Goal: Information Seeking & Learning: Learn about a topic

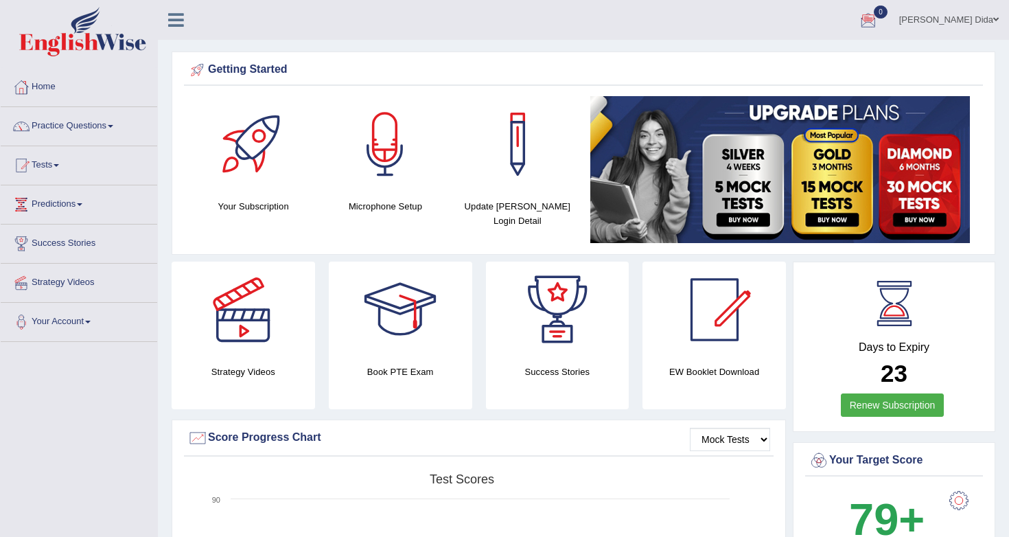
drag, startPoint x: 984, startPoint y: 200, endPoint x: 950, endPoint y: 201, distance: 34.3
click at [950, 201] on div "Getting Started Your Subscription Microphone Setup Update Pearson Login Detail ×" at bounding box center [583, 152] width 823 height 203
drag, startPoint x: 985, startPoint y: 189, endPoint x: 970, endPoint y: 189, distance: 15.1
click at [970, 189] on div "Getting Started Your Subscription Microphone Setup Update Pearson Login Detail ×" at bounding box center [583, 152] width 823 height 203
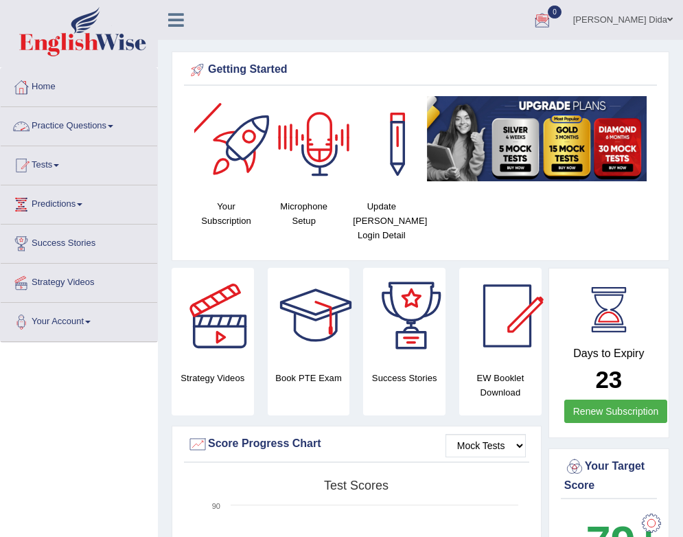
click at [110, 127] on link "Practice Questions" at bounding box center [79, 124] width 156 height 34
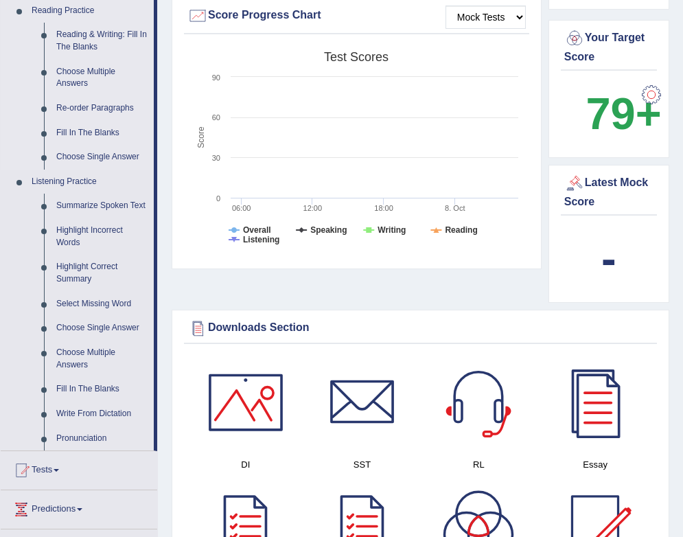
scroll to position [430, 0]
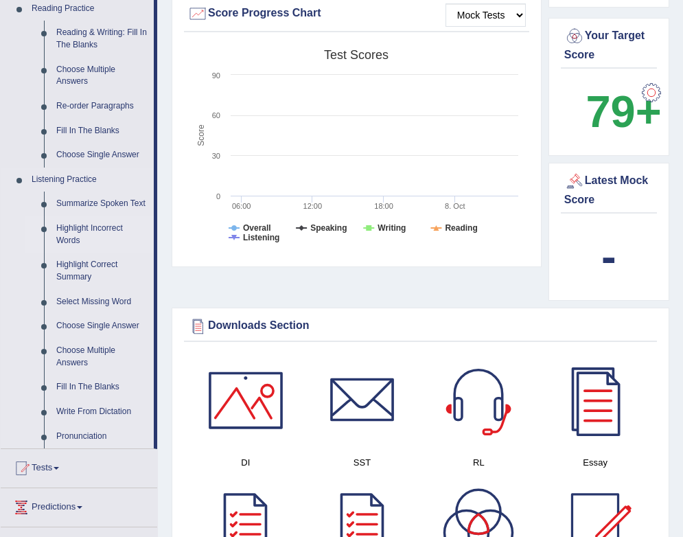
click at [92, 234] on link "Highlight Incorrect Words" at bounding box center [102, 234] width 104 height 36
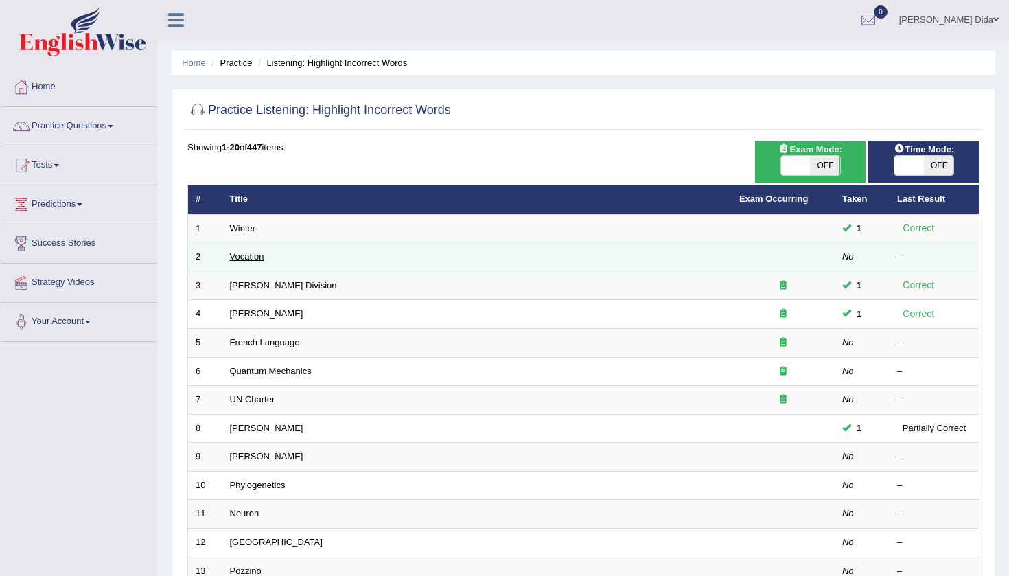
click at [250, 256] on link "Vocation" at bounding box center [247, 256] width 34 height 10
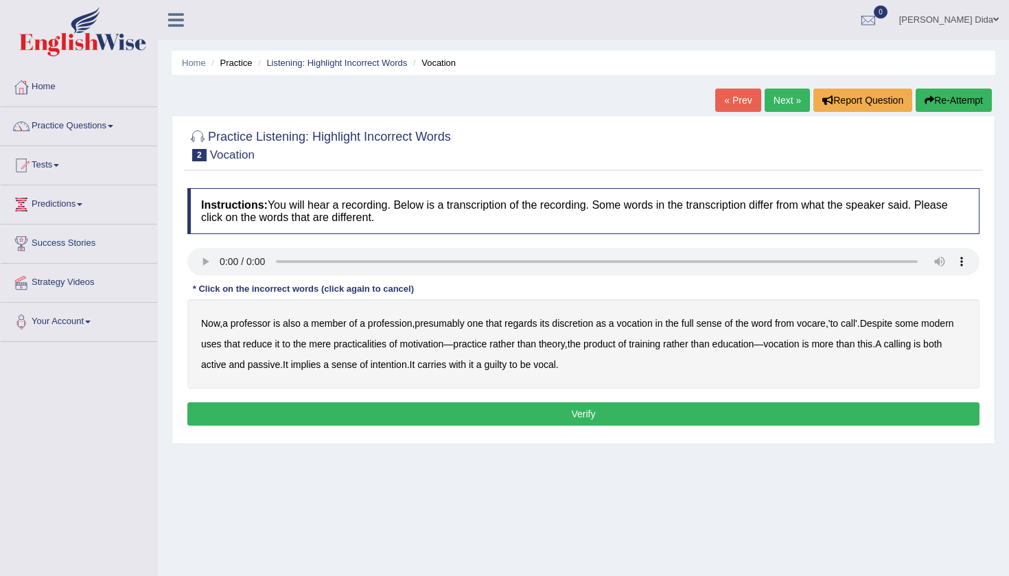
click at [202, 260] on audio at bounding box center [583, 261] width 792 height 27
click at [197, 259] on audio at bounding box center [583, 261] width 792 height 27
click at [202, 261] on audio at bounding box center [583, 261] width 792 height 27
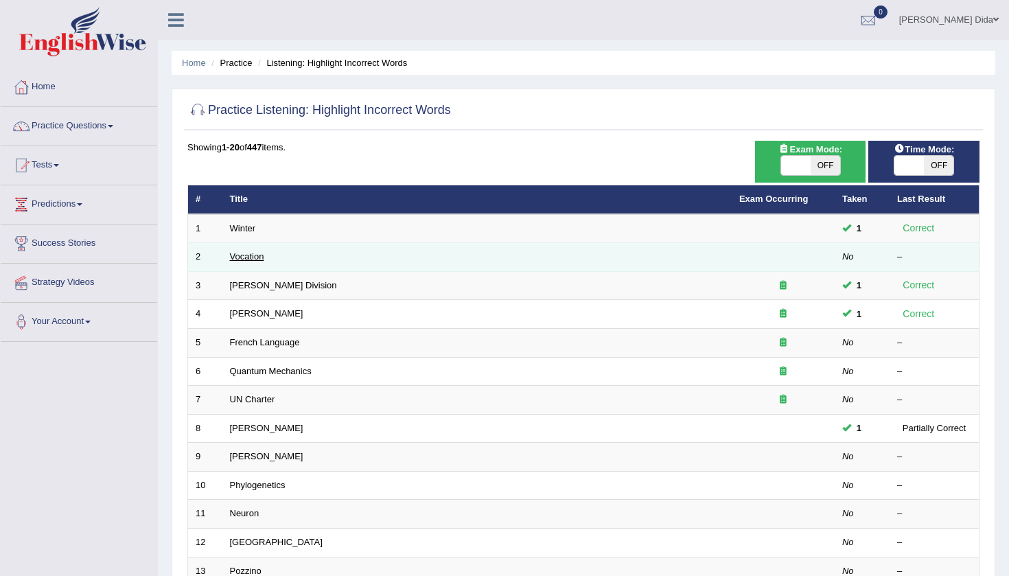
click at [259, 255] on link "Vocation" at bounding box center [247, 256] width 34 height 10
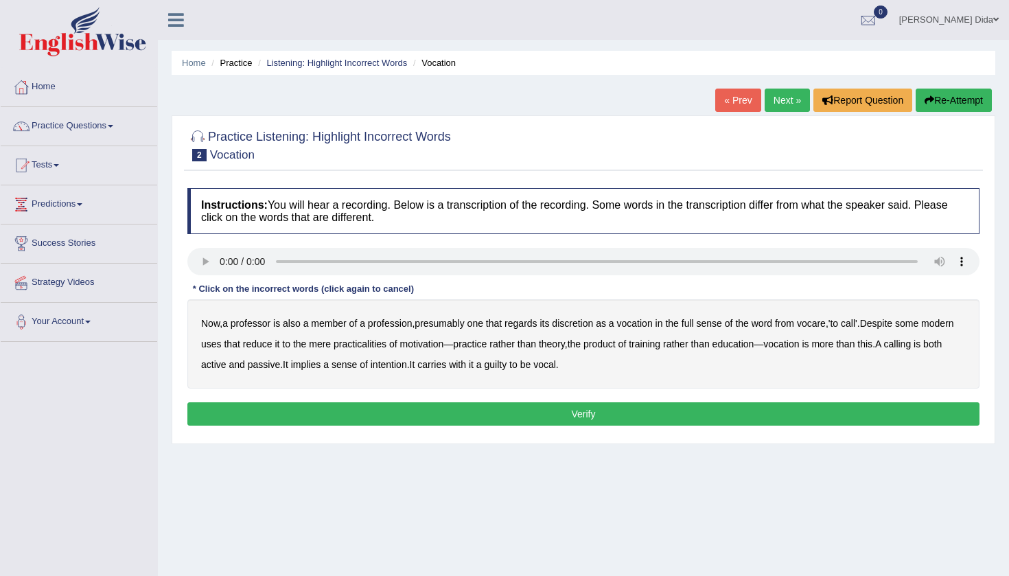
click at [200, 259] on audio at bounding box center [583, 261] width 792 height 27
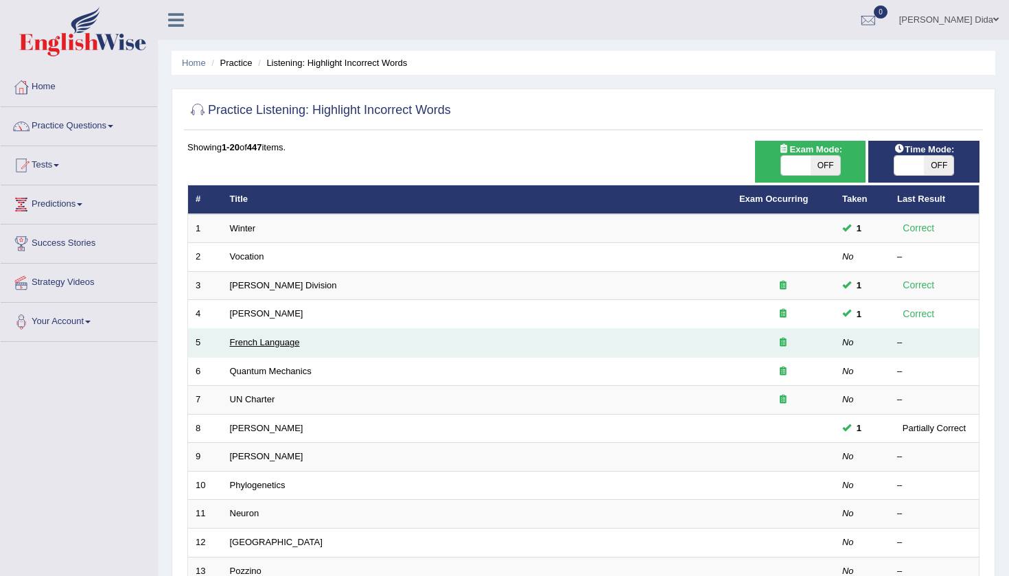
click at [294, 342] on link "French Language" at bounding box center [265, 342] width 70 height 10
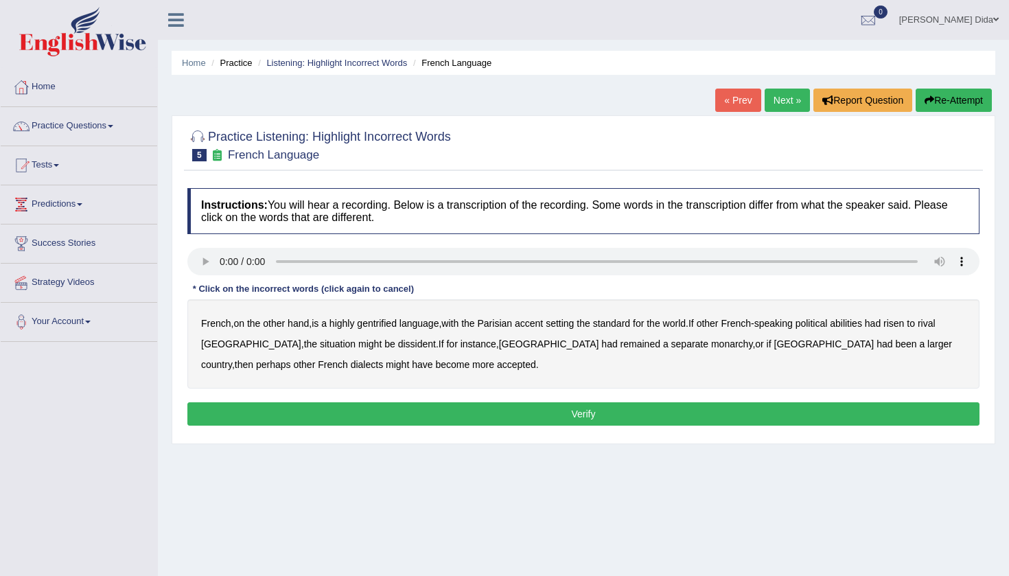
click at [220, 259] on audio at bounding box center [583, 261] width 792 height 27
click at [382, 323] on b "gentrified" at bounding box center [377, 323] width 40 height 11
click at [862, 324] on b "abilities" at bounding box center [846, 323] width 32 height 11
click at [398, 344] on b "dissident" at bounding box center [417, 343] width 38 height 11
click at [711, 345] on b "monarchy" at bounding box center [731, 343] width 41 height 11
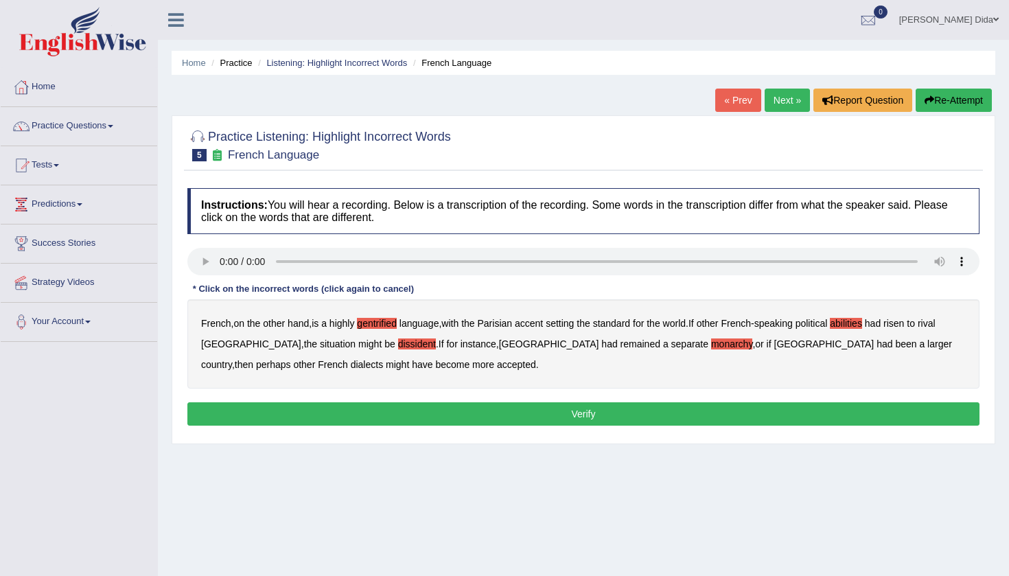
click at [224, 261] on audio at bounding box center [583, 261] width 792 height 27
click at [221, 261] on audio at bounding box center [583, 261] width 792 height 27
click at [342, 409] on button "Verify" at bounding box center [583, 413] width 792 height 23
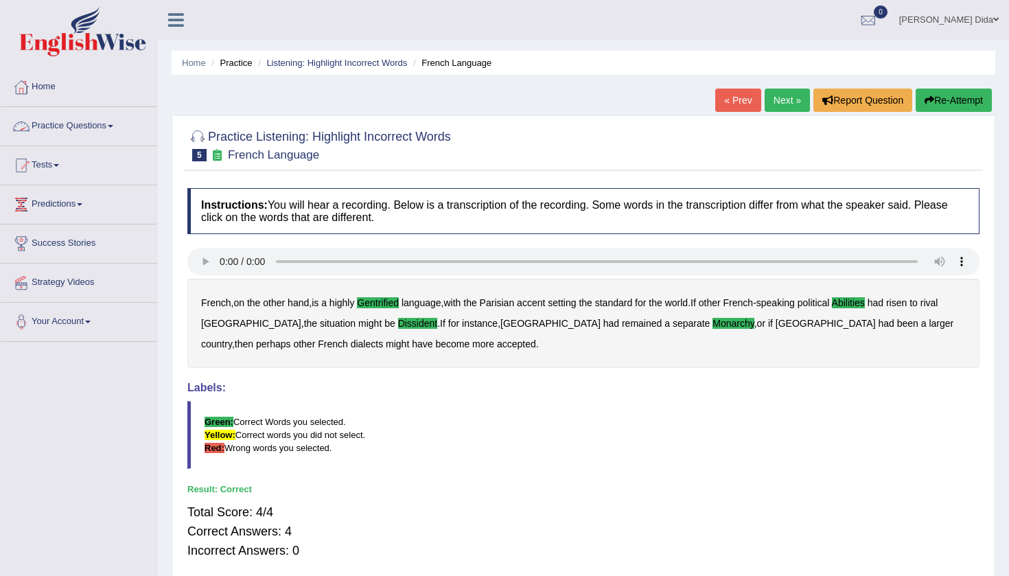
click at [120, 128] on link "Practice Questions" at bounding box center [79, 124] width 156 height 34
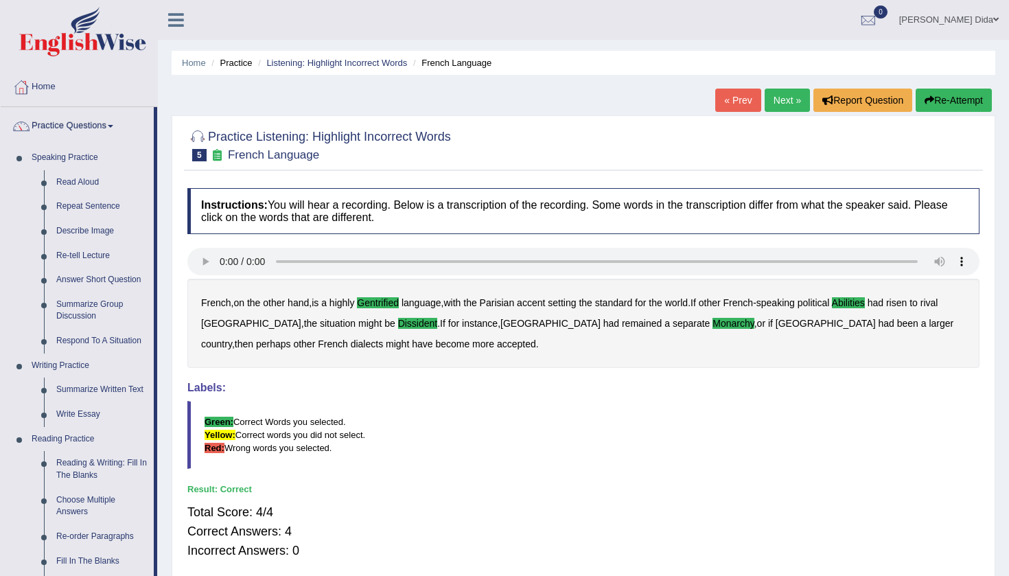
drag, startPoint x: 155, startPoint y: 294, endPoint x: 154, endPoint y: 424, distance: 130.4
click at [154, 424] on li "Practice Questions Speaking Practice Read Aloud Repeat Sentence Describe Image …" at bounding box center [79, 493] width 156 height 772
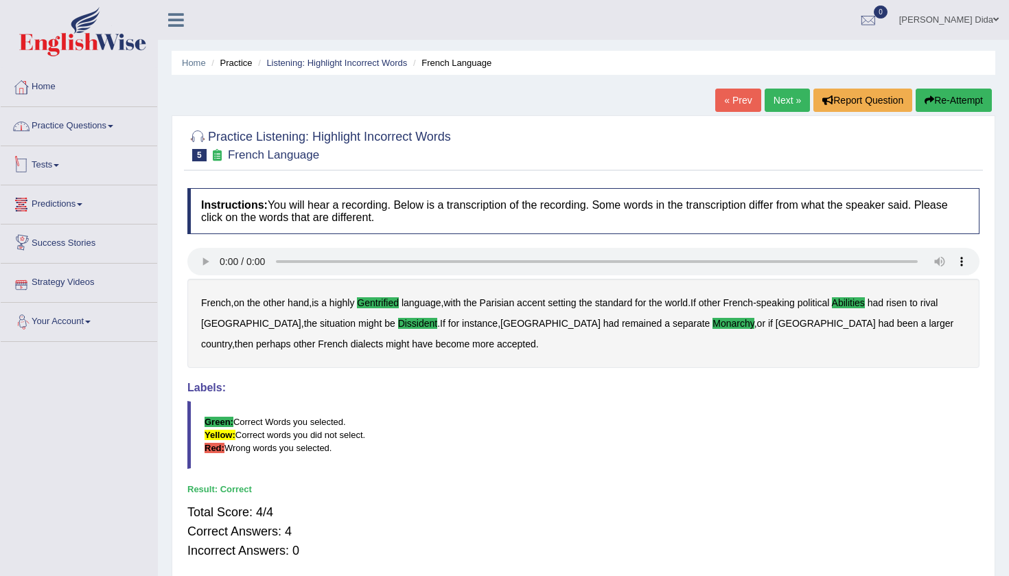
click at [121, 133] on link "Practice Questions" at bounding box center [79, 124] width 156 height 34
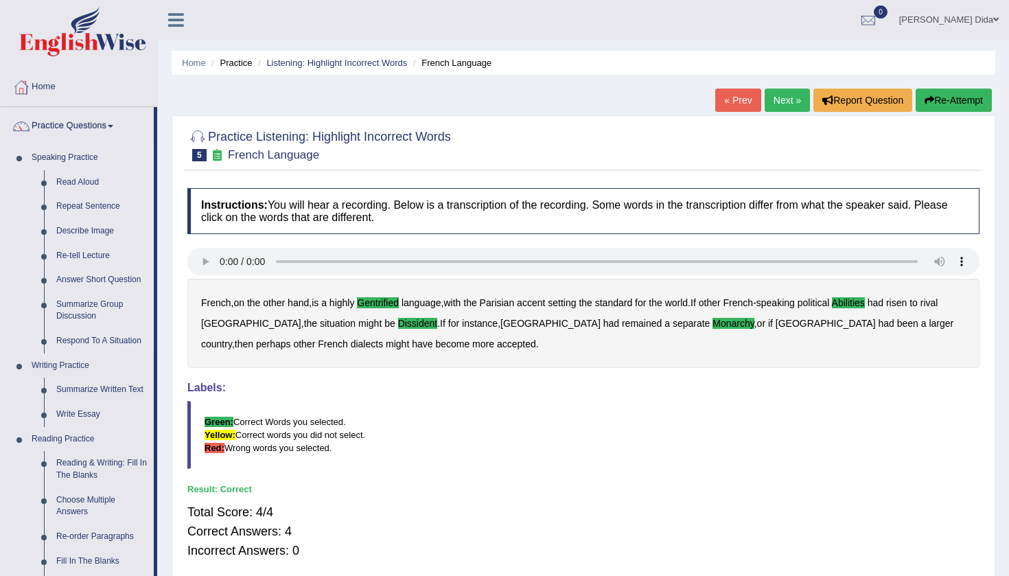
drag, startPoint x: 137, startPoint y: 188, endPoint x: 138, endPoint y: 161, distance: 27.5
click at [157, 458] on div "Home Practice Questions Speaking Practice Read Aloud Repeat Sentence Describe I…" at bounding box center [78, 571] width 177 height 1007
drag, startPoint x: 157, startPoint y: 479, endPoint x: 154, endPoint y: 528, distance: 48.8
click at [154, 528] on div "Home Practice Questions Speaking Practice Read Aloud Repeat Sentence Describe I…" at bounding box center [78, 571] width 177 height 1007
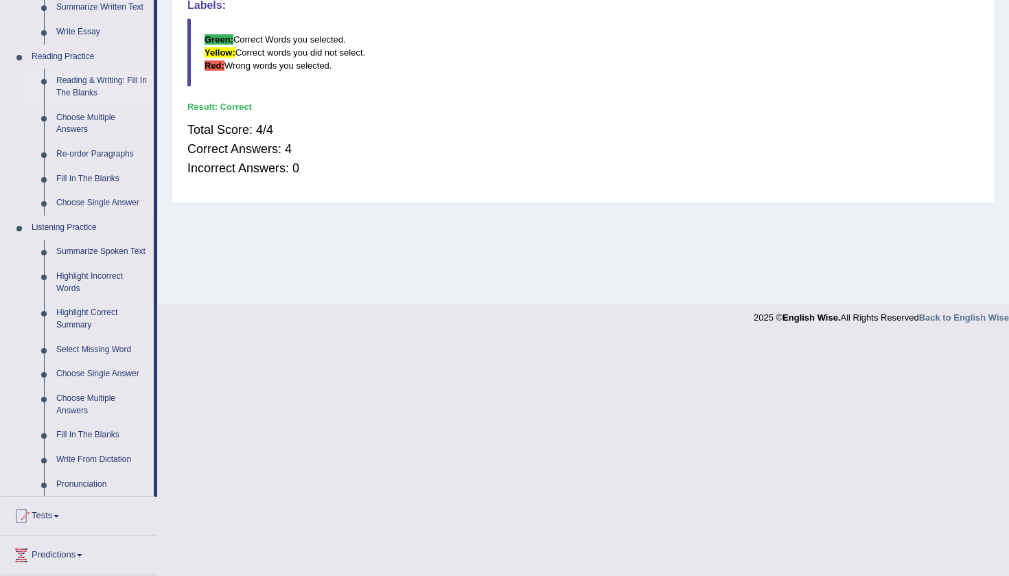
scroll to position [384, 0]
click at [76, 281] on link "Highlight Incorrect Words" at bounding box center [102, 280] width 104 height 36
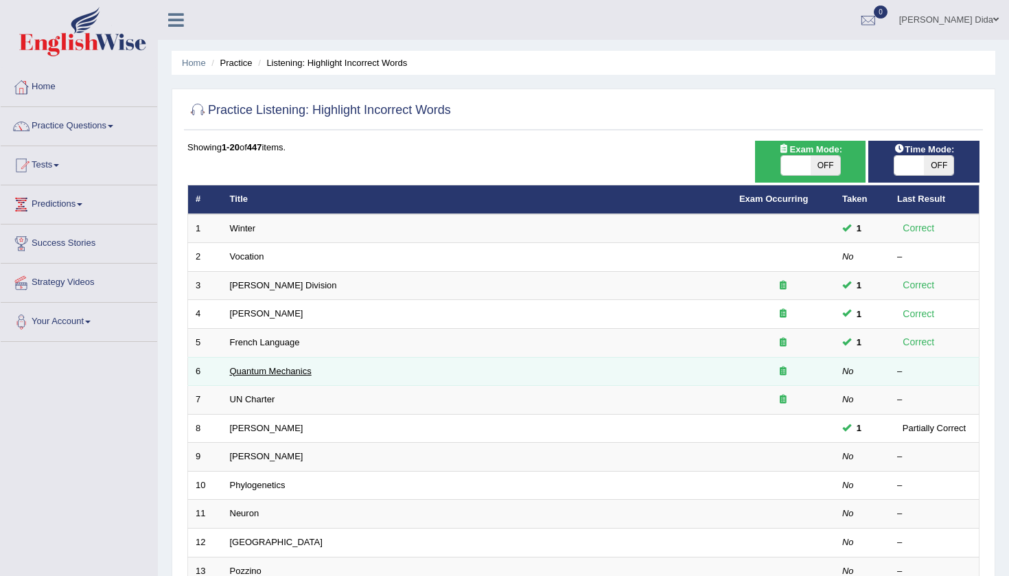
click at [280, 371] on link "Quantum Mechanics" at bounding box center [271, 371] width 82 height 10
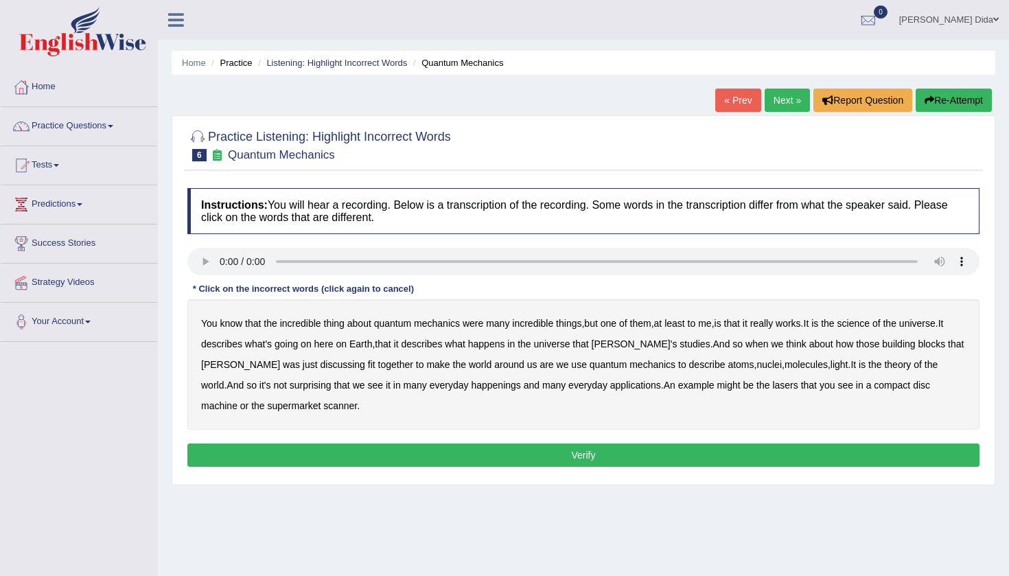
click at [202, 261] on audio at bounding box center [583, 261] width 792 height 27
click at [123, 129] on link "Practice Questions" at bounding box center [79, 124] width 156 height 34
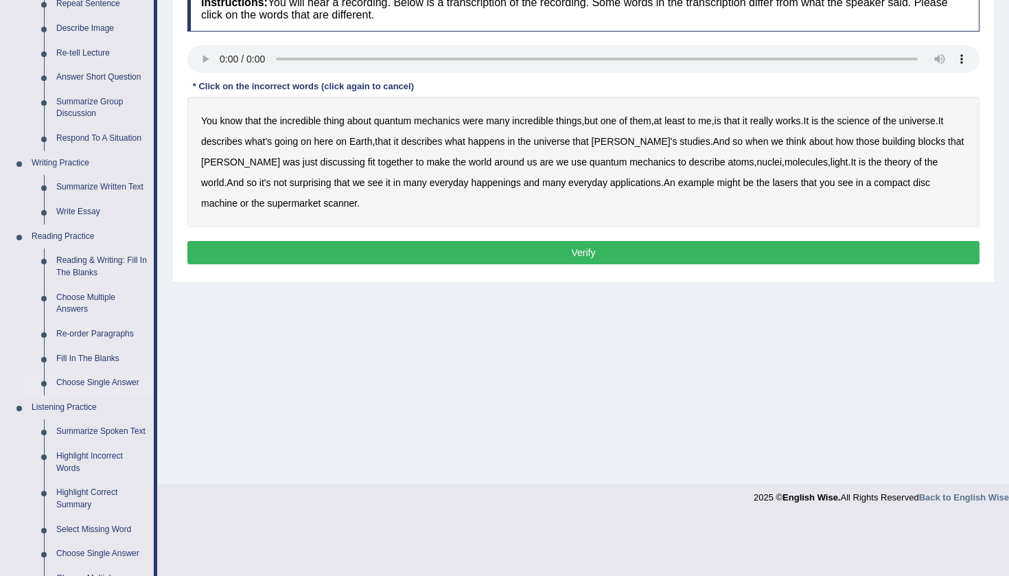
scroll to position [204, 0]
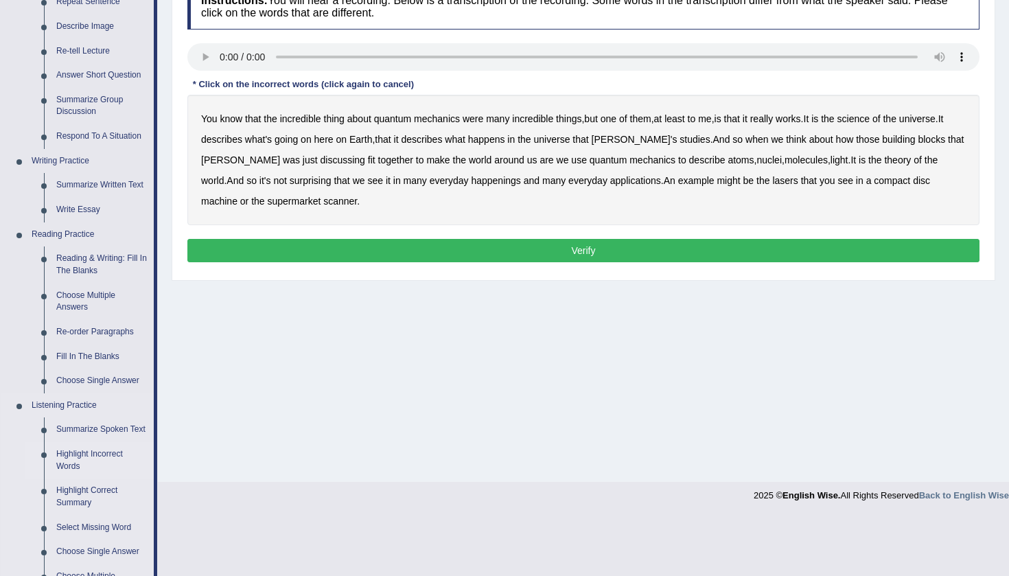
click at [105, 456] on link "Highlight Incorrect Words" at bounding box center [102, 460] width 104 height 36
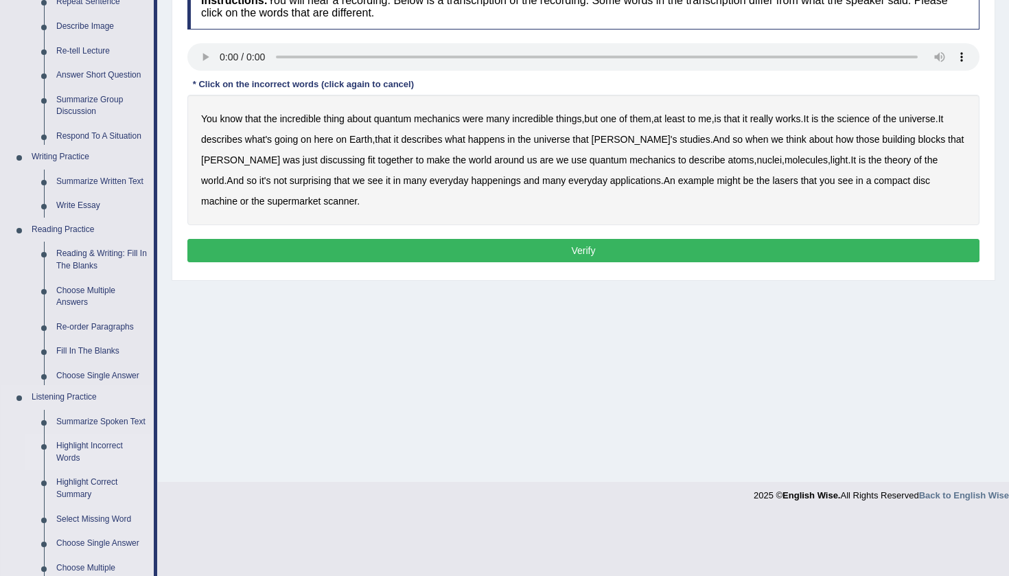
click at [71, 456] on link "Highlight Incorrect Words" at bounding box center [102, 452] width 104 height 36
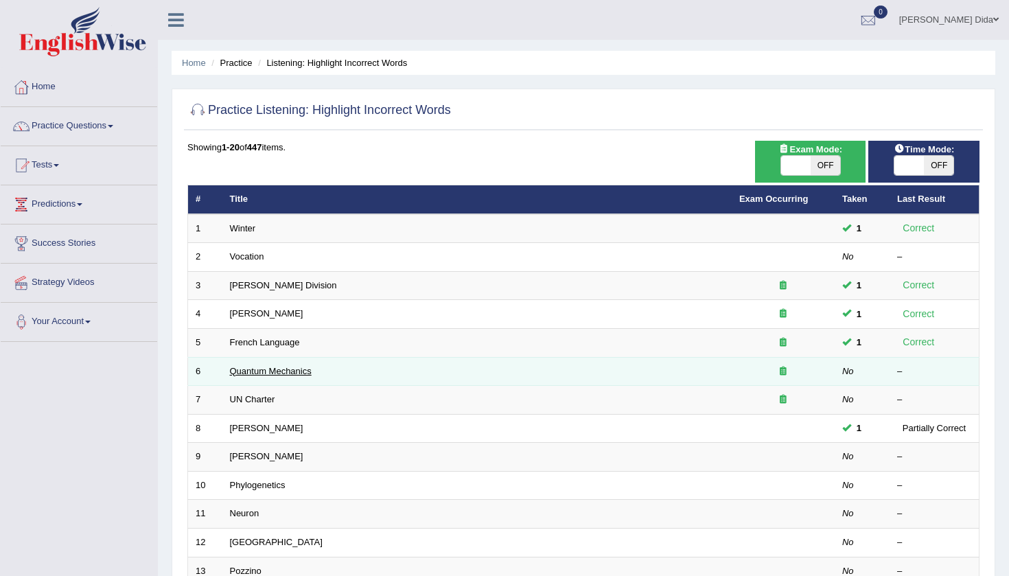
click at [279, 366] on link "Quantum Mechanics" at bounding box center [271, 371] width 82 height 10
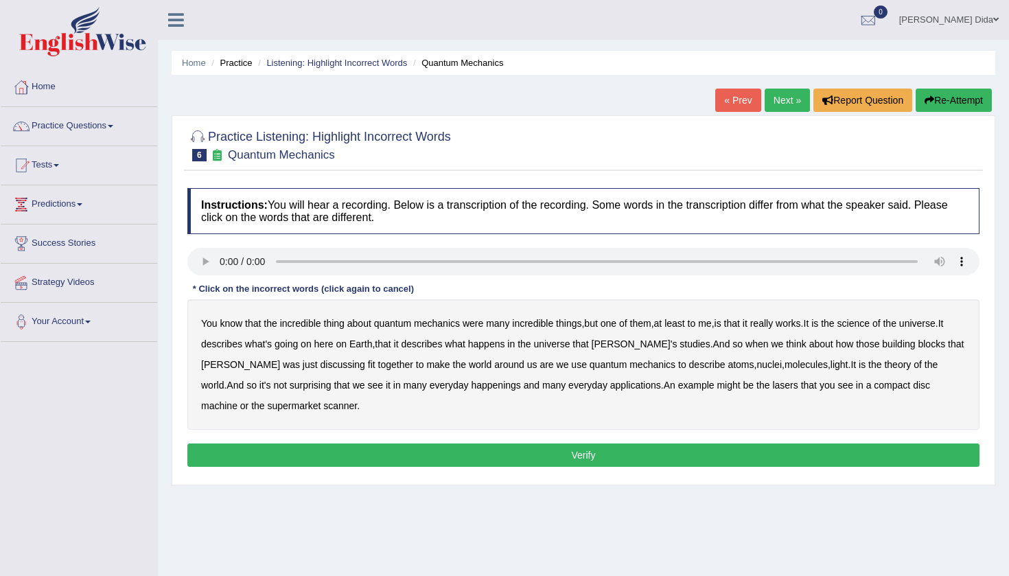
click at [784, 99] on link "Next »" at bounding box center [786, 100] width 45 height 23
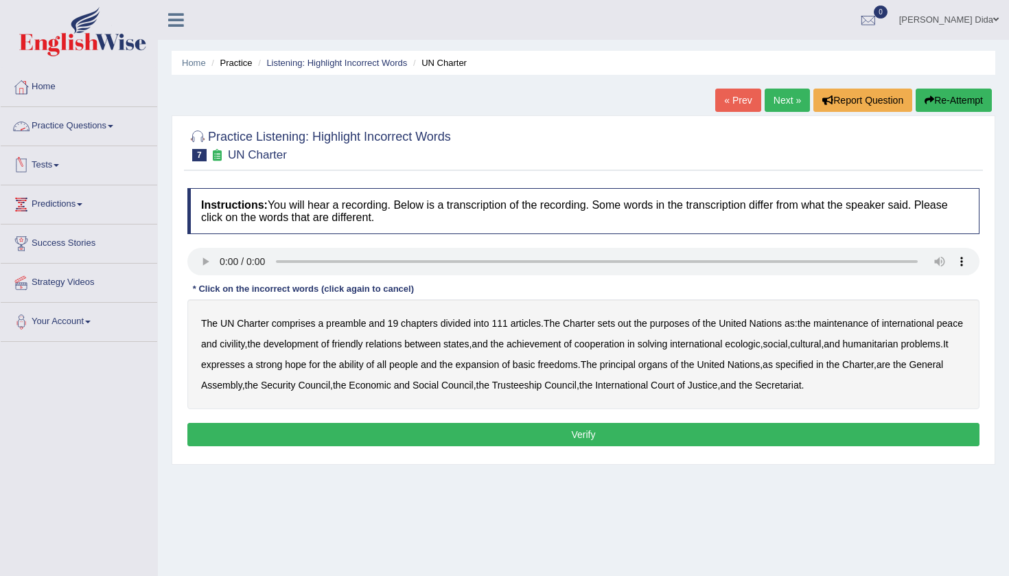
click at [110, 127] on link "Practice Questions" at bounding box center [79, 124] width 156 height 34
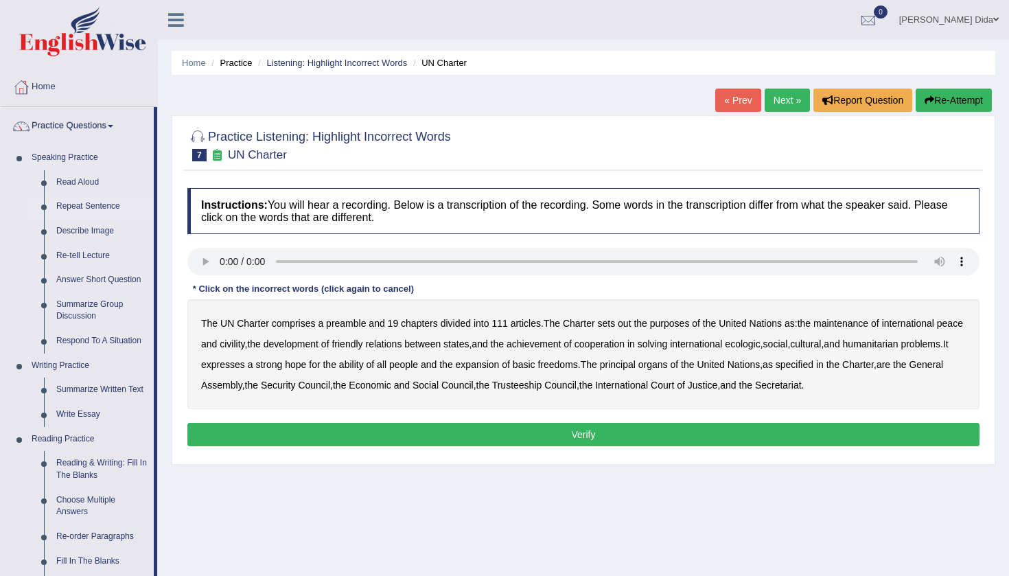
click at [125, 210] on link "Repeat Sentence" at bounding box center [102, 206] width 104 height 25
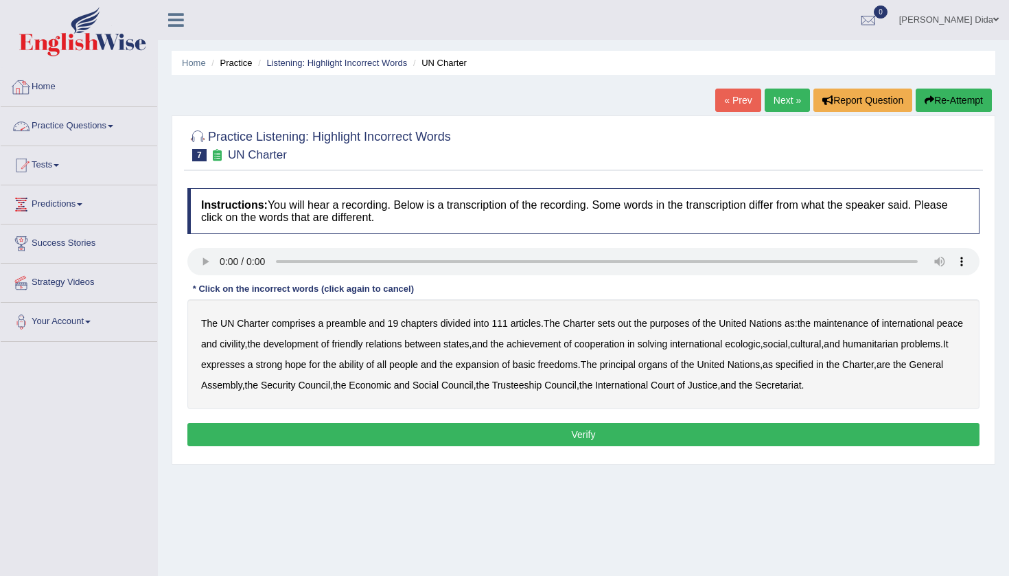
click at [113, 127] on span at bounding box center [110, 126] width 5 height 3
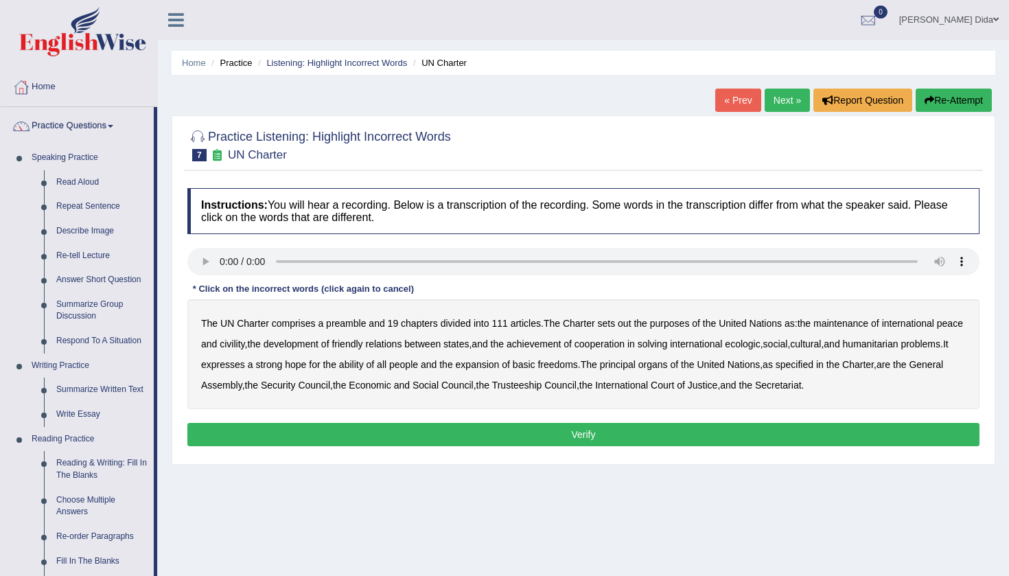
click at [163, 210] on div "Home Practice Listening: Highlight Incorrect Words UN Charter « Prev Next » Rep…" at bounding box center [583, 343] width 851 height 686
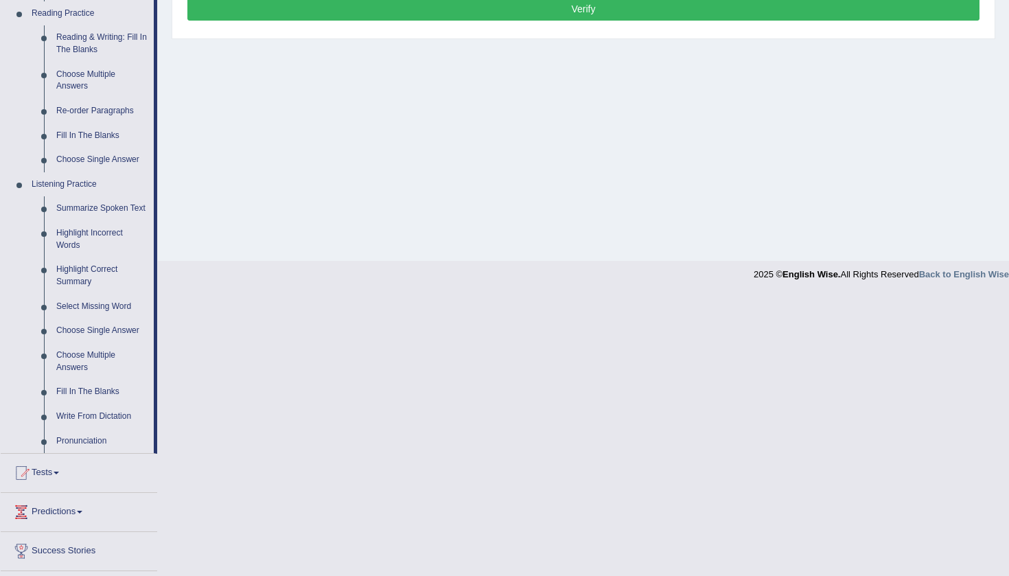
scroll to position [441, 0]
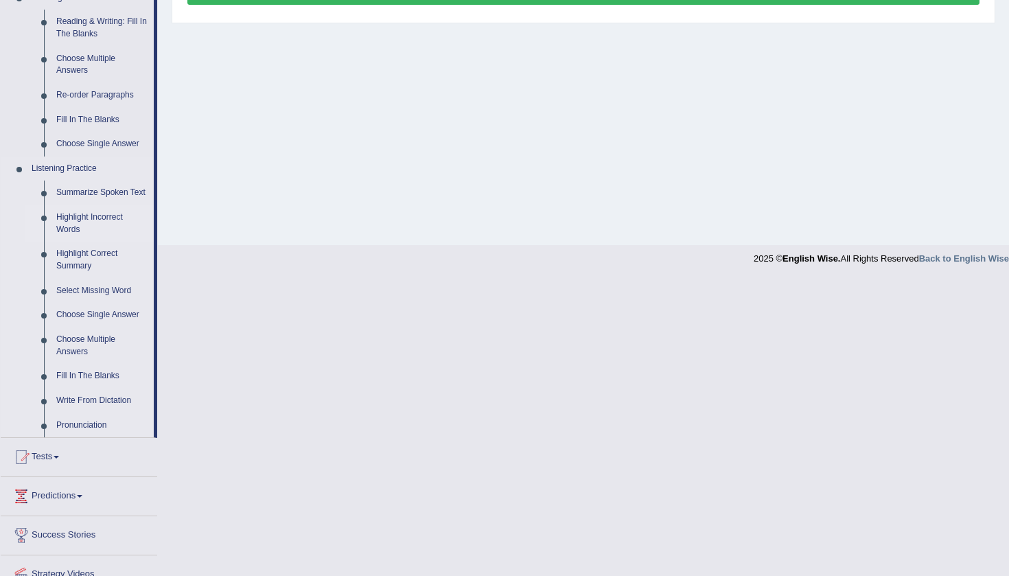
click at [80, 223] on link "Highlight Incorrect Words" at bounding box center [102, 223] width 104 height 36
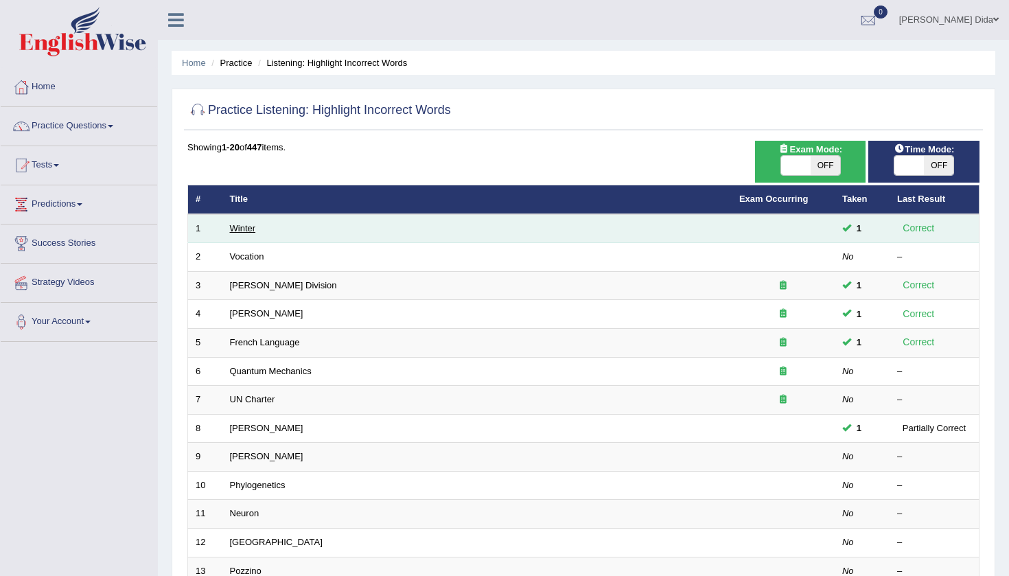
click at [253, 228] on link "Winter" at bounding box center [243, 228] width 26 height 10
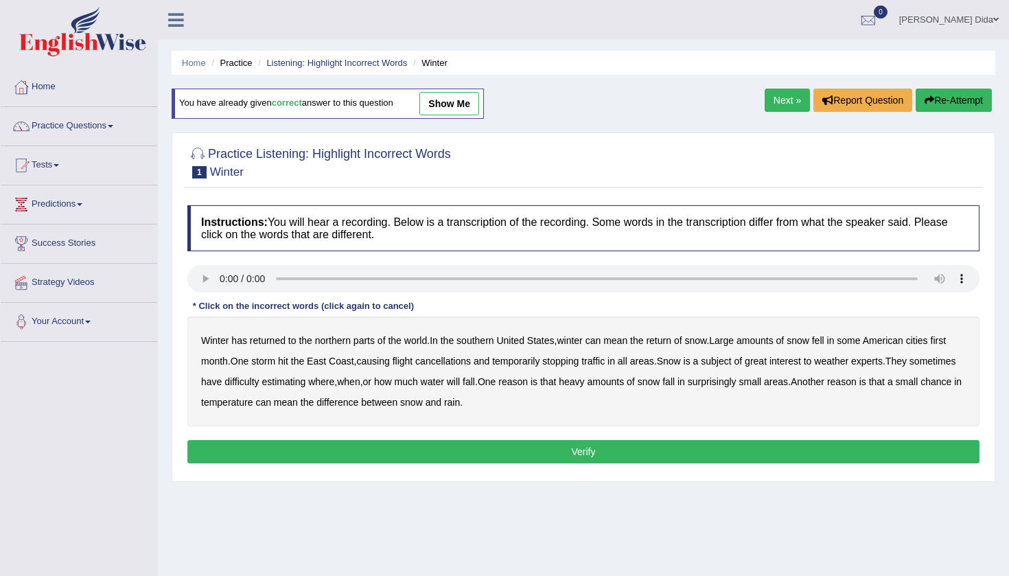
click at [777, 100] on link "Next »" at bounding box center [786, 100] width 45 height 23
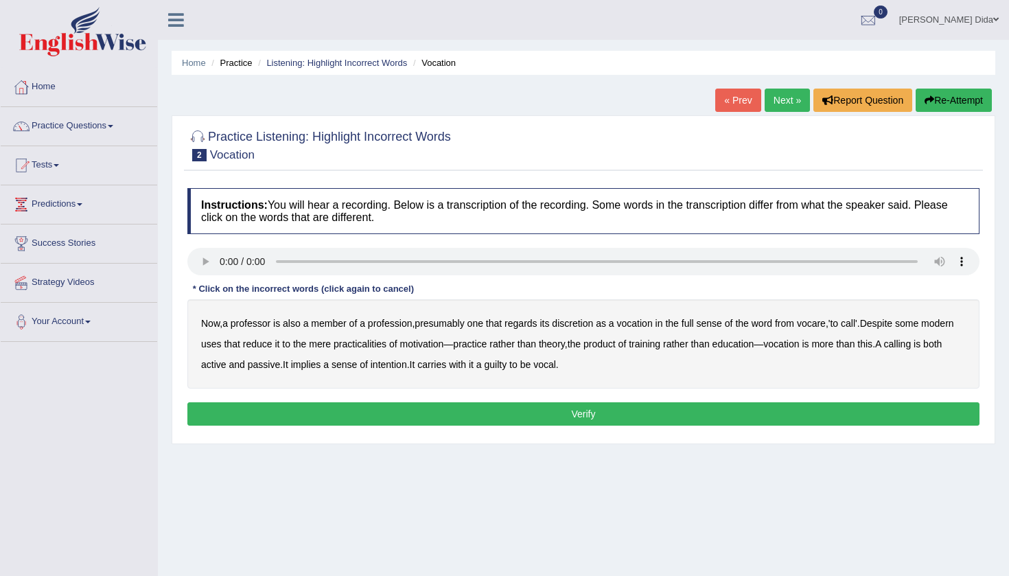
click at [915, 257] on audio at bounding box center [583, 261] width 792 height 27
click at [918, 263] on audio at bounding box center [583, 261] width 792 height 27
click at [202, 262] on audio at bounding box center [583, 261] width 792 height 27
click at [781, 104] on link "Next »" at bounding box center [786, 100] width 45 height 23
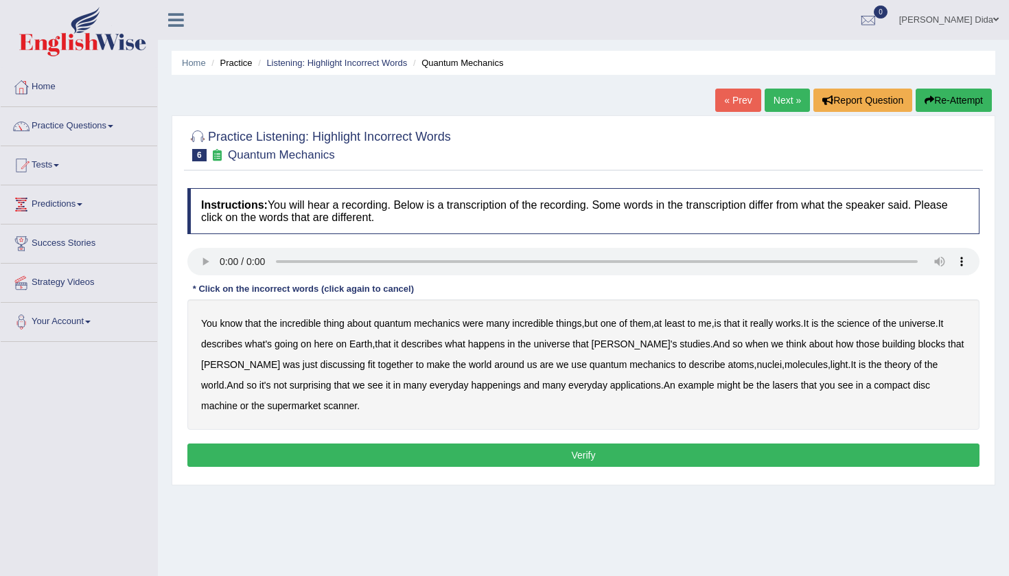
click at [787, 100] on link "Next »" at bounding box center [786, 100] width 45 height 23
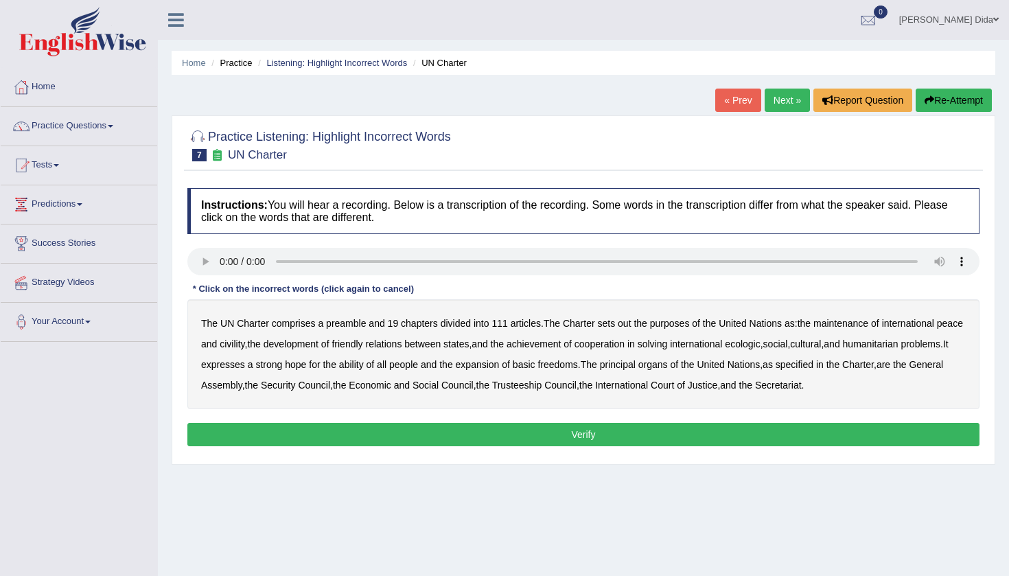
click at [220, 259] on audio at bounding box center [583, 261] width 792 height 27
click at [630, 323] on b "out" at bounding box center [624, 323] width 13 height 11
click at [244, 344] on b "civility" at bounding box center [232, 343] width 25 height 11
click at [760, 348] on b "ecologic" at bounding box center [742, 343] width 35 height 11
click at [364, 367] on b "ability" at bounding box center [351, 364] width 25 height 11
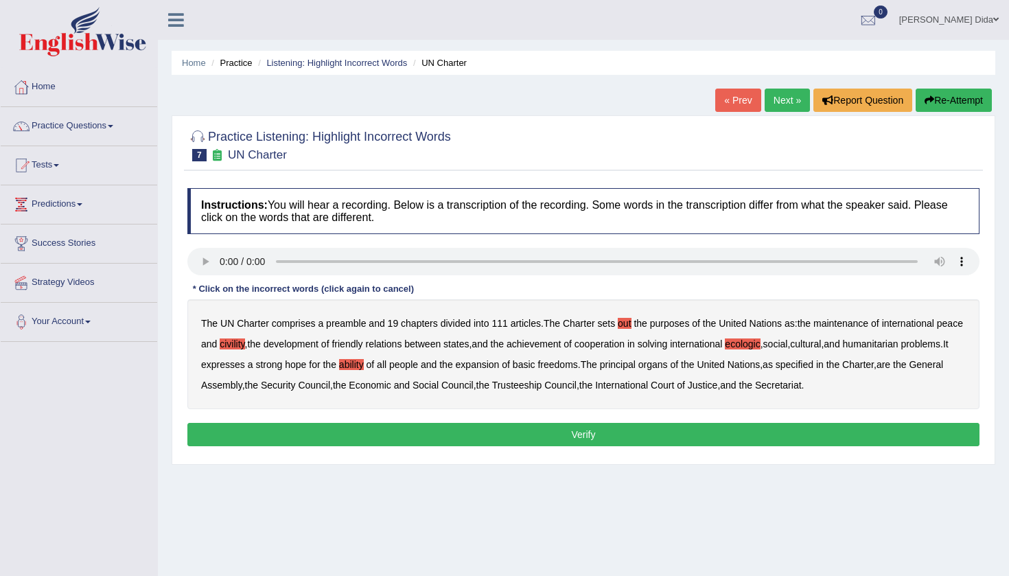
click at [220, 259] on audio at bounding box center [583, 261] width 792 height 27
click at [378, 434] on button "Verify" at bounding box center [583, 434] width 792 height 23
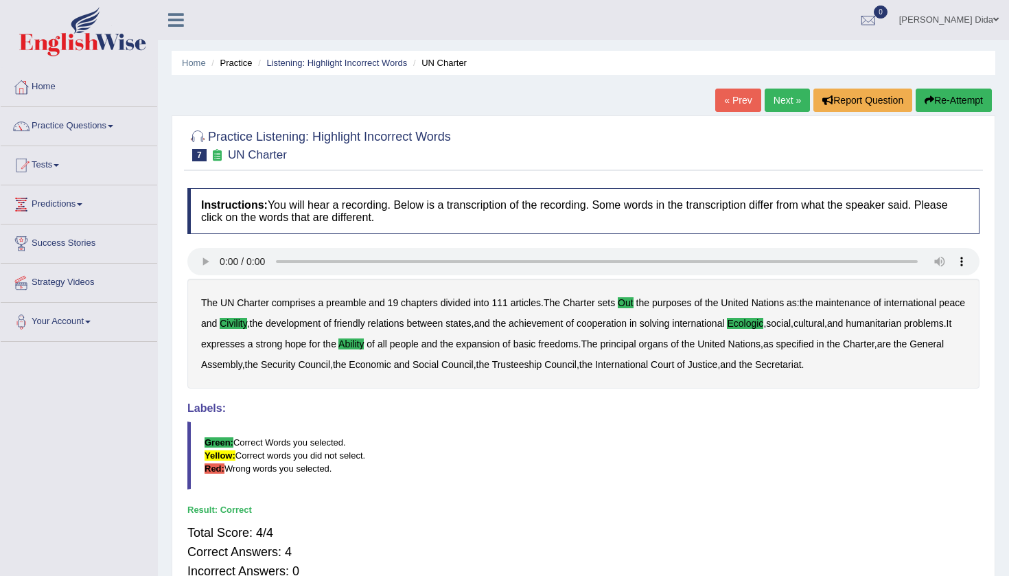
click at [778, 100] on link "Next »" at bounding box center [786, 100] width 45 height 23
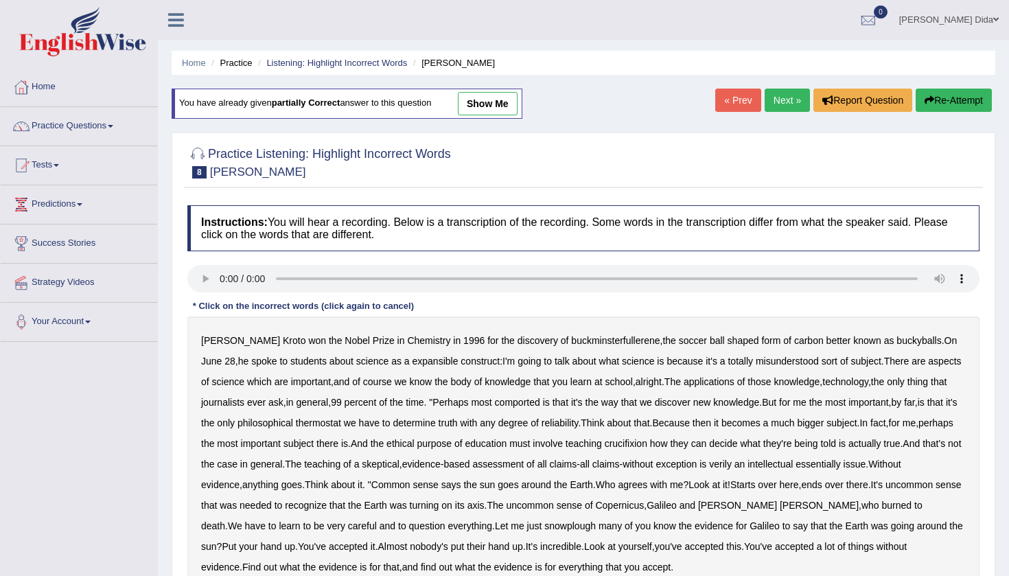
drag, startPoint x: 948, startPoint y: 180, endPoint x: 941, endPoint y: 165, distance: 16.3
click at [941, 165] on div at bounding box center [583, 162] width 792 height 42
drag, startPoint x: 941, startPoint y: 165, endPoint x: 941, endPoint y: 154, distance: 11.7
click at [941, 154] on div at bounding box center [583, 162] width 792 height 42
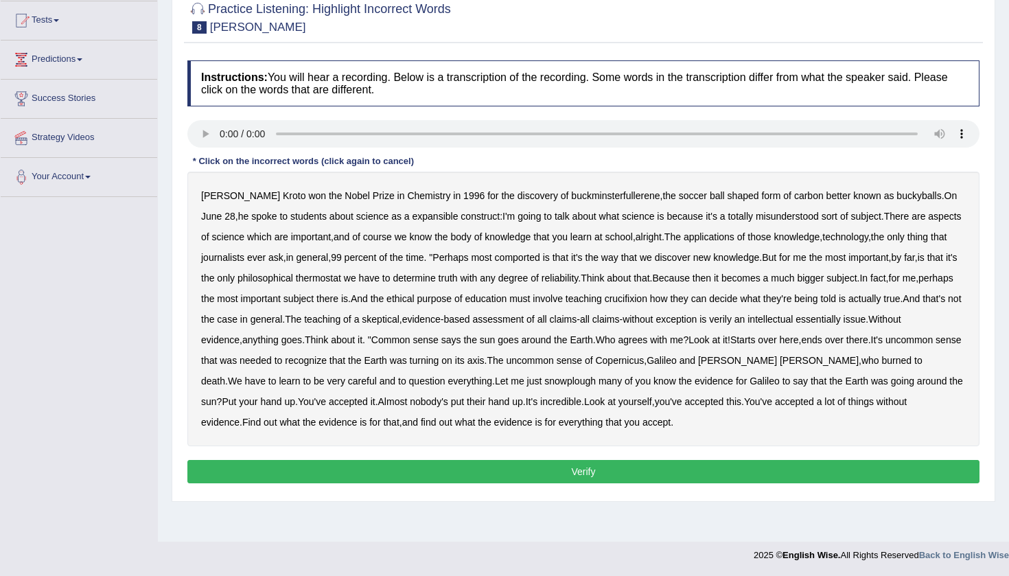
scroll to position [145, 0]
click at [218, 134] on audio at bounding box center [583, 133] width 792 height 27
click at [412, 216] on b "expansible" at bounding box center [435, 216] width 46 height 11
click at [534, 258] on b "comported" at bounding box center [517, 257] width 45 height 11
click at [341, 278] on b "thermostat" at bounding box center [318, 277] width 45 height 11
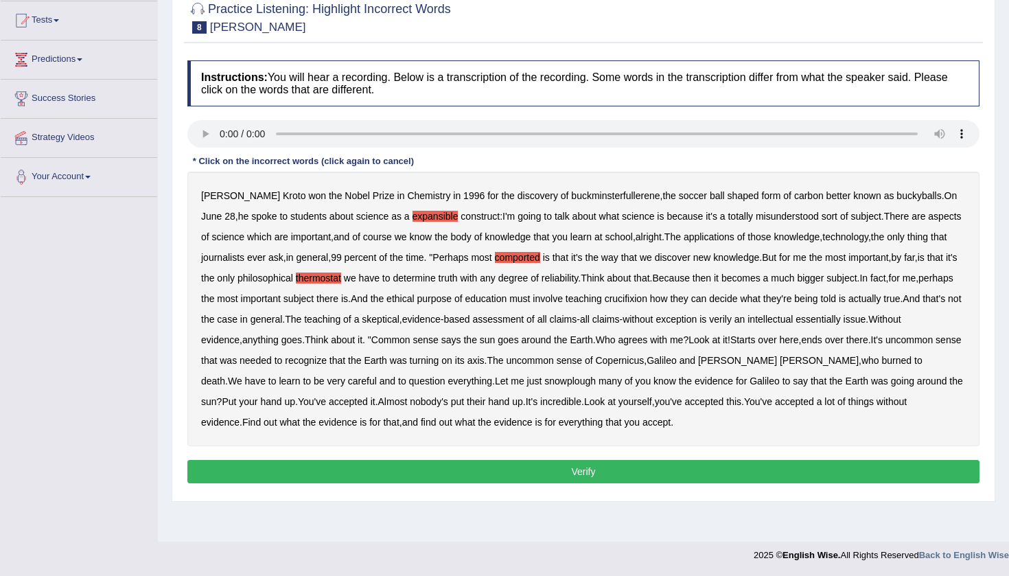
click at [647, 295] on b "crucifixion" at bounding box center [626, 298] width 43 height 11
click at [731, 318] on b "verily" at bounding box center [720, 319] width 23 height 11
click at [544, 378] on b "snowplough" at bounding box center [569, 380] width 51 height 11
click at [694, 472] on button "Verify" at bounding box center [583, 471] width 792 height 23
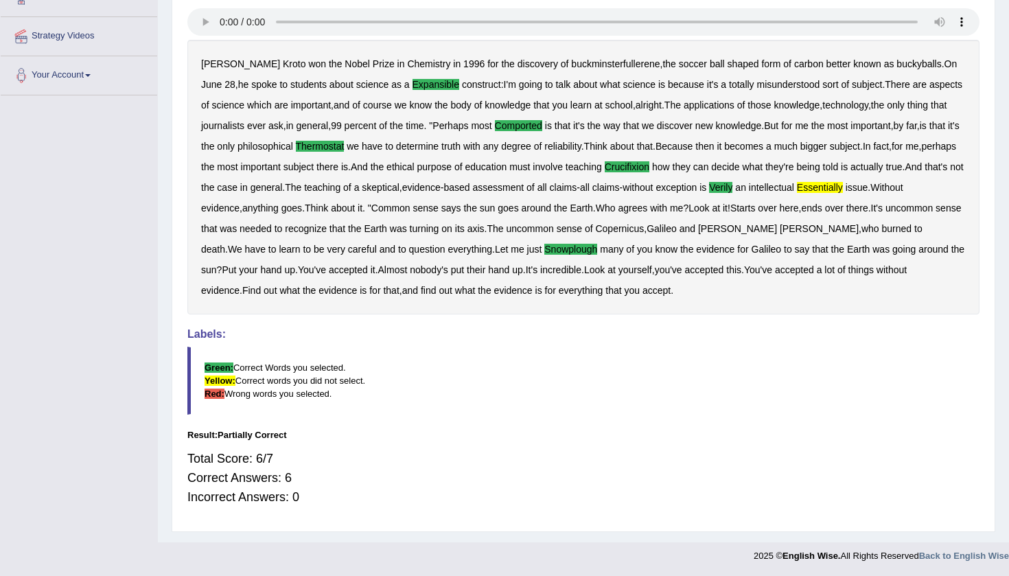
scroll to position [246, 0]
click at [222, 21] on audio at bounding box center [583, 22] width 792 height 27
click at [843, 189] on b "essentially" at bounding box center [820, 188] width 46 height 11
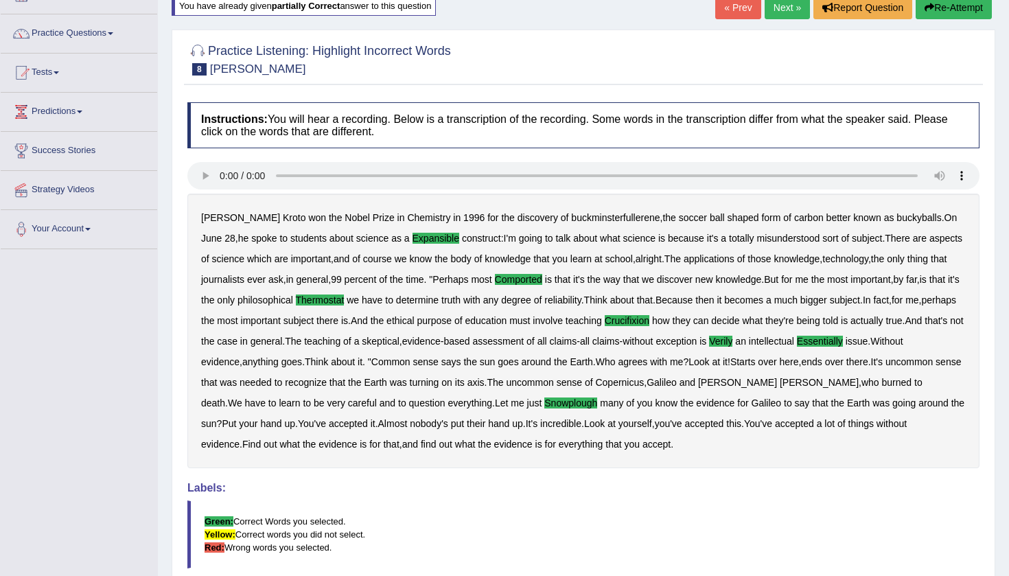
scroll to position [91, 0]
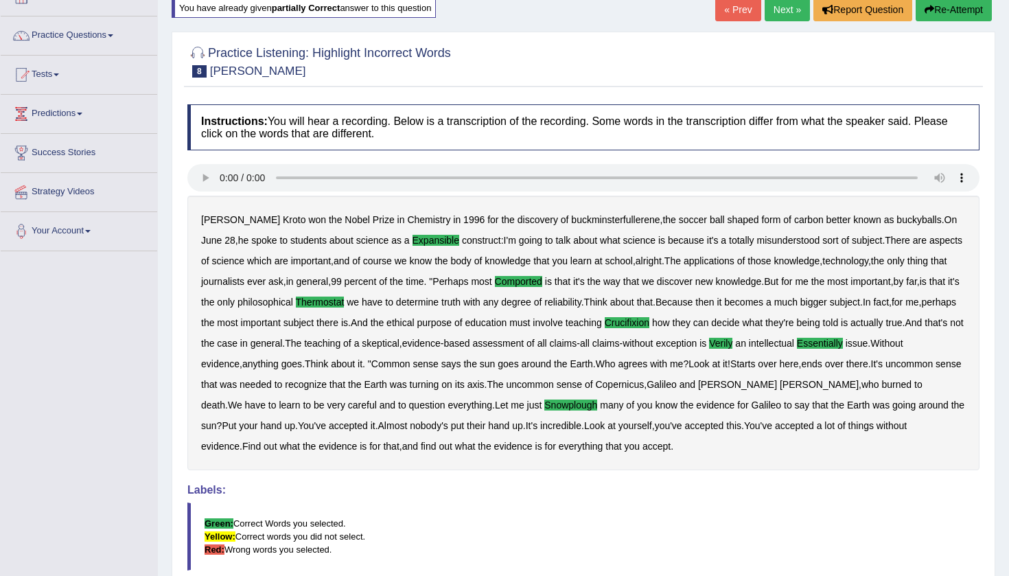
click at [734, 10] on link "« Prev" at bounding box center [737, 9] width 45 height 23
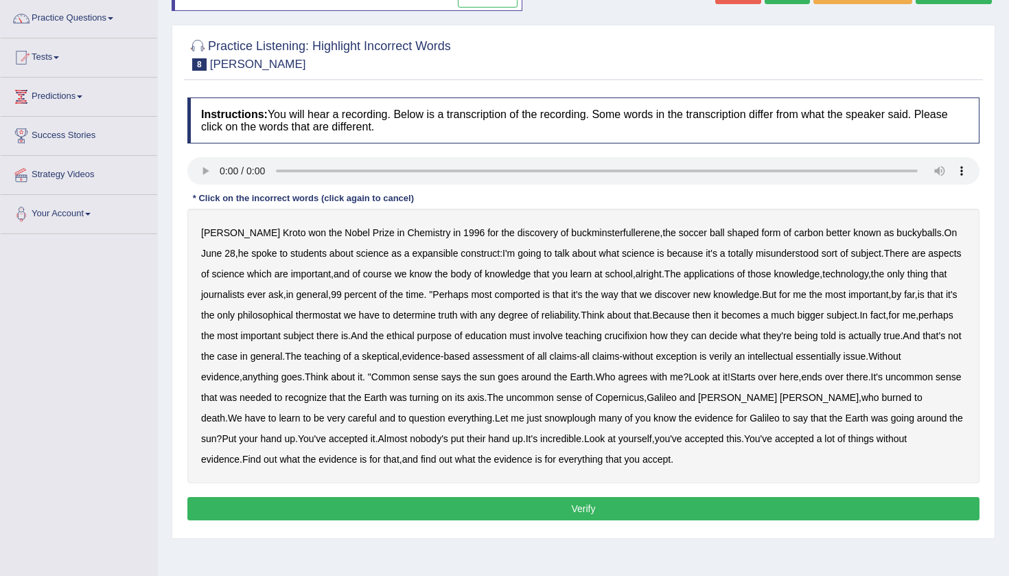
scroll to position [145, 0]
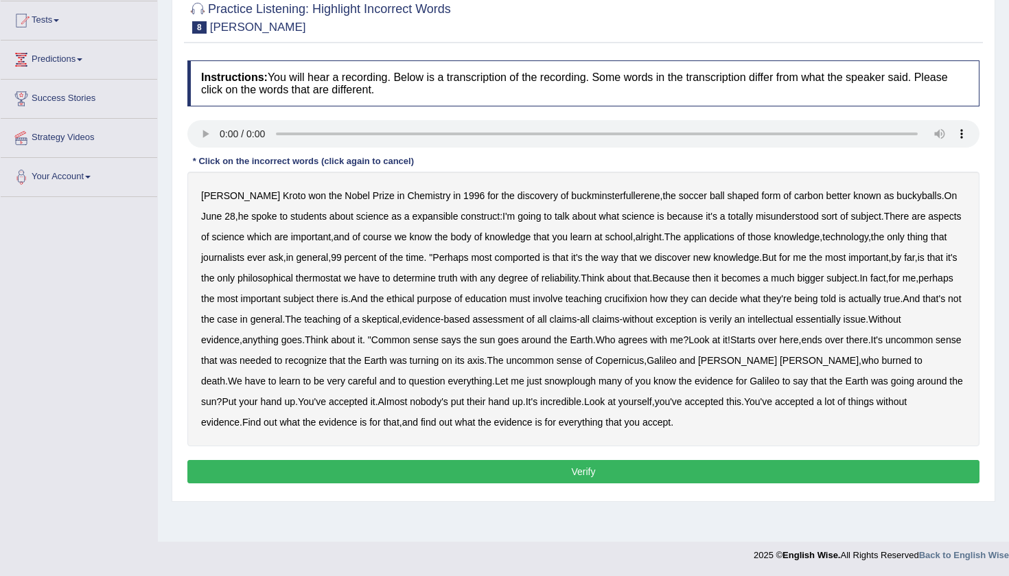
click at [220, 132] on audio at bounding box center [583, 133] width 792 height 27
click at [412, 215] on b "expansible" at bounding box center [435, 216] width 46 height 11
click at [341, 274] on b "thermostat" at bounding box center [318, 277] width 45 height 11
click at [647, 296] on b "crucifixion" at bounding box center [626, 298] width 43 height 11
click at [731, 318] on b "verily" at bounding box center [720, 319] width 23 height 11
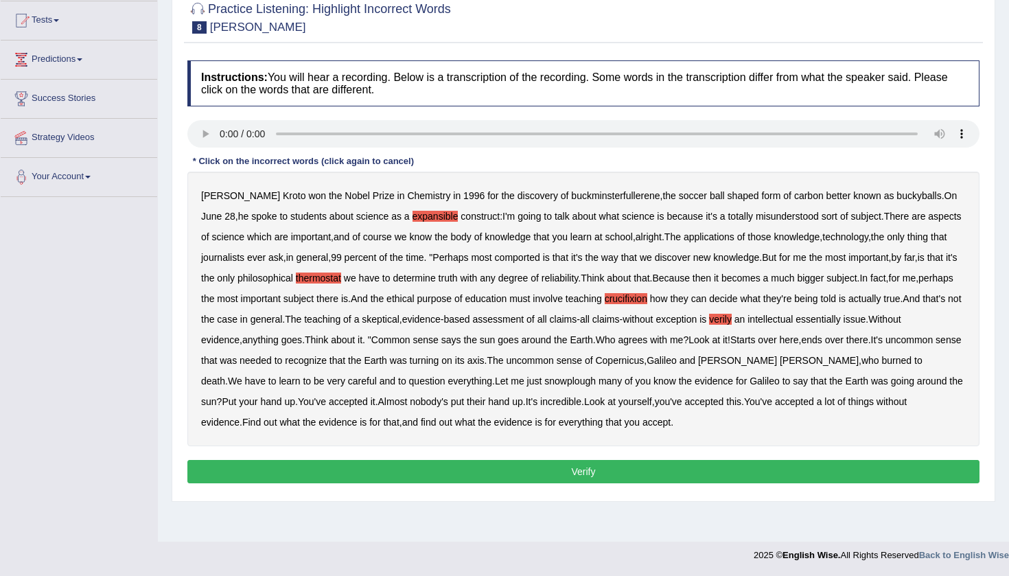
click at [840, 320] on b "essentially" at bounding box center [817, 319] width 45 height 11
click at [554, 381] on b "snowplough" at bounding box center [569, 380] width 51 height 11
click at [565, 465] on button "Verify" at bounding box center [583, 471] width 792 height 23
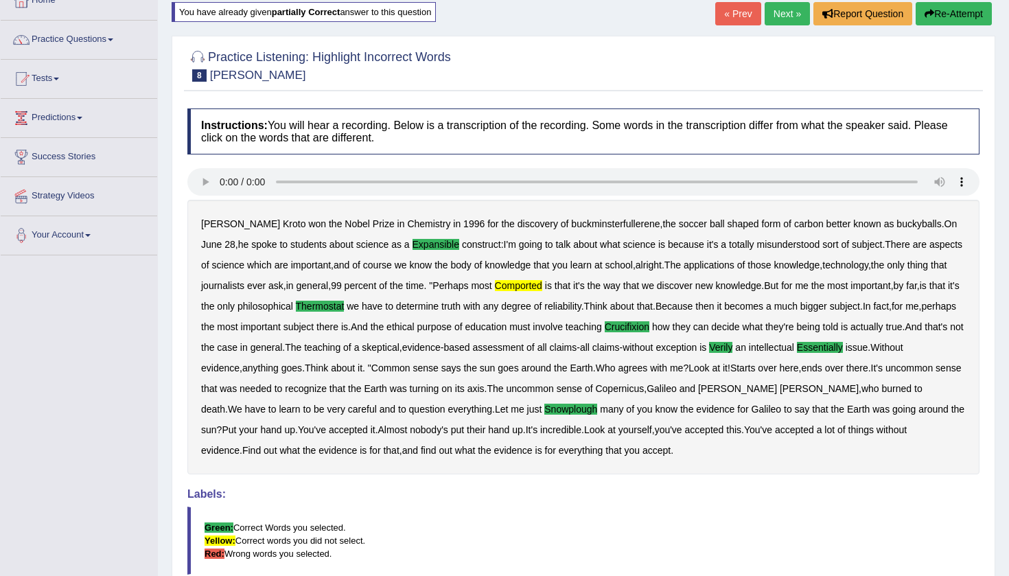
scroll to position [79, 0]
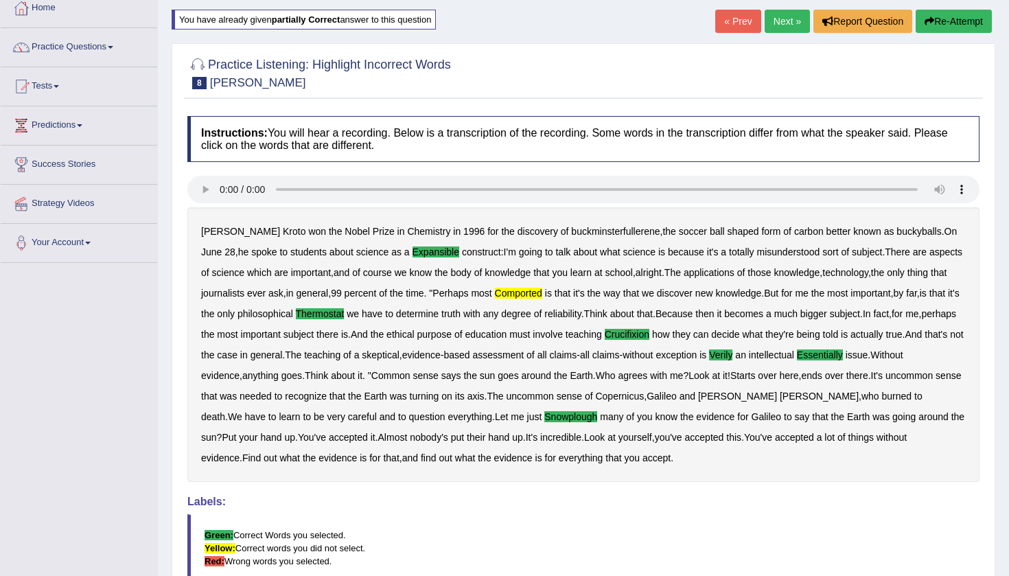
click at [729, 21] on link "« Prev" at bounding box center [737, 21] width 45 height 23
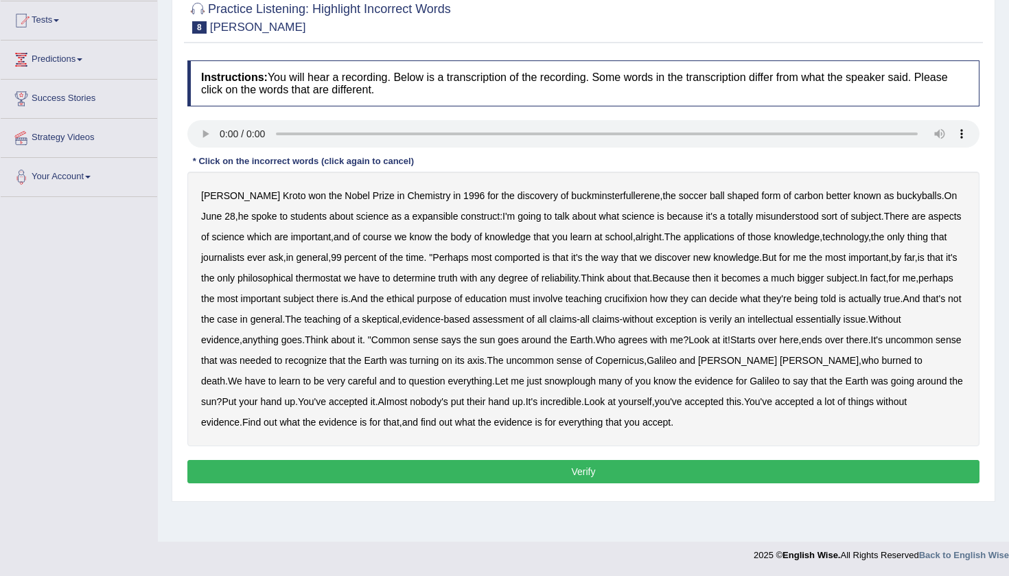
scroll to position [145, 0]
click at [220, 134] on audio at bounding box center [583, 133] width 792 height 27
click at [412, 215] on b "expansible" at bounding box center [435, 216] width 46 height 11
click at [530, 259] on b "comported" at bounding box center [517, 257] width 45 height 11
click at [341, 274] on b "thermostat" at bounding box center [318, 277] width 45 height 11
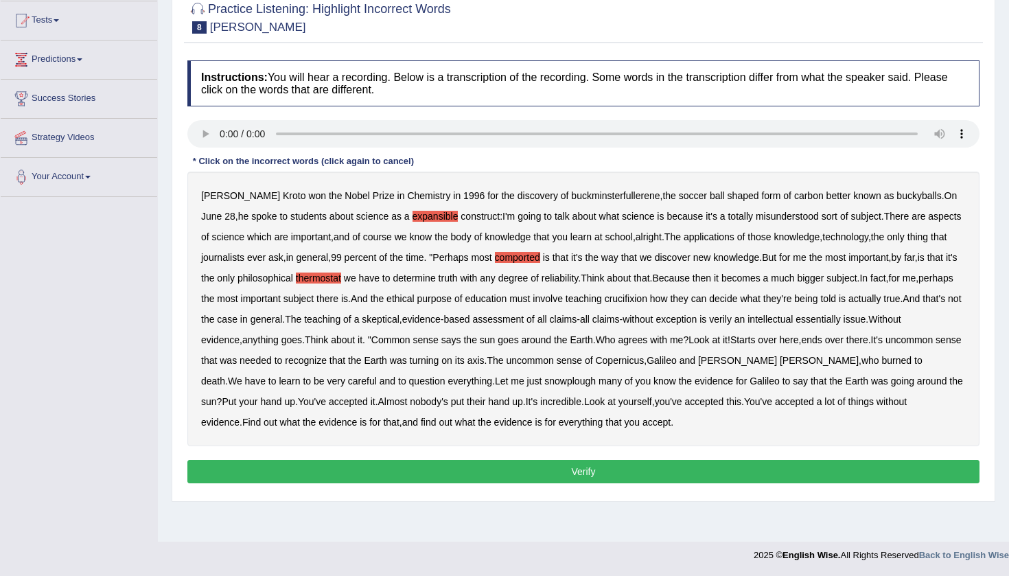
click at [647, 298] on b "crucifixion" at bounding box center [626, 298] width 43 height 11
click at [731, 318] on b "verily" at bounding box center [720, 319] width 23 height 11
click at [840, 320] on b "essentially" at bounding box center [817, 319] width 45 height 11
click at [544, 382] on b "snowplough" at bounding box center [569, 380] width 51 height 11
click at [622, 476] on button "Verify" at bounding box center [583, 471] width 792 height 23
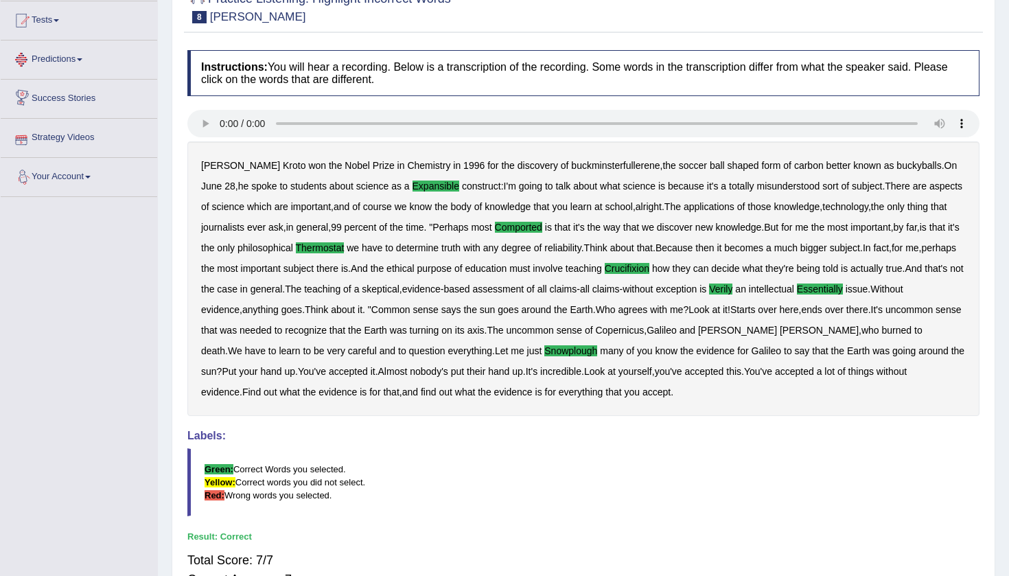
click at [105, 62] on link "Predictions" at bounding box center [79, 57] width 156 height 34
click at [164, 23] on div "Home Practice Listening: Highlight Incorrect Words Harold You have already give…" at bounding box center [583, 249] width 851 height 788
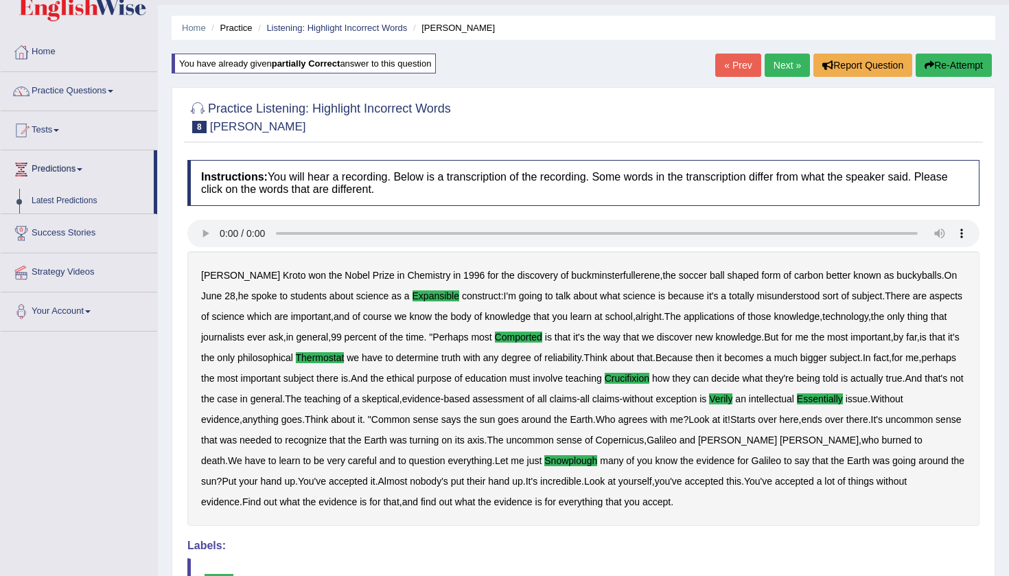
scroll to position [27, 0]
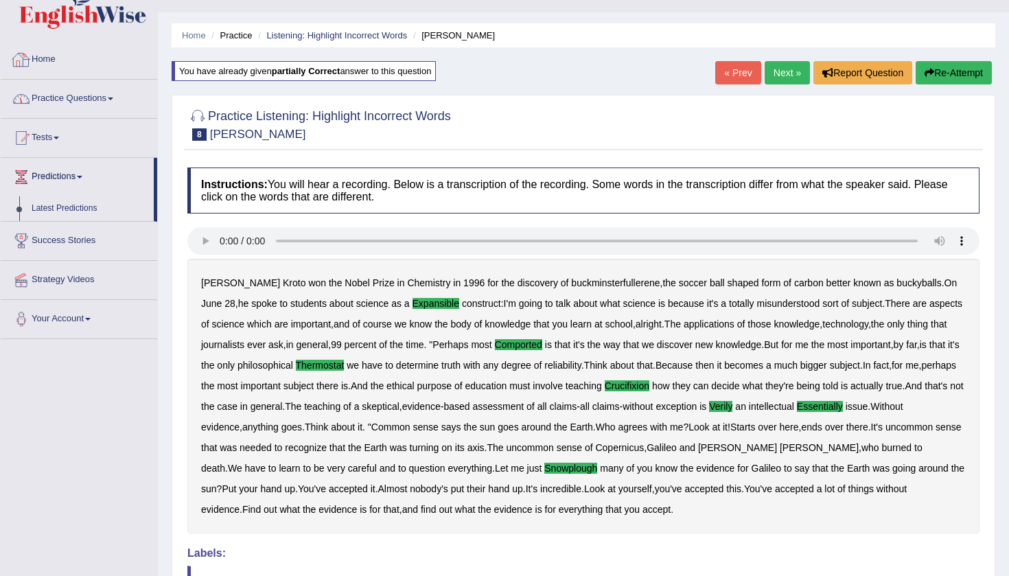
click at [128, 97] on link "Practice Questions" at bounding box center [79, 97] width 156 height 34
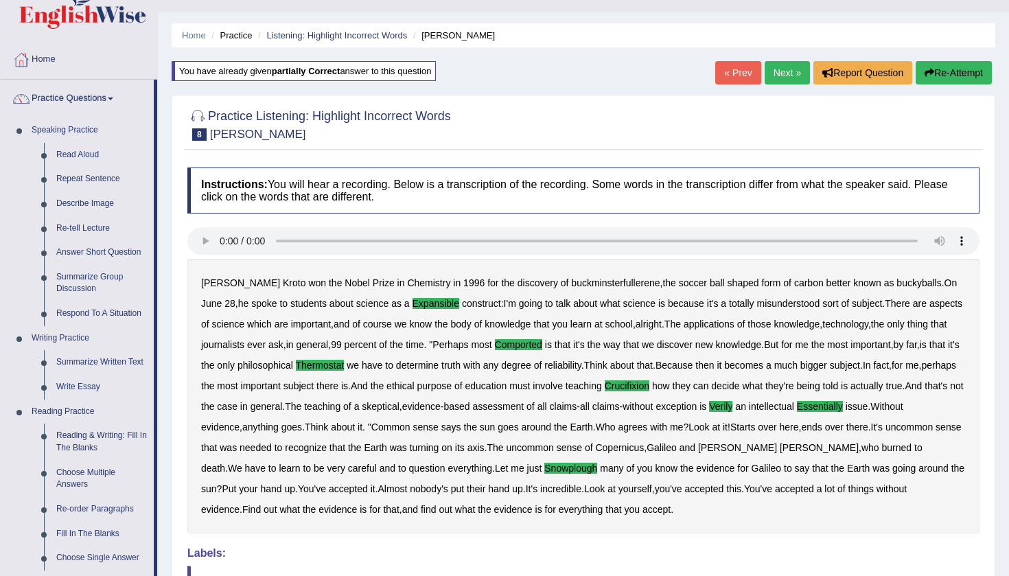
click at [162, 244] on div "Home Practice Listening: Highlight Incorrect Words Harold You have already give…" at bounding box center [583, 367] width 851 height 788
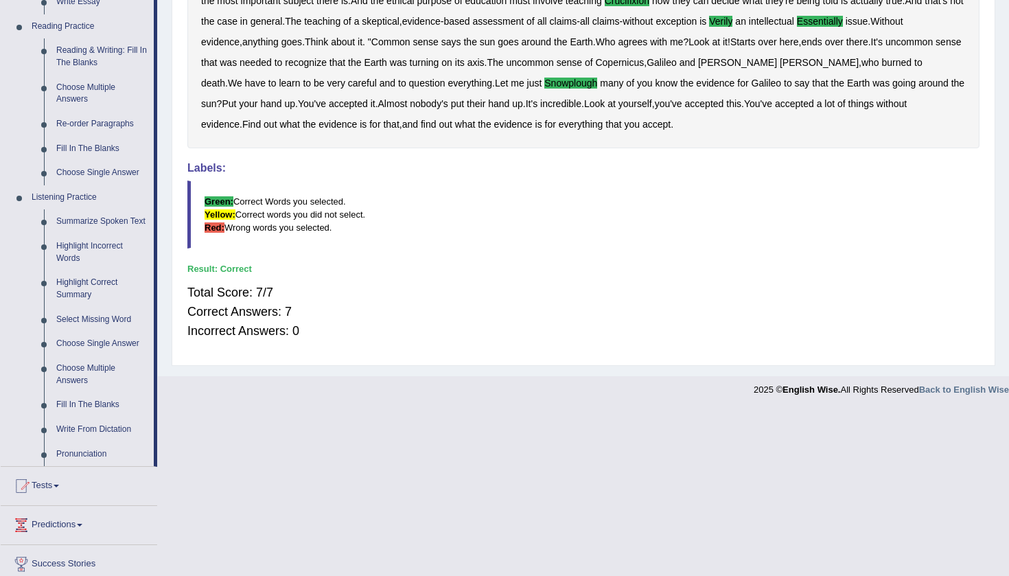
scroll to position [414, 0]
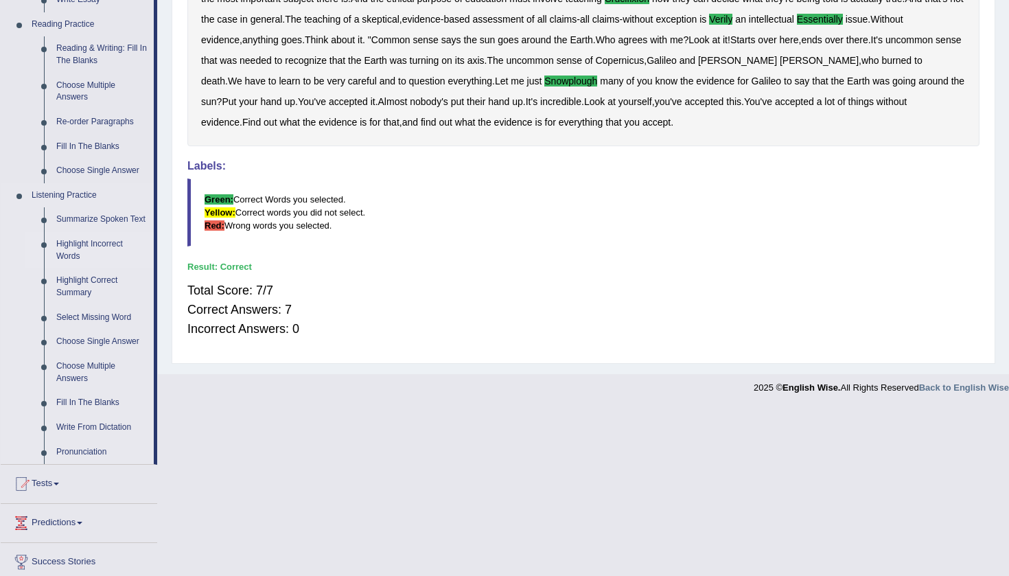
click at [82, 245] on link "Highlight Incorrect Words" at bounding box center [102, 250] width 104 height 36
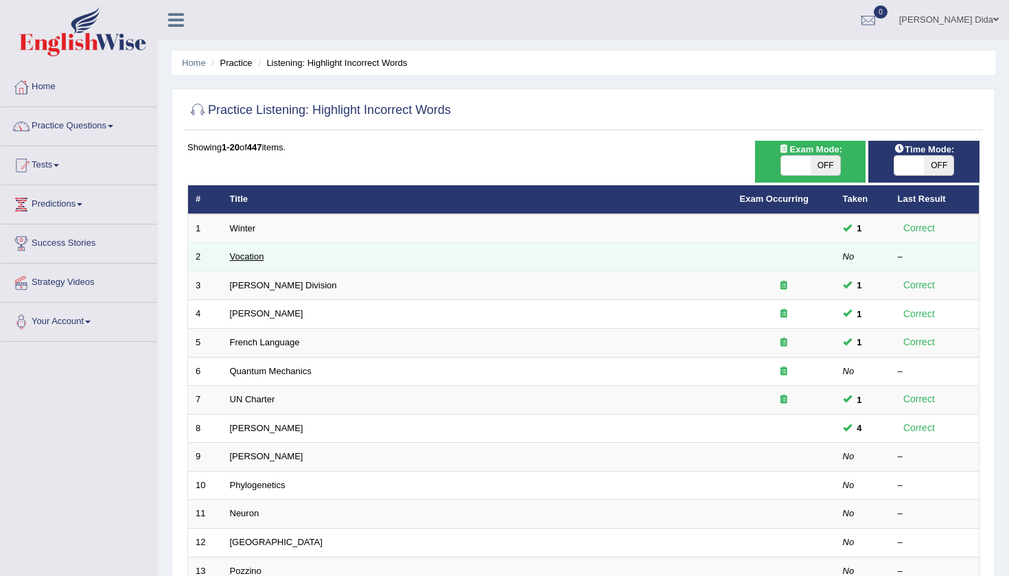
click at [255, 256] on link "Vocation" at bounding box center [247, 256] width 34 height 10
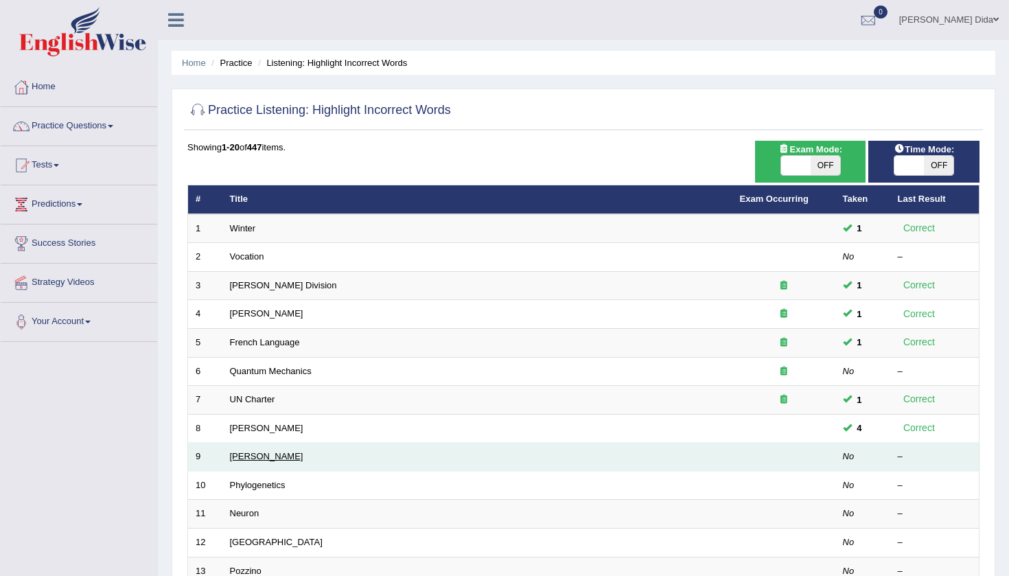
click at [245, 455] on link "[PERSON_NAME]" at bounding box center [266, 456] width 73 height 10
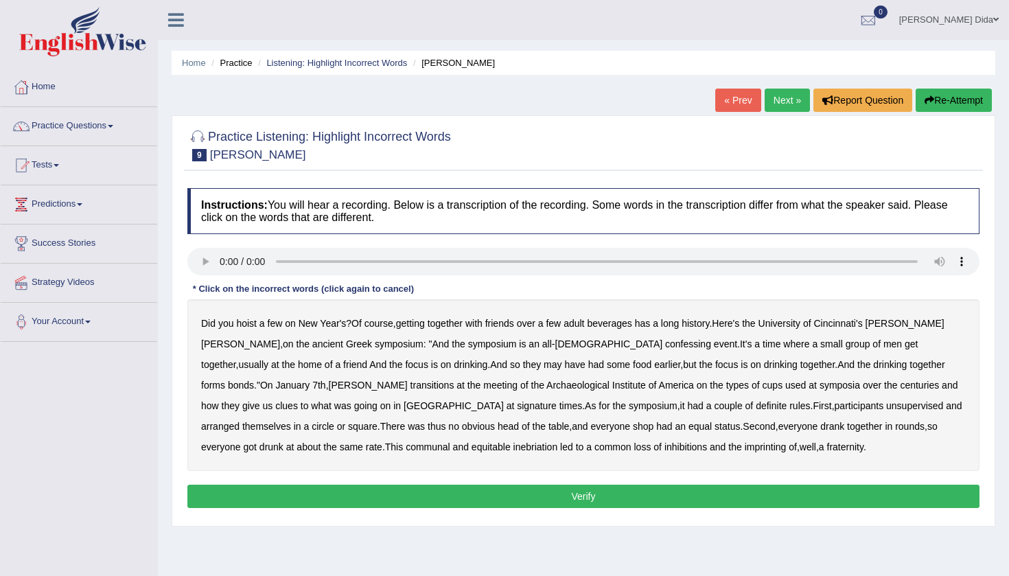
click at [220, 261] on audio at bounding box center [583, 261] width 792 height 27
click at [665, 347] on b "confessing" at bounding box center [688, 343] width 46 height 11
click at [410, 387] on b "transitions" at bounding box center [432, 384] width 44 height 11
click at [222, 266] on audio at bounding box center [583, 261] width 792 height 27
click at [516, 261] on audio at bounding box center [583, 261] width 792 height 27
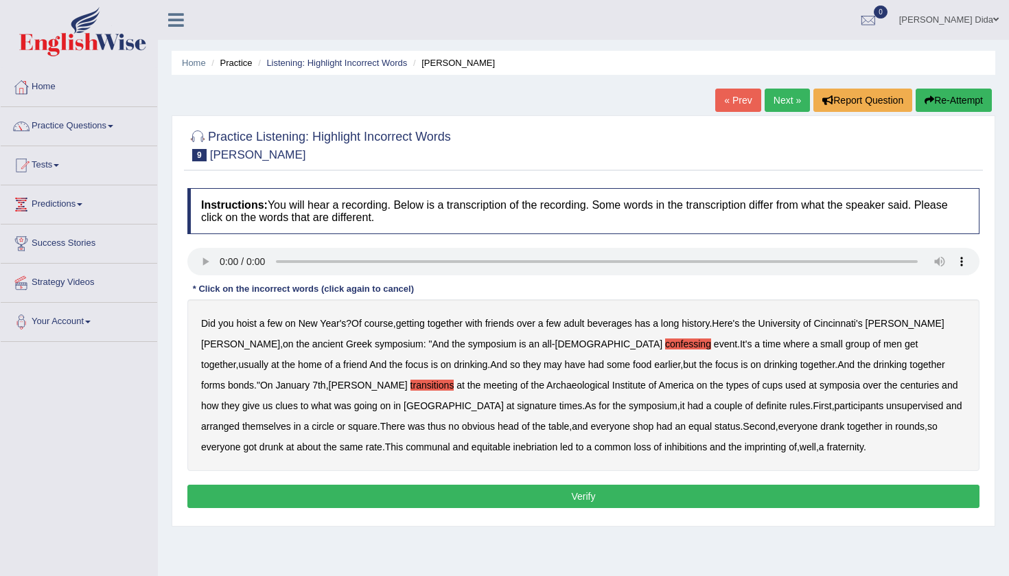
click at [460, 261] on audio at bounding box center [583, 261] width 792 height 27
click at [296, 261] on audio at bounding box center [583, 261] width 792 height 27
click at [283, 261] on audio at bounding box center [583, 261] width 792 height 27
click at [221, 260] on audio at bounding box center [583, 261] width 792 height 27
click at [517, 409] on b "signature" at bounding box center [537, 405] width 40 height 11
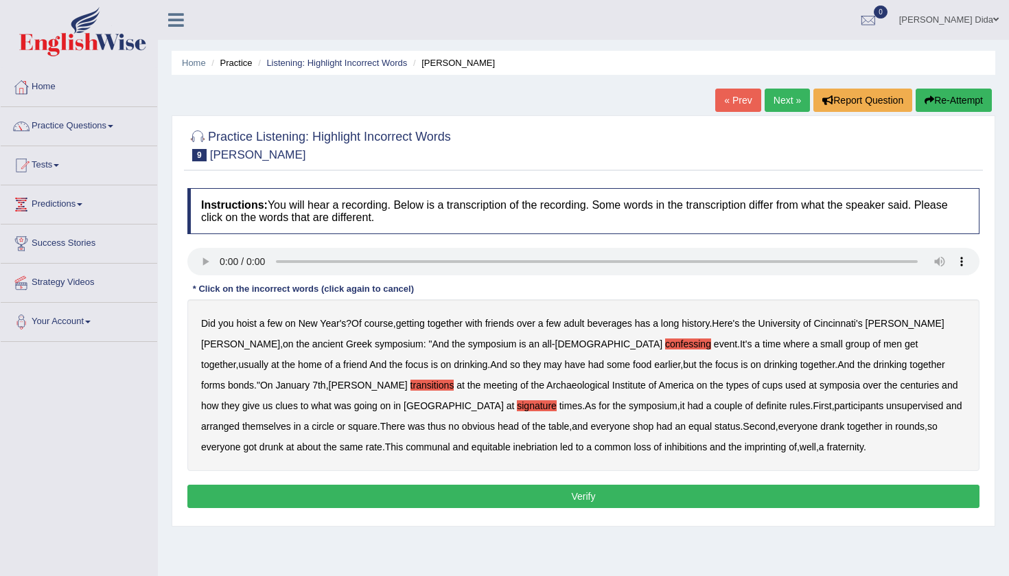
click at [886, 408] on b "unsupervised" at bounding box center [914, 405] width 57 height 11
click at [633, 428] on b "shop" at bounding box center [643, 426] width 21 height 11
click at [687, 261] on audio at bounding box center [583, 261] width 792 height 27
click at [281, 261] on audio at bounding box center [583, 261] width 792 height 27
click at [221, 261] on audio at bounding box center [583, 261] width 792 height 27
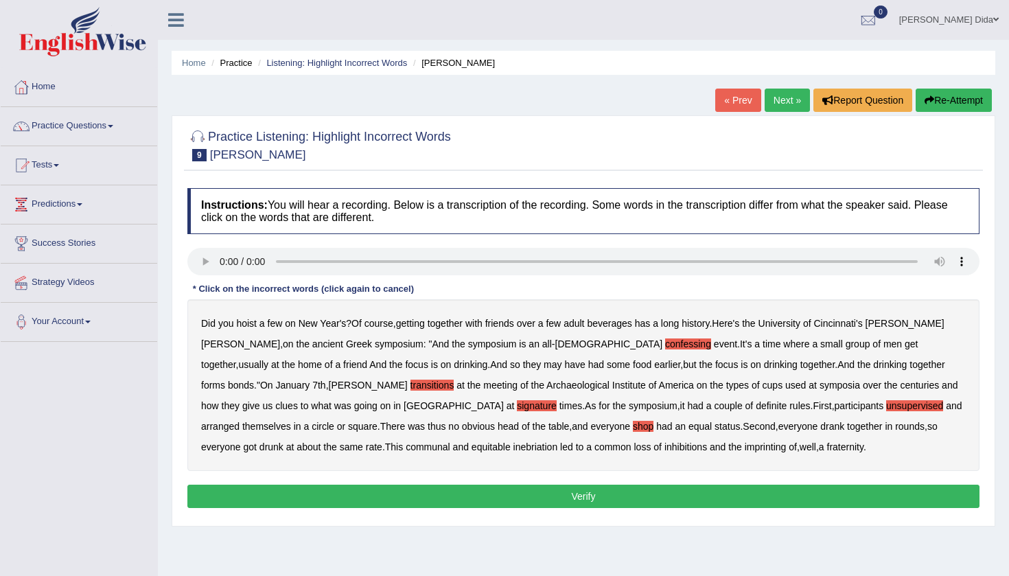
click at [803, 257] on audio at bounding box center [583, 261] width 792 height 27
click at [220, 259] on audio at bounding box center [583, 261] width 792 height 27
click at [745, 448] on b "imprinting" at bounding box center [766, 446] width 42 height 11
click at [573, 491] on button "Verify" at bounding box center [583, 495] width 792 height 23
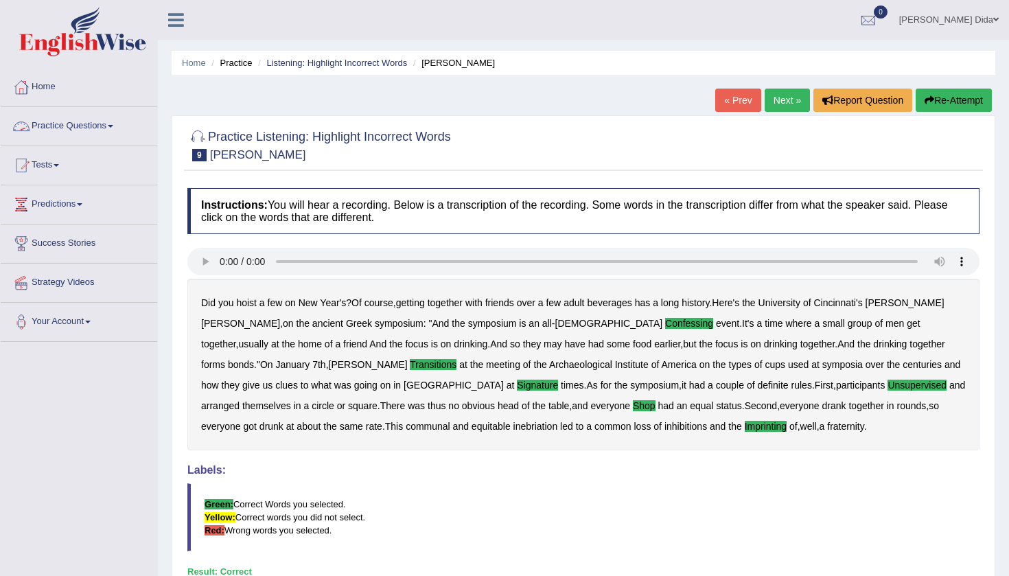
click at [128, 122] on link "Practice Questions" at bounding box center [79, 124] width 156 height 34
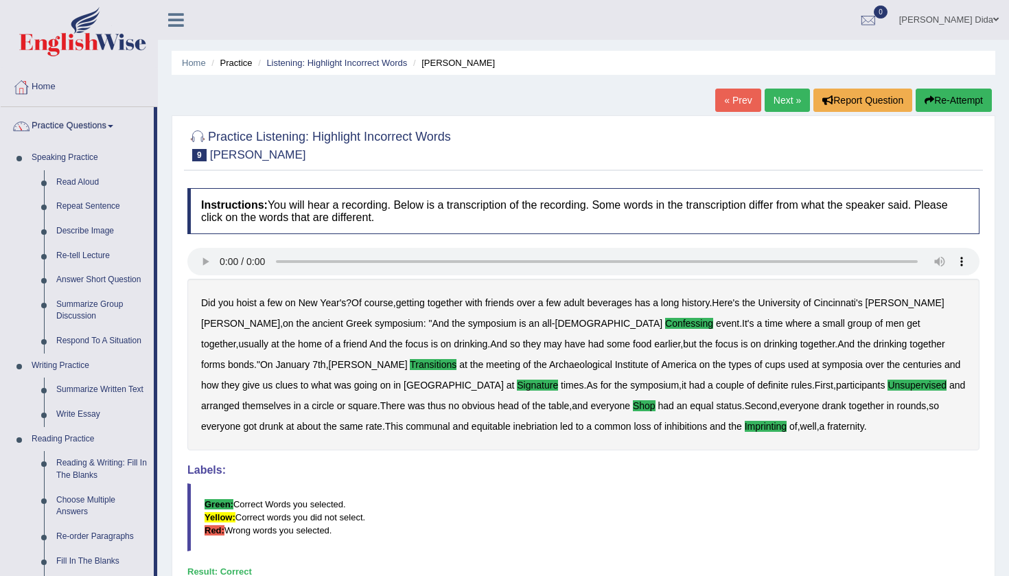
click at [167, 200] on div "Home Practice Listening: Highlight Incorrect Words Kathleen « Prev Next » Repor…" at bounding box center [583, 343] width 851 height 686
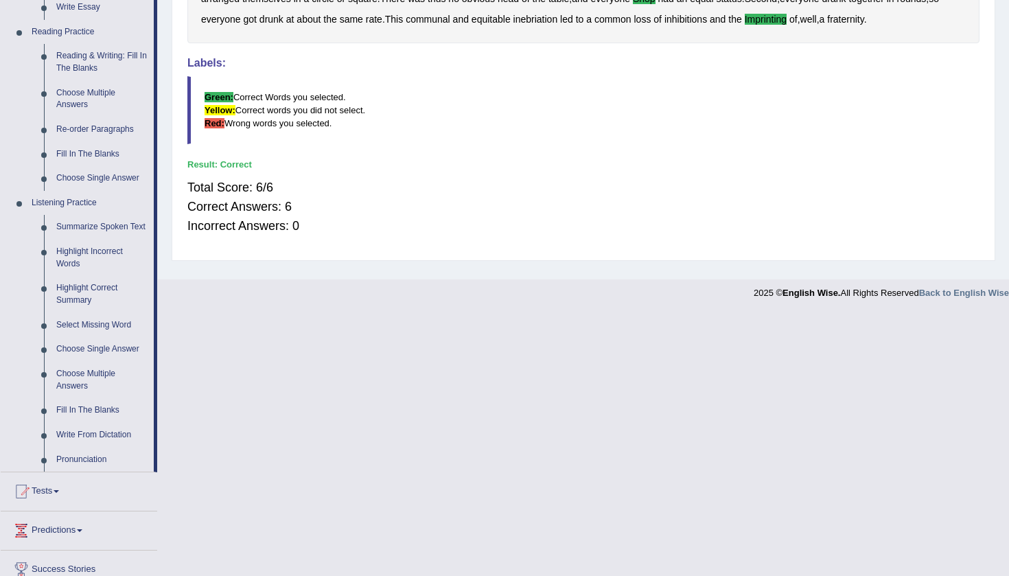
scroll to position [442, 0]
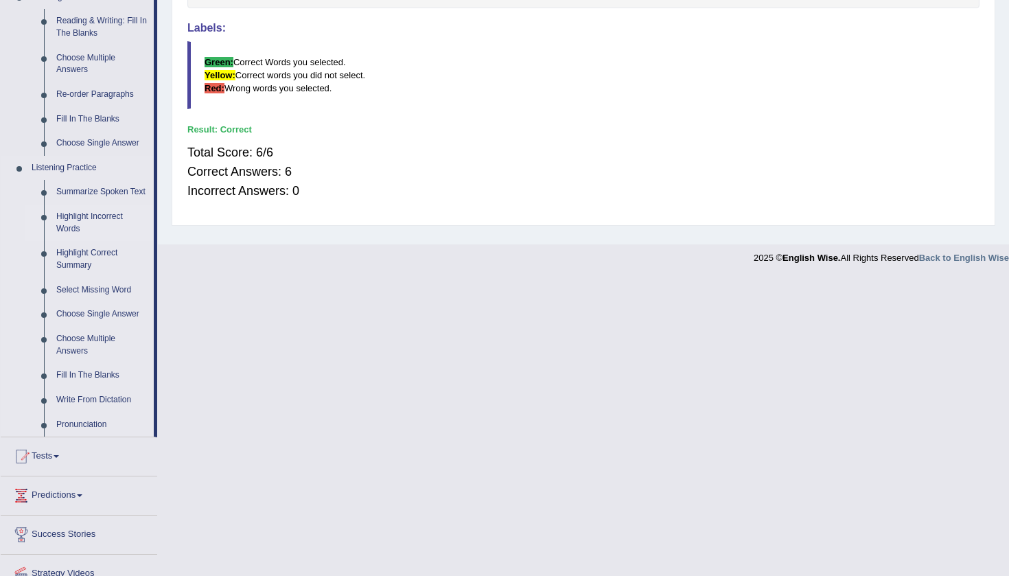
click at [89, 221] on link "Highlight Incorrect Words" at bounding box center [102, 222] width 104 height 36
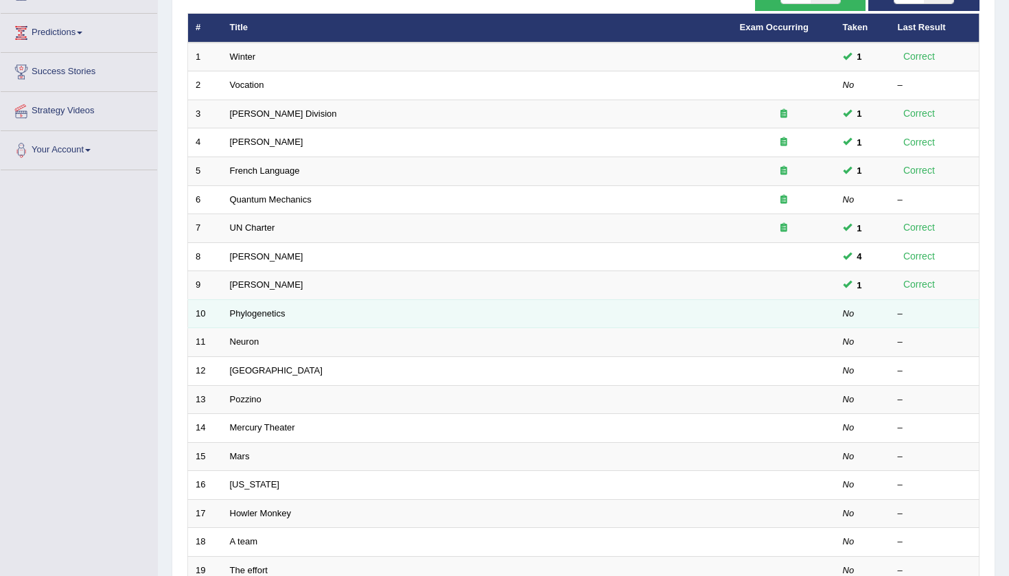
scroll to position [174, 0]
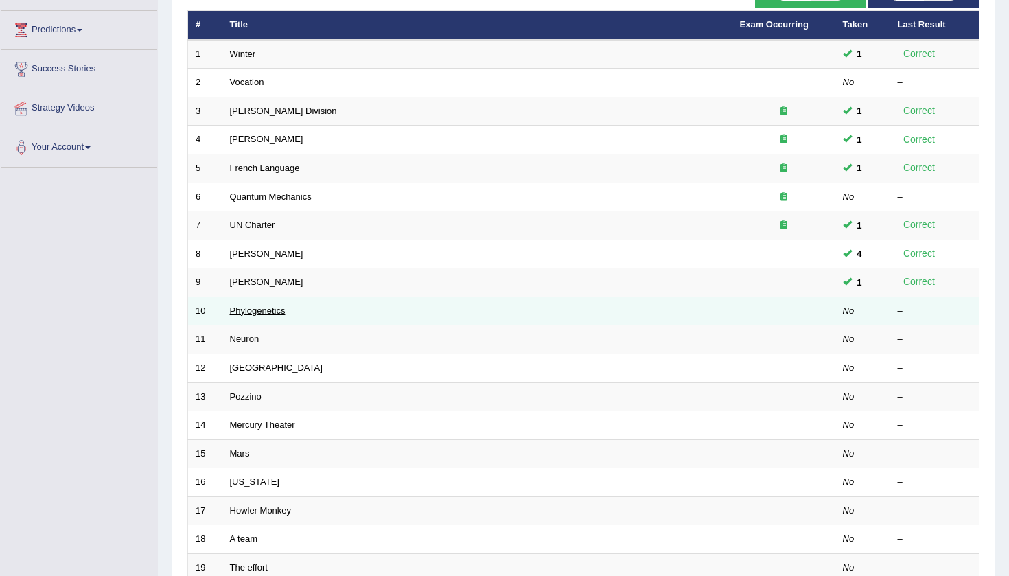
click at [268, 305] on link "Phylogenetics" at bounding box center [258, 310] width 56 height 10
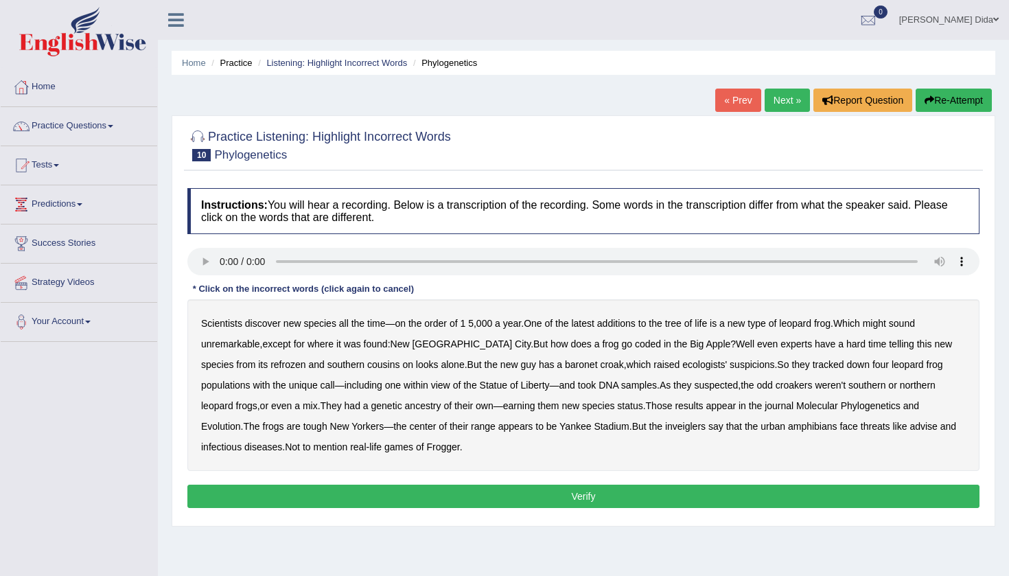
click at [222, 263] on audio at bounding box center [583, 261] width 792 height 27
click at [635, 340] on b "coded" at bounding box center [648, 343] width 26 height 11
click at [270, 364] on b "refrozen" at bounding box center [287, 364] width 35 height 11
click at [565, 364] on b "baronet" at bounding box center [581, 364] width 32 height 11
click at [665, 425] on b "inveiglers" at bounding box center [685, 426] width 40 height 11
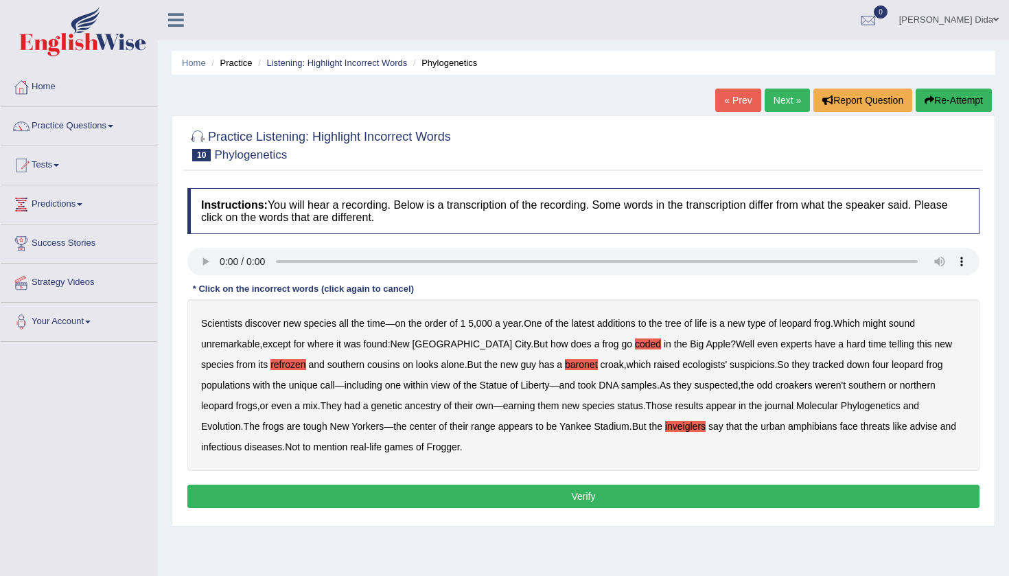
click at [223, 262] on audio at bounding box center [583, 261] width 792 height 27
click at [626, 331] on div "Scientists discover new species all the time — on the order of 1 5 , 000 a year…" at bounding box center [583, 385] width 792 height 172
click at [909, 423] on b "advise" at bounding box center [922, 426] width 27 height 11
click at [555, 491] on button "Verify" at bounding box center [583, 495] width 792 height 23
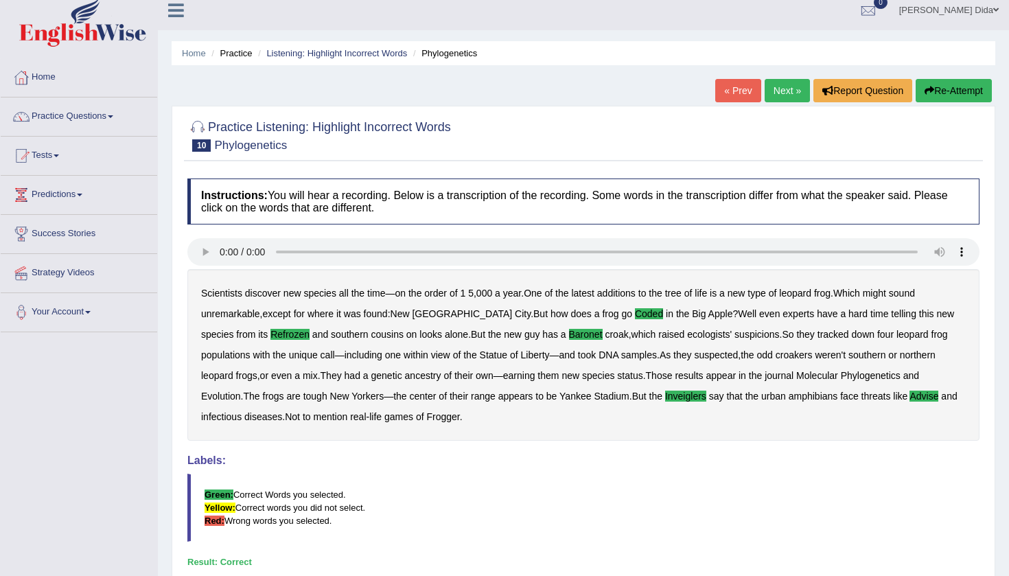
scroll to position [9, 0]
click at [786, 88] on link "Next »" at bounding box center [786, 91] width 45 height 23
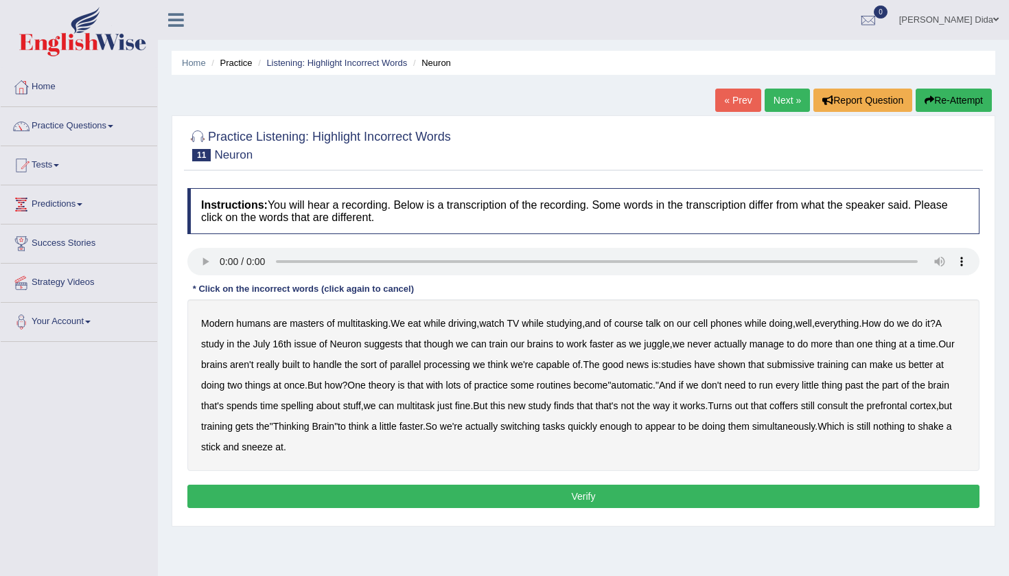
click at [222, 260] on audio at bounding box center [583, 261] width 792 height 27
click at [643, 324] on b "course" at bounding box center [628, 323] width 29 height 11
click at [814, 366] on b "submissive" at bounding box center [789, 364] width 47 height 11
click at [798, 406] on b "coffers" at bounding box center [783, 405] width 29 height 11
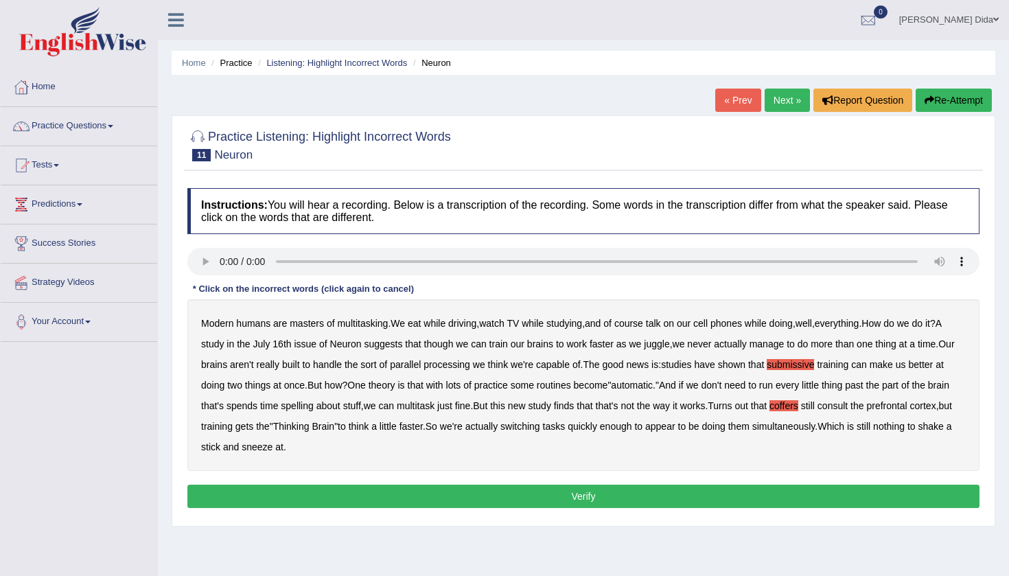
click at [217, 259] on audio at bounding box center [583, 261] width 792 height 27
click at [222, 260] on audio at bounding box center [583, 261] width 792 height 27
click at [313, 406] on b "spelling" at bounding box center [297, 405] width 32 height 11
click at [226, 258] on audio at bounding box center [583, 261] width 792 height 27
click at [220, 263] on audio at bounding box center [583, 261] width 792 height 27
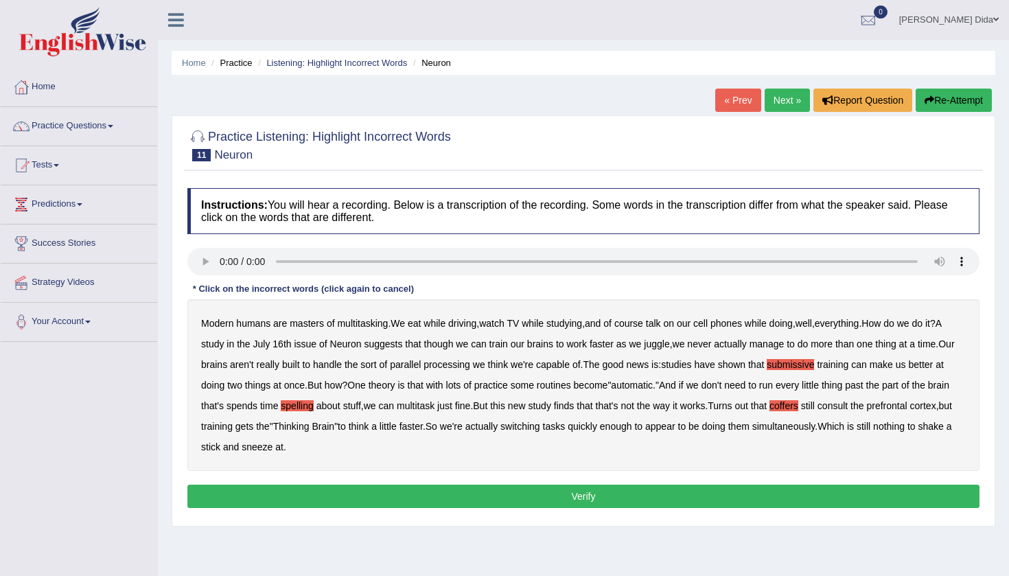
click at [691, 263] on audio at bounding box center [583, 261] width 792 height 27
click at [218, 262] on audio at bounding box center [583, 261] width 792 height 27
click at [648, 263] on audio at bounding box center [583, 261] width 792 height 27
click at [656, 494] on button "Verify" at bounding box center [583, 495] width 792 height 23
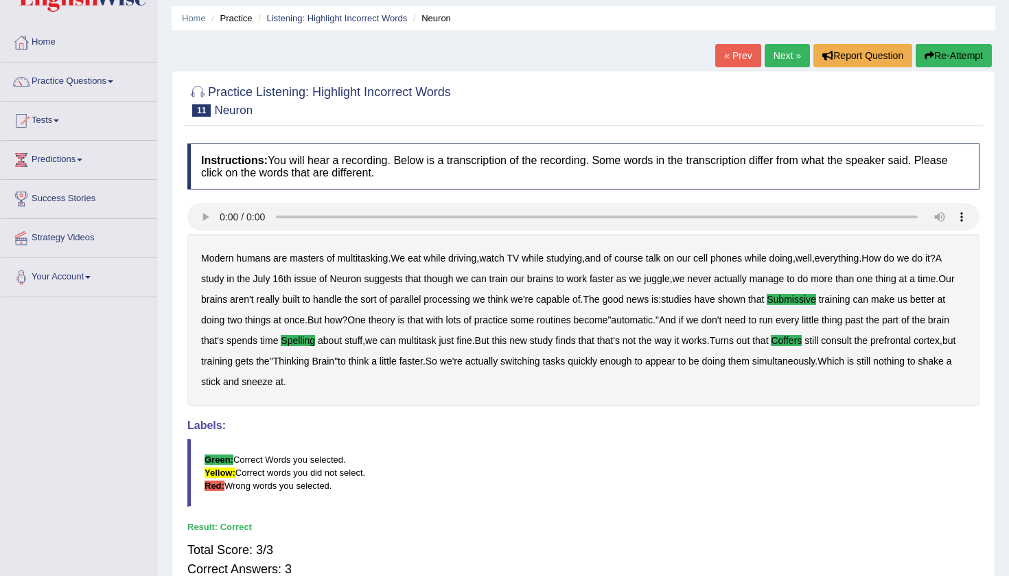
scroll to position [43, 0]
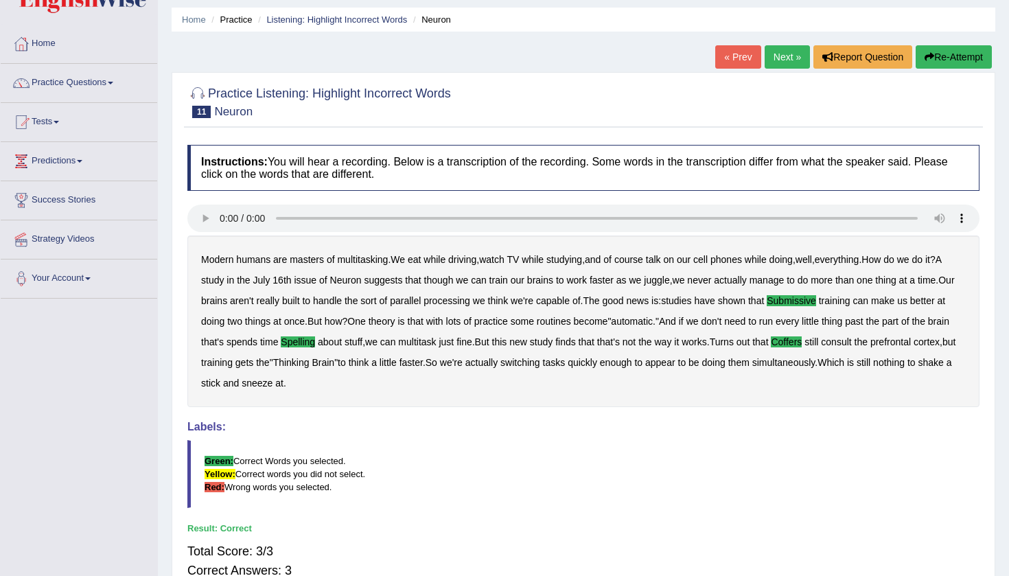
click at [787, 56] on link "Next »" at bounding box center [786, 56] width 45 height 23
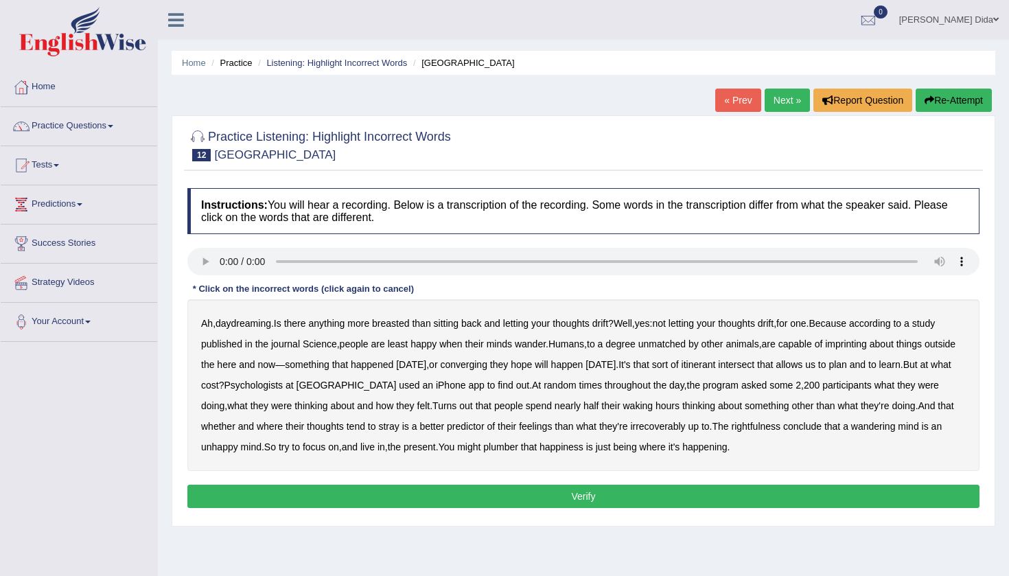
click at [224, 261] on audio at bounding box center [583, 261] width 792 height 27
click at [283, 262] on audio at bounding box center [583, 261] width 792 height 27
click at [395, 325] on b "breasted" at bounding box center [390, 323] width 37 height 11
click at [861, 342] on b "imprinting" at bounding box center [846, 343] width 42 height 11
click at [286, 263] on audio at bounding box center [583, 261] width 792 height 27
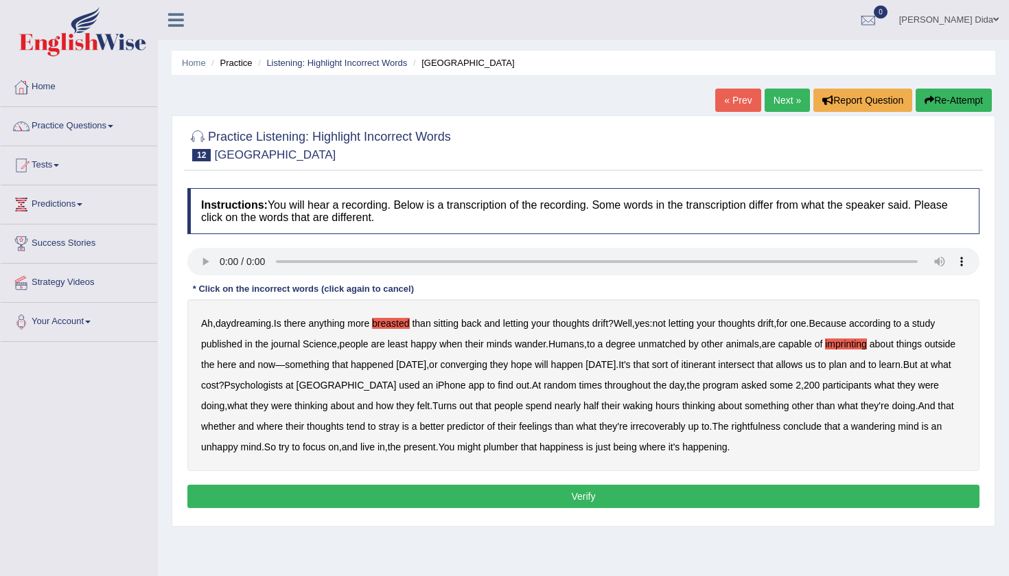
click at [283, 263] on audio at bounding box center [583, 261] width 792 height 27
click at [487, 362] on b "converging" at bounding box center [463, 364] width 47 height 11
click at [754, 366] on b "intersect" at bounding box center [736, 364] width 36 height 11
click at [452, 263] on audio at bounding box center [583, 261] width 792 height 27
click at [685, 423] on b "irrecoverably" at bounding box center [657, 426] width 55 height 11
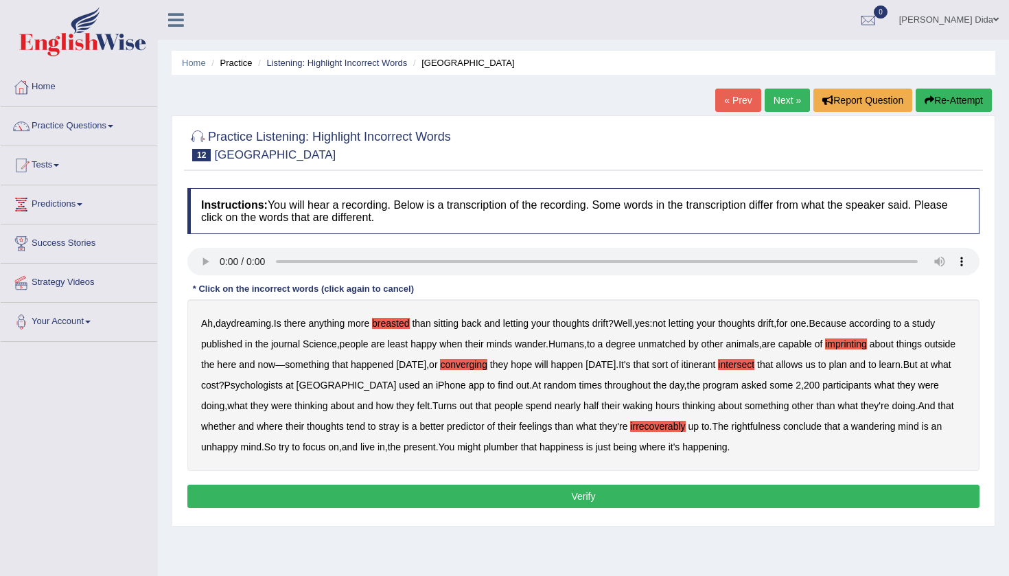
click at [780, 425] on b "rightfulness" at bounding box center [755, 426] width 49 height 11
click at [518, 445] on b "plumber" at bounding box center [500, 446] width 35 height 11
click at [572, 490] on button "Verify" at bounding box center [583, 495] width 792 height 23
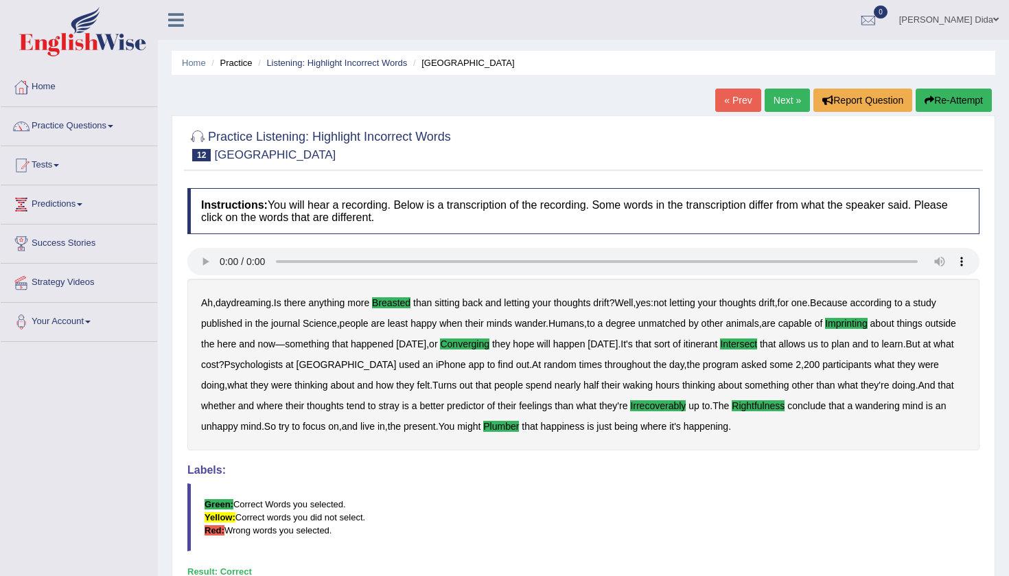
click at [771, 99] on link "Next »" at bounding box center [786, 100] width 45 height 23
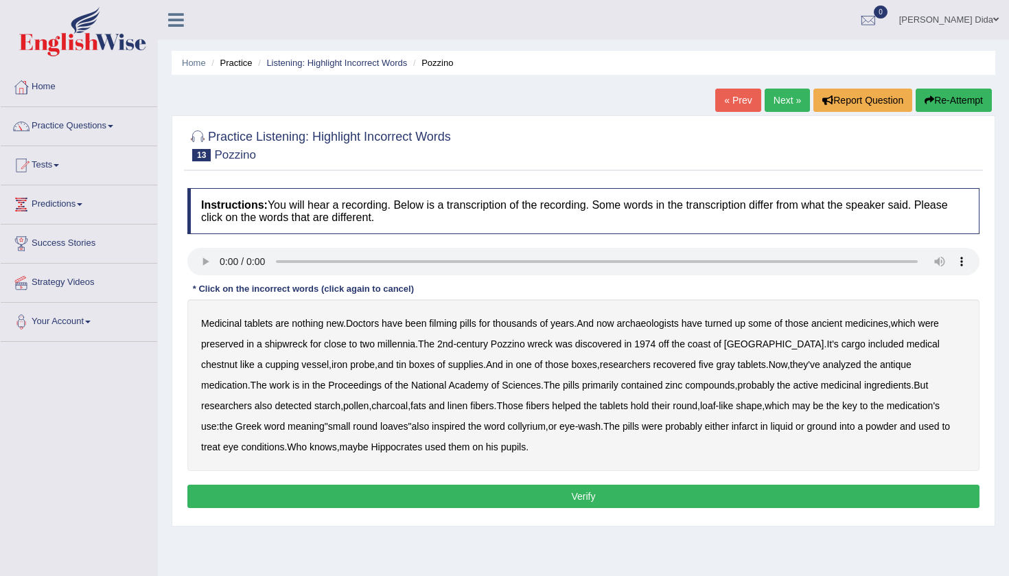
click at [222, 263] on audio at bounding box center [583, 261] width 792 height 27
click at [450, 322] on b "filming" at bounding box center [442, 323] width 27 height 11
click at [237, 359] on b "chestnut" at bounding box center [219, 364] width 36 height 11
click at [731, 427] on b "infarct" at bounding box center [744, 426] width 26 height 11
click at [221, 263] on audio at bounding box center [583, 261] width 792 height 27
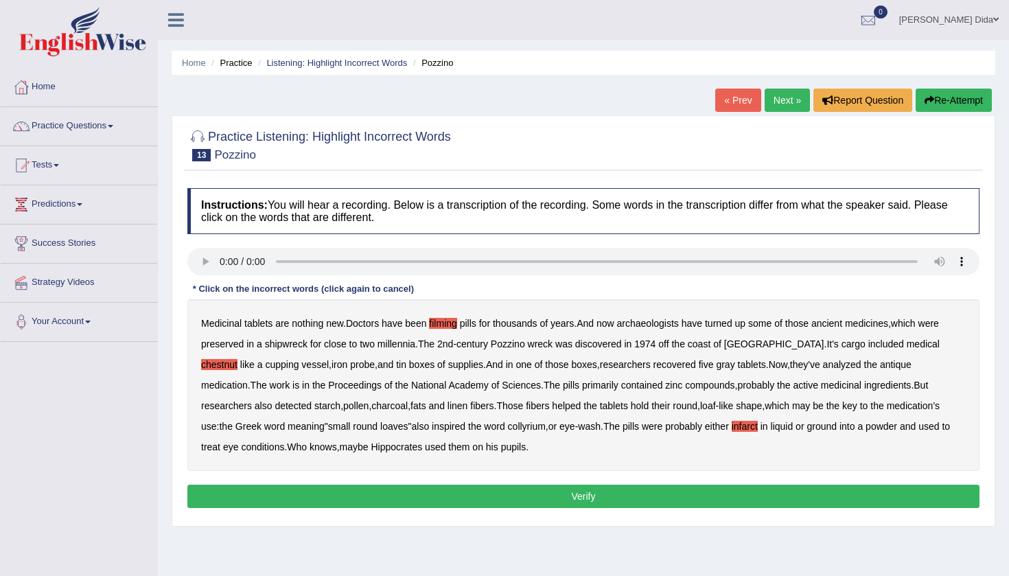
click at [503, 497] on button "Verify" at bounding box center [583, 495] width 792 height 23
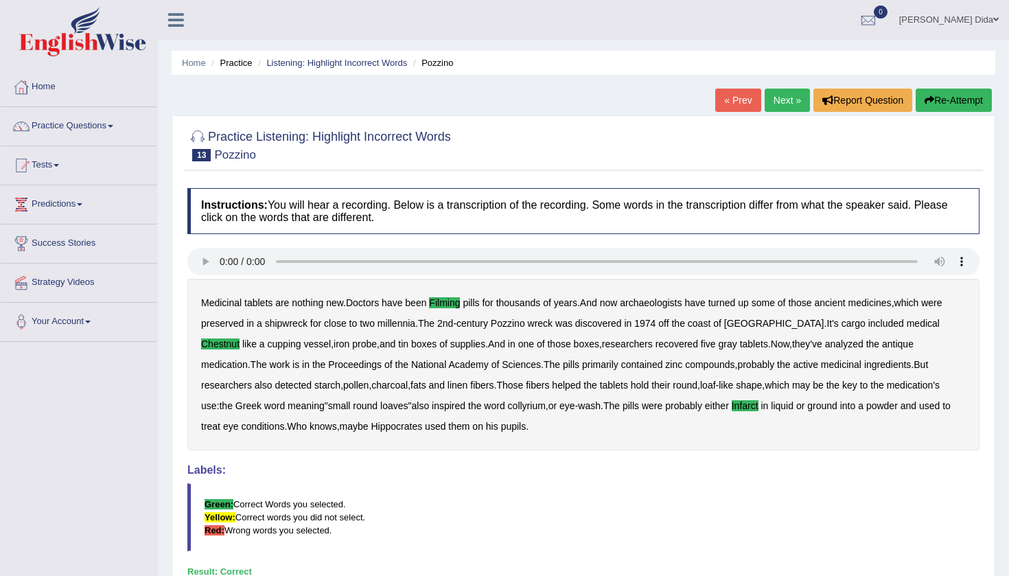
click at [780, 100] on link "Next »" at bounding box center [786, 100] width 45 height 23
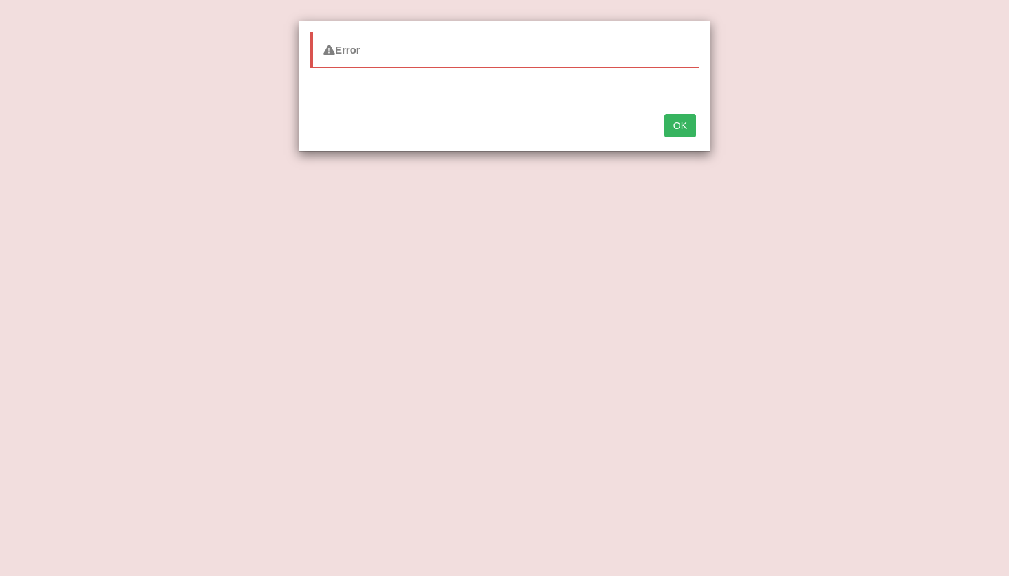
click at [681, 123] on button "OK" at bounding box center [680, 125] width 32 height 23
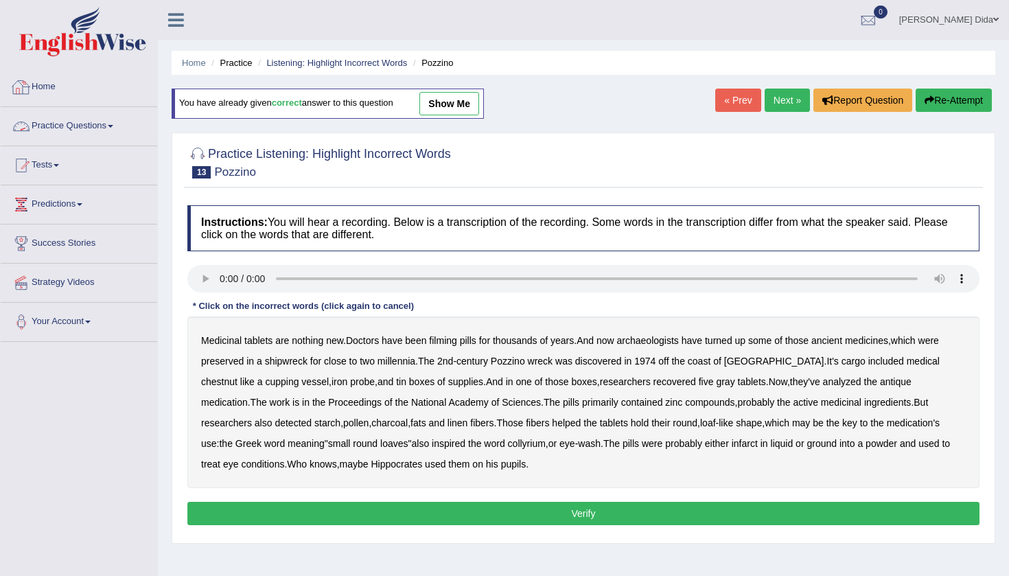
click at [110, 124] on link "Practice Questions" at bounding box center [79, 124] width 156 height 34
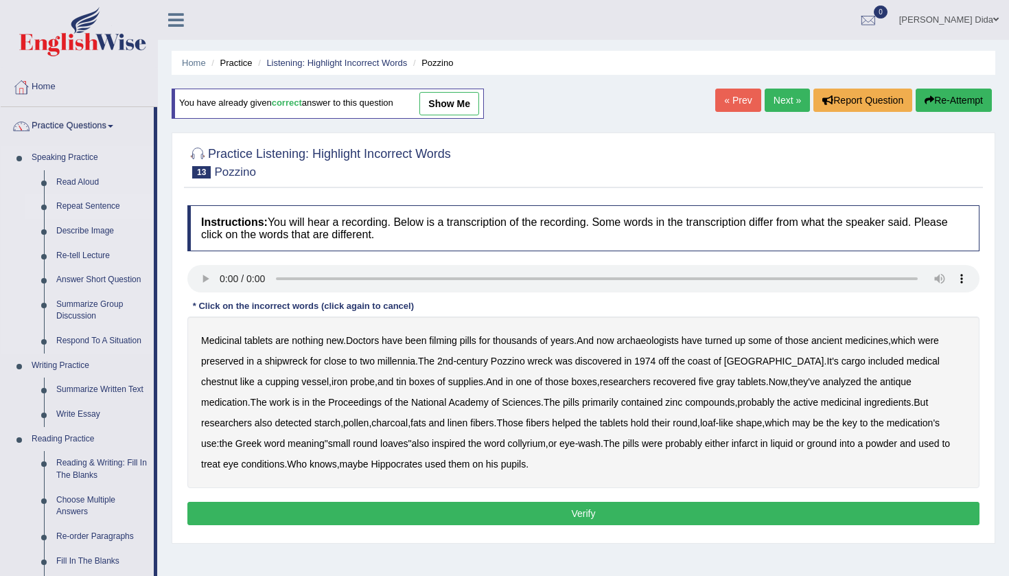
click at [128, 201] on link "Repeat Sentence" at bounding box center [102, 206] width 104 height 25
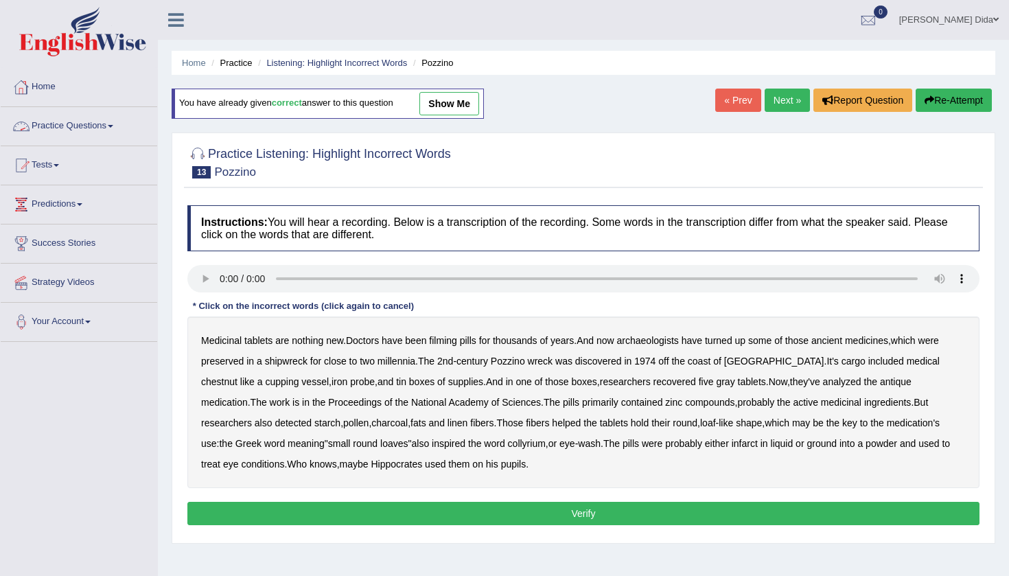
click at [139, 124] on link "Practice Questions" at bounding box center [79, 124] width 156 height 34
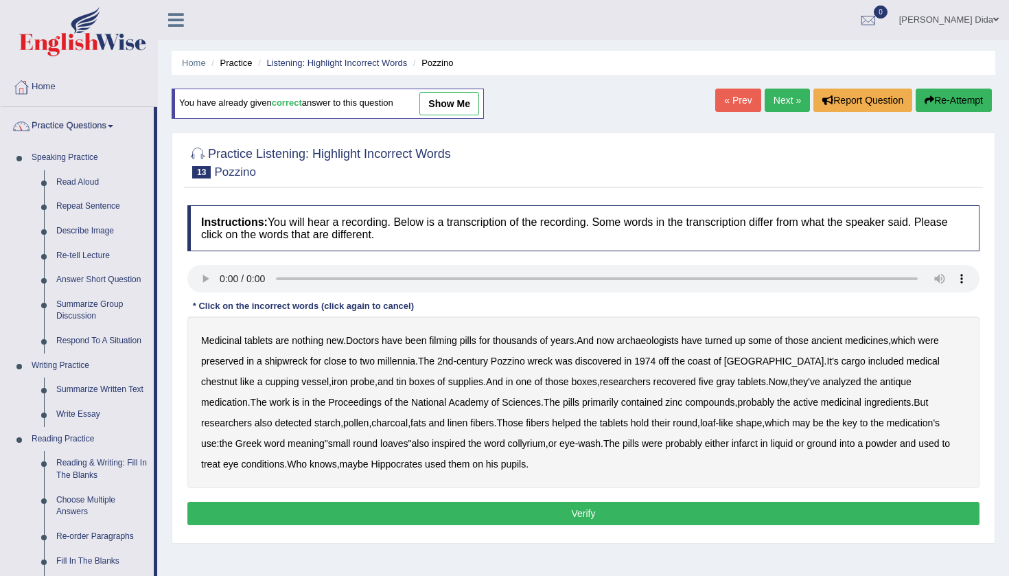
click at [143, 129] on link "Practice Questions" at bounding box center [77, 124] width 153 height 34
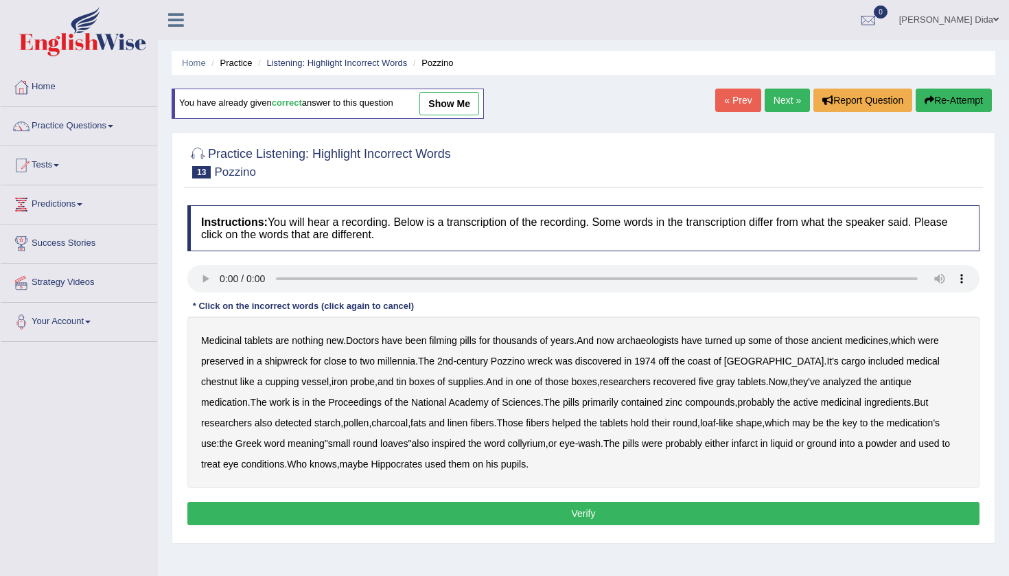
click at [143, 129] on link "Practice Questions" at bounding box center [79, 124] width 156 height 34
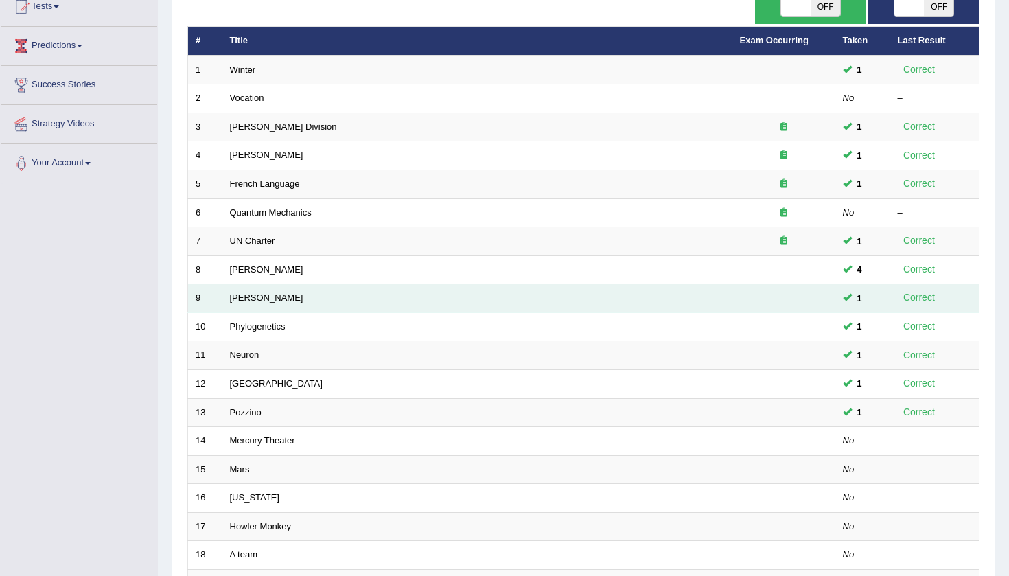
scroll to position [166, 0]
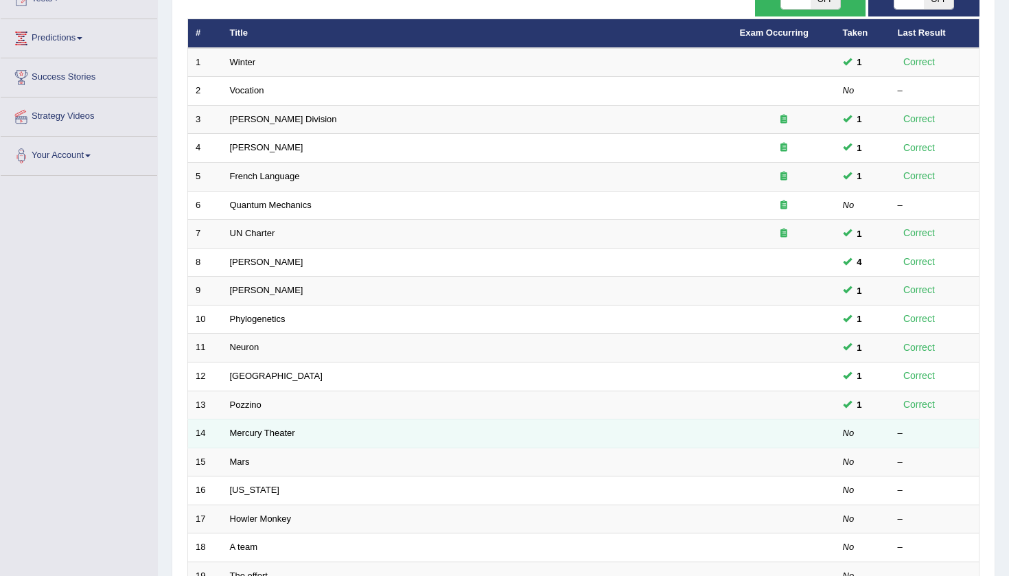
click at [807, 430] on td at bounding box center [783, 433] width 103 height 29
click at [271, 427] on link "Mercury Theater" at bounding box center [262, 432] width 65 height 10
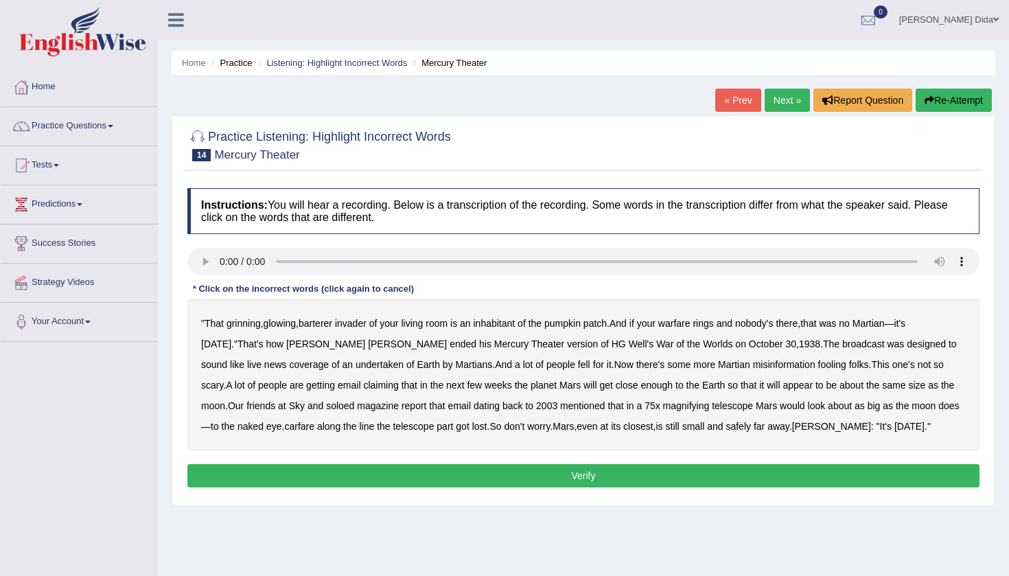
click at [219, 261] on audio at bounding box center [583, 261] width 792 height 27
click at [323, 323] on b "barterer" at bounding box center [315, 323] width 34 height 11
click at [684, 325] on b "warfare" at bounding box center [674, 323] width 32 height 11
click at [355, 364] on b "undertaken" at bounding box center [379, 364] width 48 height 11
click at [326, 406] on b "soloed" at bounding box center [340, 405] width 28 height 11
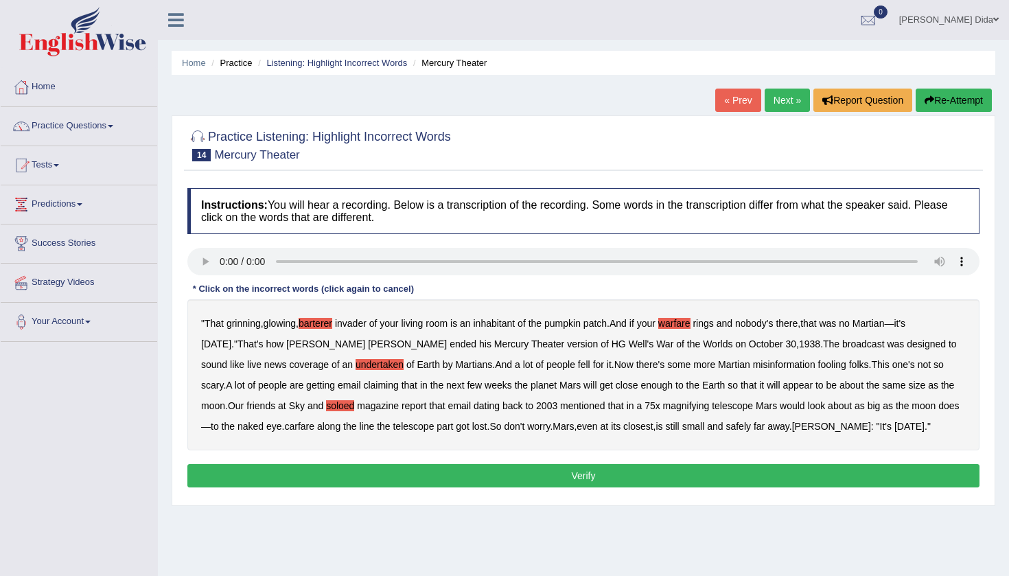
click at [284, 427] on b "carfare" at bounding box center [299, 426] width 30 height 11
click at [222, 262] on audio at bounding box center [583, 261] width 792 height 27
click at [581, 330] on div "" That grinning , glowing , barterer invader of your living room is an inhabita…" at bounding box center [583, 374] width 792 height 151
click at [656, 472] on button "Verify" at bounding box center [583, 475] width 792 height 23
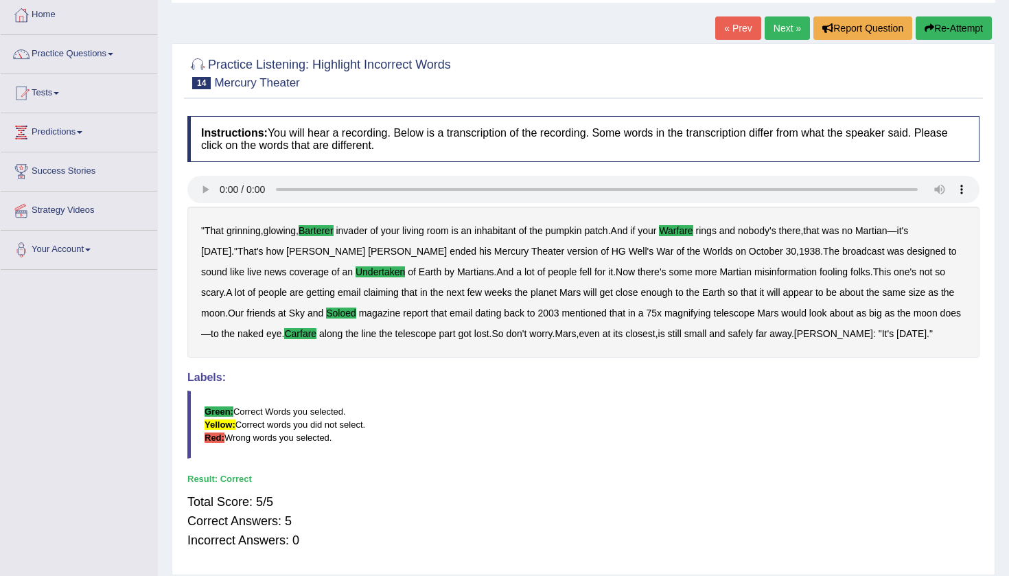
scroll to position [73, 0]
click at [778, 30] on link "Next »" at bounding box center [786, 27] width 45 height 23
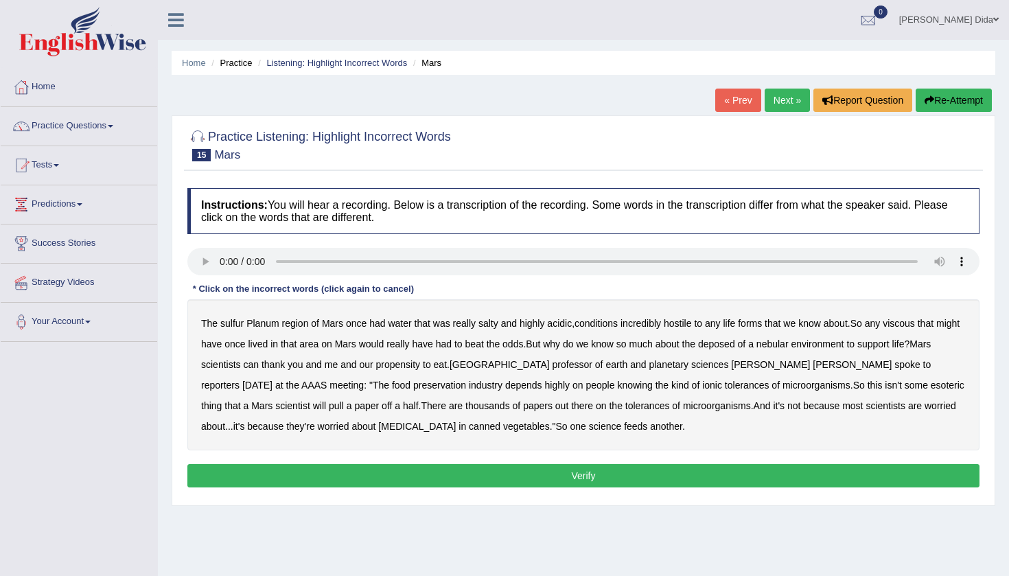
click at [221, 261] on audio at bounding box center [583, 261] width 792 height 27
click at [229, 321] on b "sulfur" at bounding box center [231, 323] width 23 height 11
click at [908, 325] on b "viscous" at bounding box center [898, 323] width 32 height 11
click at [735, 342] on b "deposed" at bounding box center [716, 343] width 37 height 11
click at [788, 347] on b "nebular" at bounding box center [772, 343] width 32 height 11
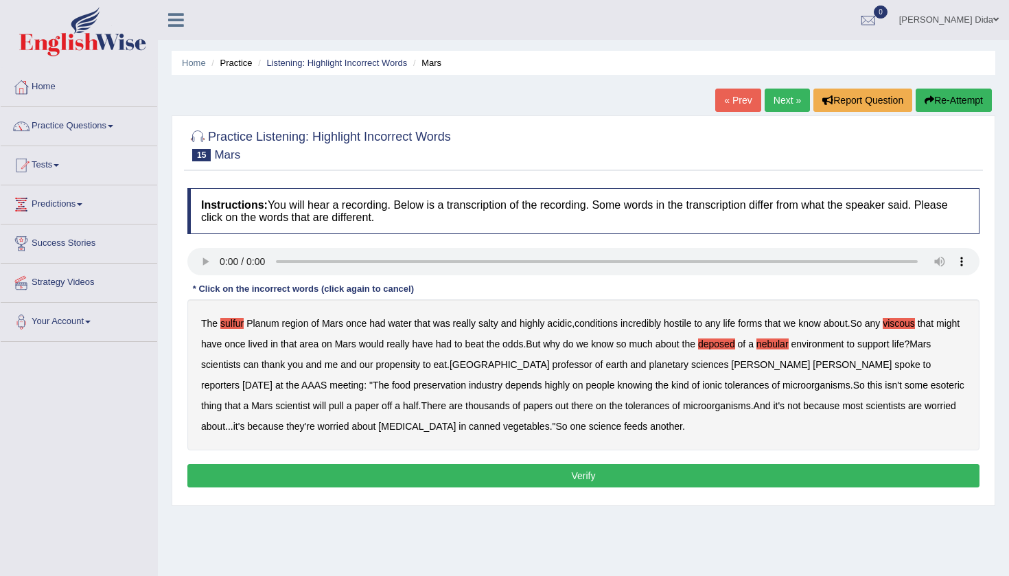
click at [282, 263] on audio at bounding box center [583, 261] width 792 height 27
click at [536, 472] on button "Verify" at bounding box center [583, 475] width 792 height 23
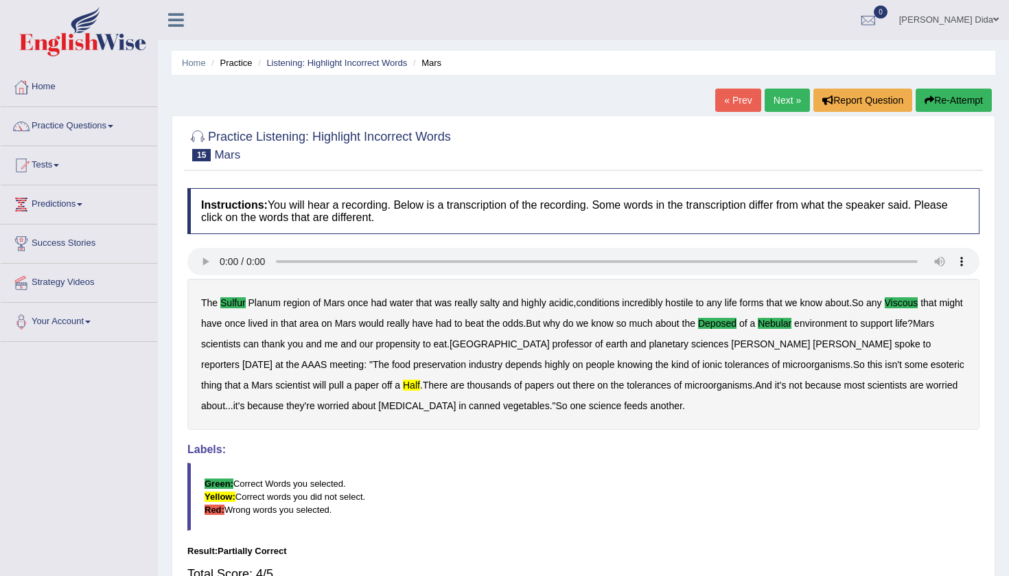
click at [738, 102] on link "« Prev" at bounding box center [737, 100] width 45 height 23
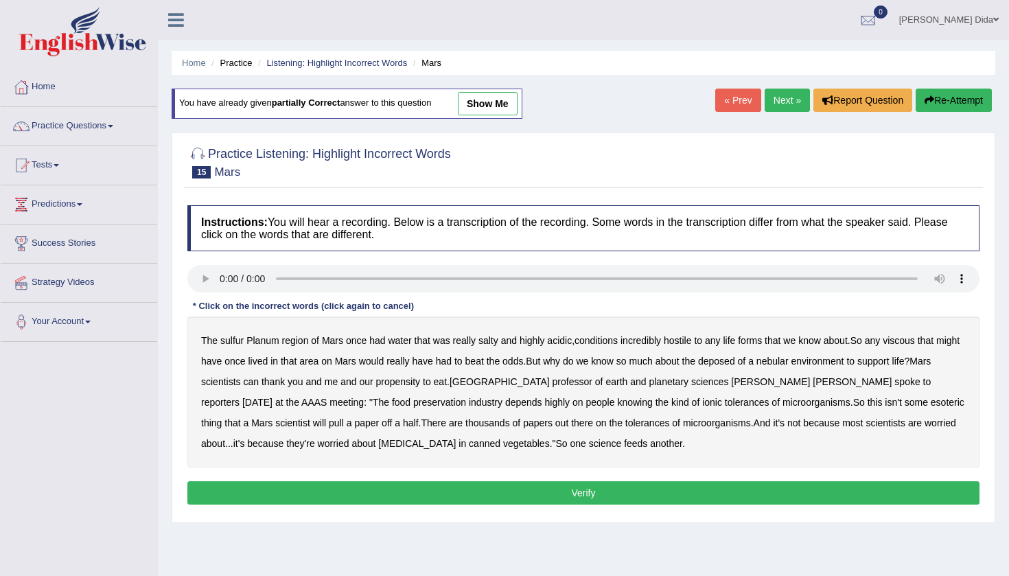
click at [220, 278] on audio at bounding box center [583, 278] width 792 height 27
click at [234, 344] on b "sulfur" at bounding box center [231, 340] width 23 height 11
click at [915, 342] on b "viscous" at bounding box center [898, 340] width 32 height 11
click at [735, 360] on b "deposed" at bounding box center [716, 360] width 37 height 11
click at [403, 425] on b "half" at bounding box center [411, 422] width 16 height 11
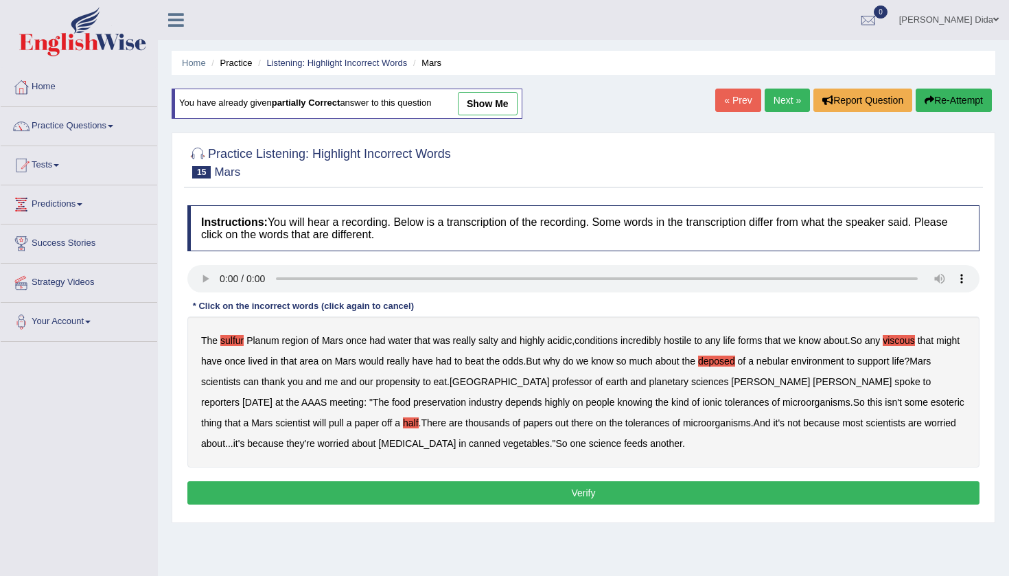
click at [485, 102] on link "show me" at bounding box center [488, 103] width 60 height 23
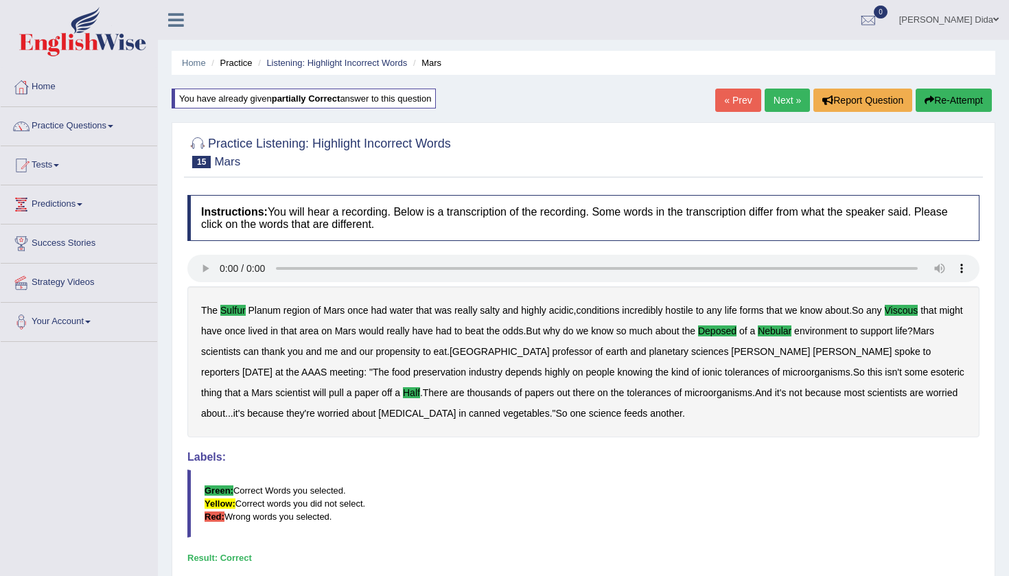
click at [782, 97] on link "Next »" at bounding box center [786, 100] width 45 height 23
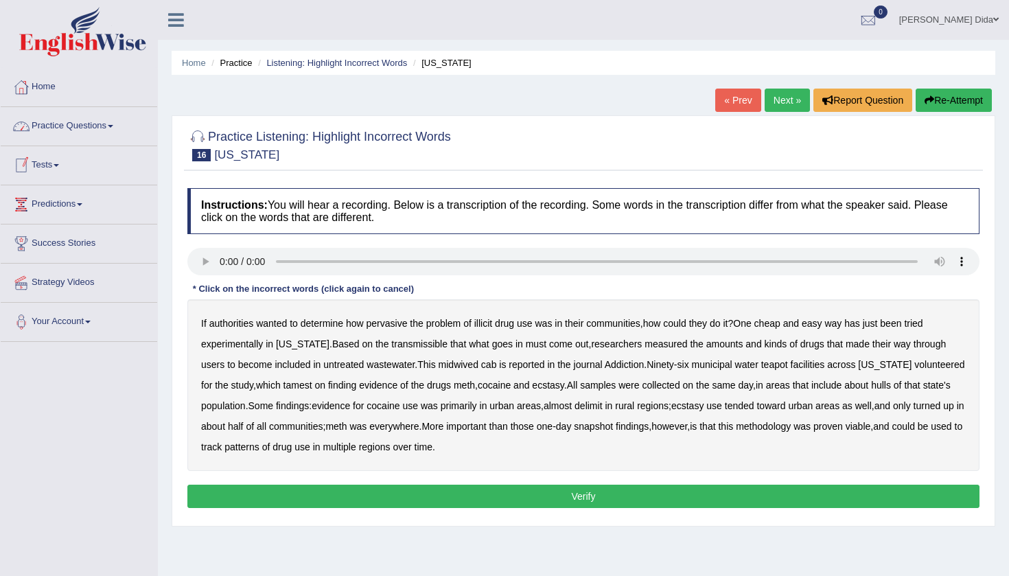
click at [108, 126] on link "Practice Questions" at bounding box center [79, 124] width 156 height 34
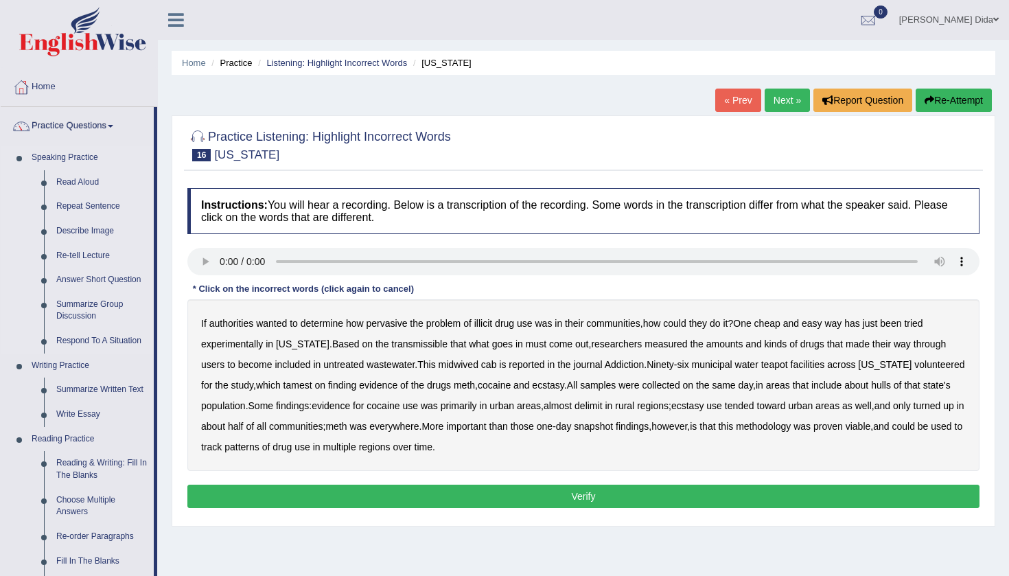
click at [22, 225] on li "Speaking Practice Read Aloud Repeat Sentence Describe Image Re-tell Lecture Ans…" at bounding box center [77, 249] width 153 height 208
click at [163, 188] on div "Home Practice Listening: Highlight Incorrect Words Oregon « Prev Next » Report …" at bounding box center [583, 343] width 851 height 686
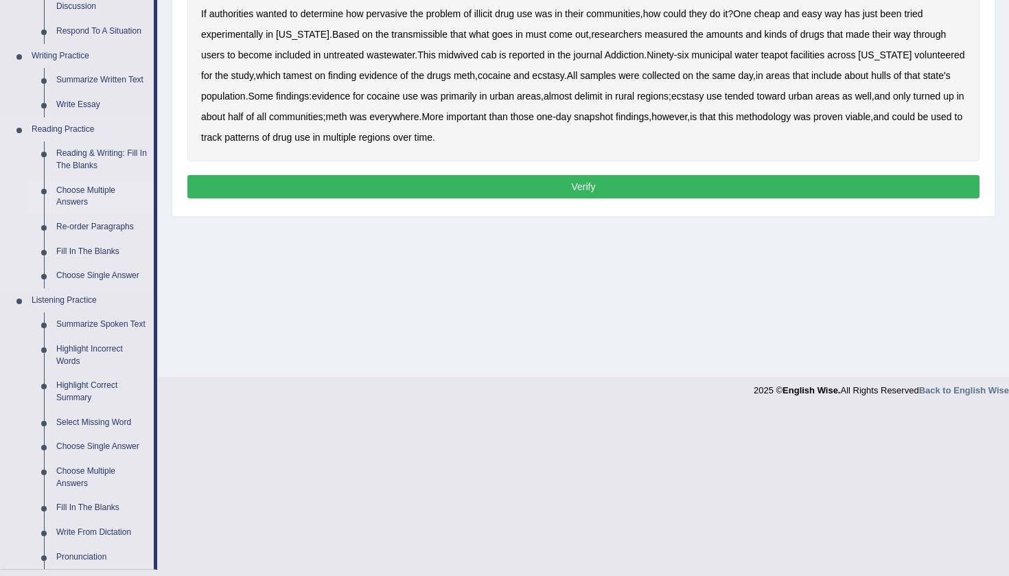
scroll to position [314, 0]
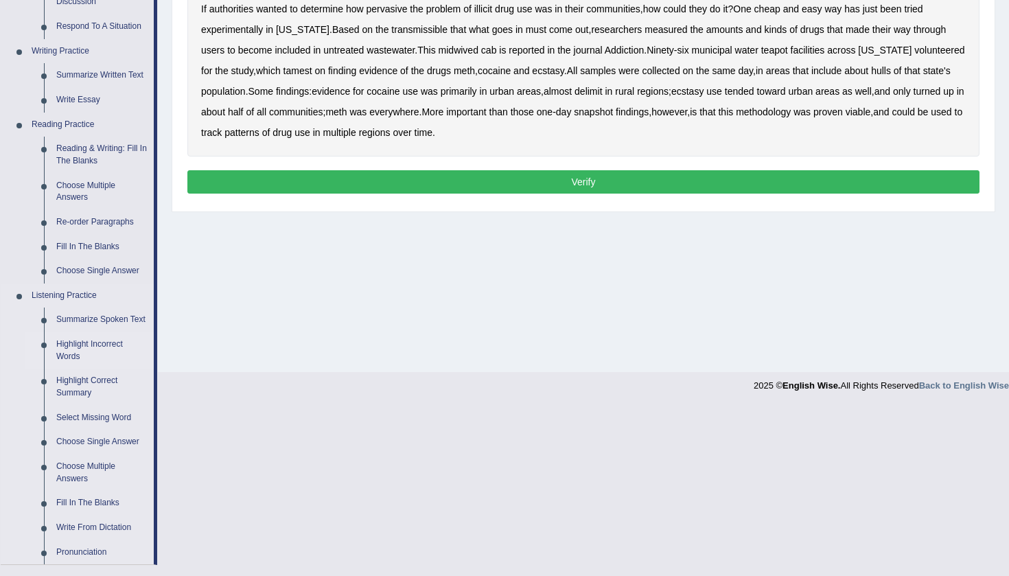
click at [84, 346] on link "Highlight Incorrect Words" at bounding box center [102, 350] width 104 height 36
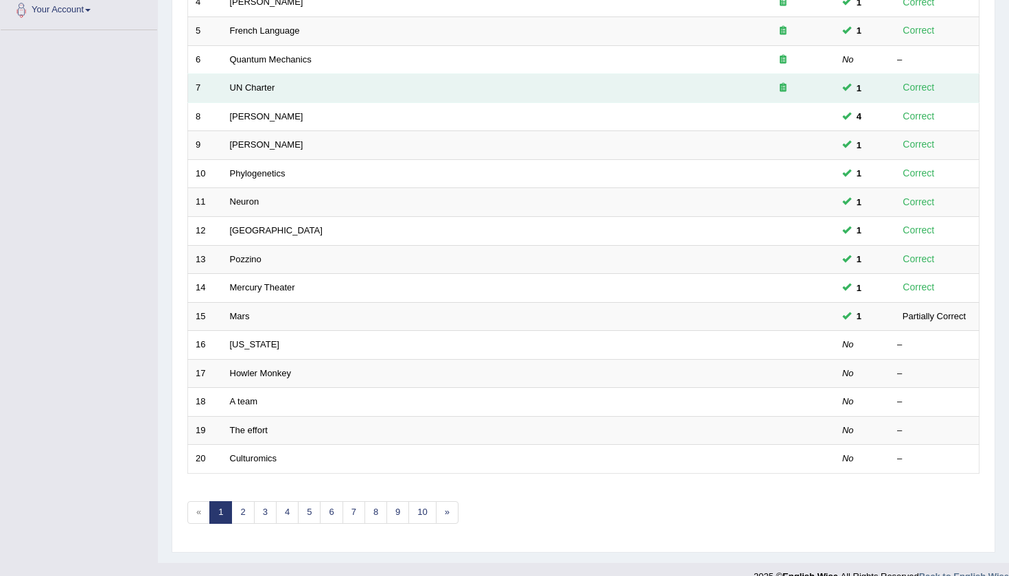
scroll to position [315, 0]
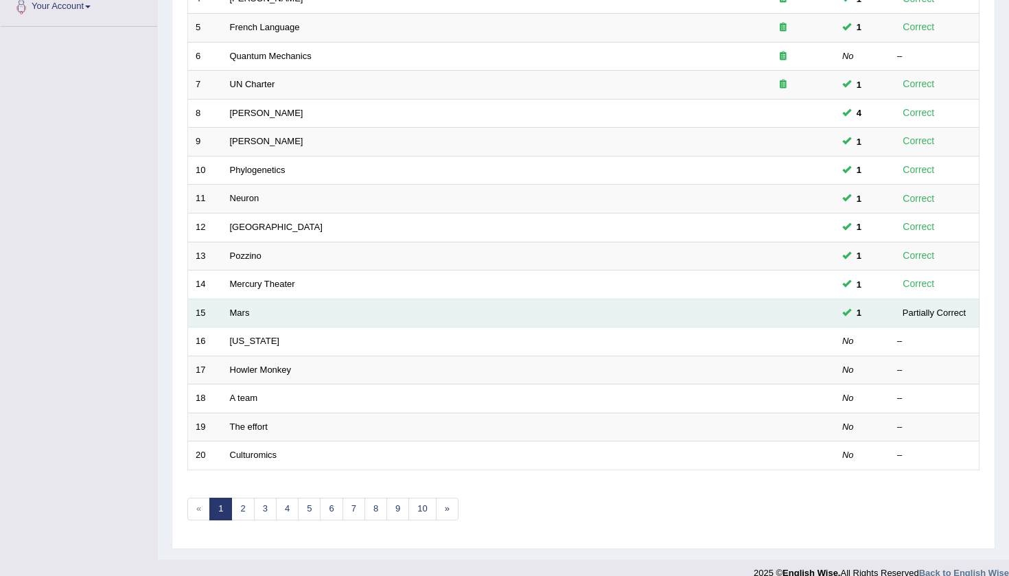
click at [258, 302] on td "Mars" at bounding box center [476, 312] width 509 height 29
click at [241, 307] on link "Mars" at bounding box center [240, 312] width 20 height 10
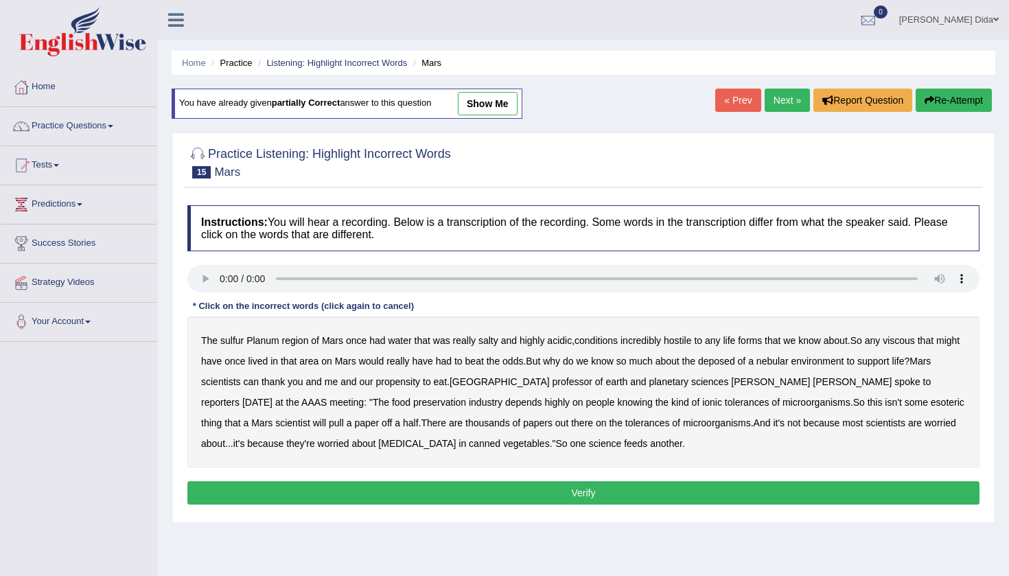
click at [220, 277] on audio at bounding box center [583, 278] width 792 height 27
click at [234, 340] on b "sulfur" at bounding box center [231, 340] width 23 height 11
click at [908, 341] on b "viscous" at bounding box center [898, 340] width 32 height 11
click at [735, 360] on b "deposed" at bounding box center [716, 360] width 37 height 11
click at [339, 279] on audio at bounding box center [583, 278] width 792 height 27
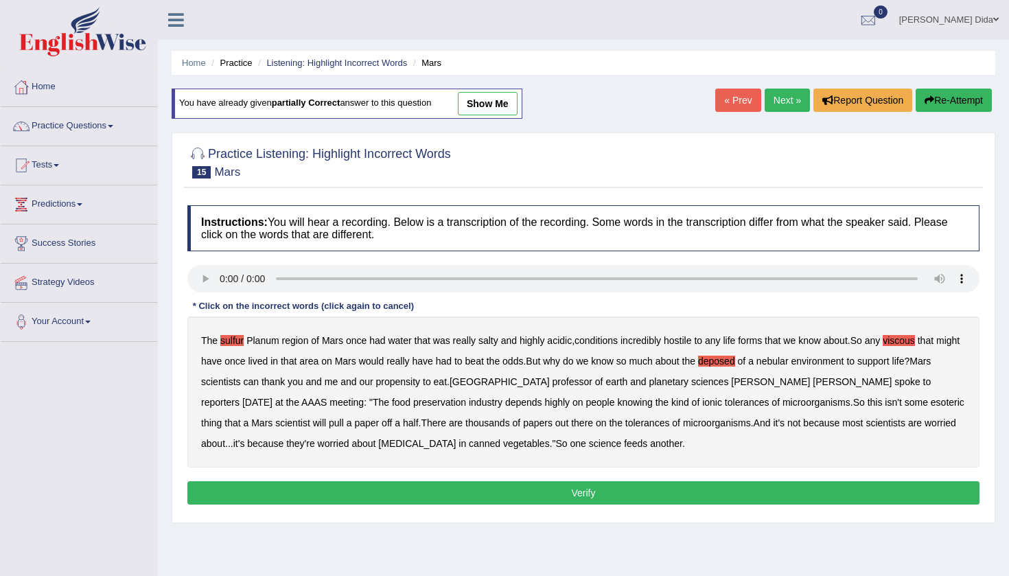
click at [788, 361] on b "nebular" at bounding box center [772, 360] width 32 height 11
click at [473, 279] on audio at bounding box center [583, 278] width 792 height 27
click at [425, 277] on audio at bounding box center [583, 278] width 792 height 27
click at [317, 277] on audio at bounding box center [583, 278] width 792 height 27
click at [282, 279] on audio at bounding box center [583, 278] width 792 height 27
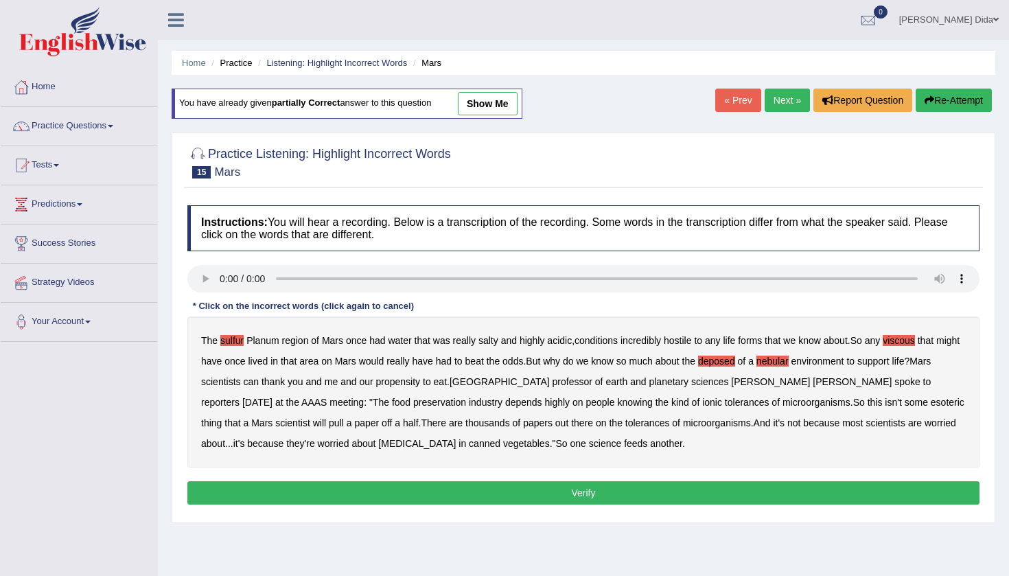
click at [403, 425] on b "half" at bounding box center [411, 422] width 16 height 11
click at [550, 491] on button "Verify" at bounding box center [583, 492] width 792 height 23
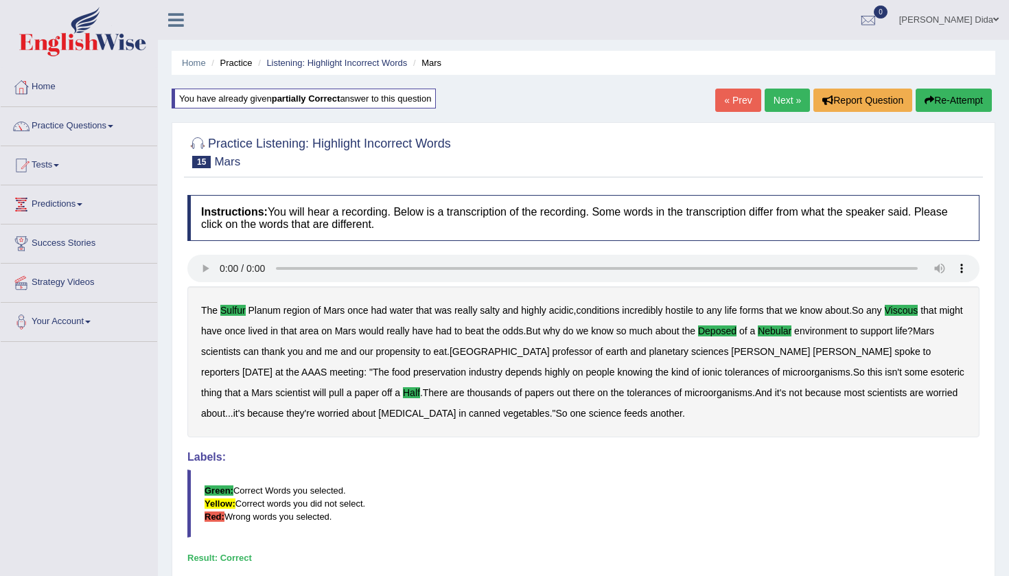
click at [782, 99] on link "Next »" at bounding box center [786, 100] width 45 height 23
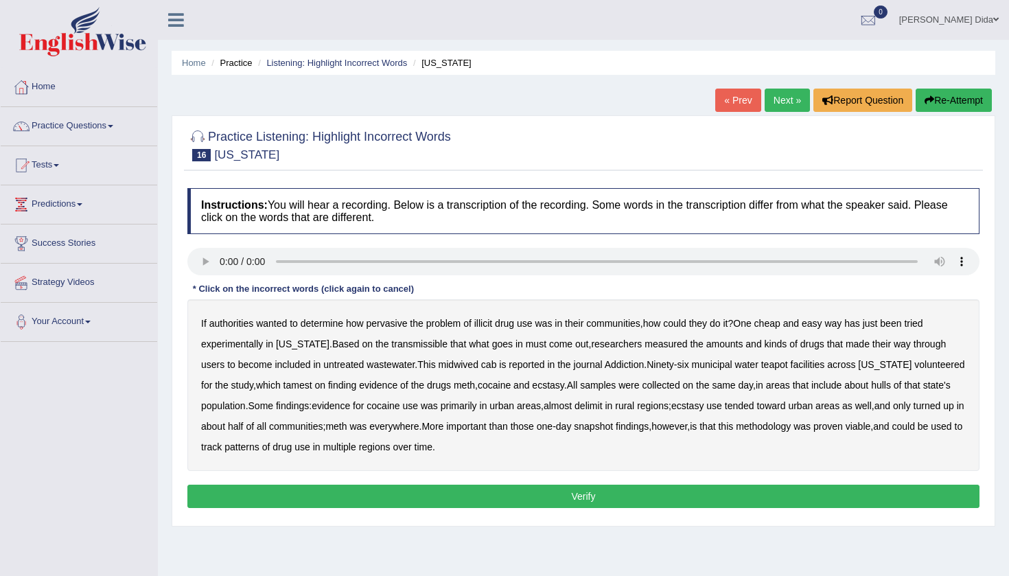
click at [222, 259] on audio at bounding box center [583, 261] width 792 height 27
click at [409, 345] on b "transmissible" at bounding box center [419, 343] width 56 height 11
click at [442, 363] on b "midwived" at bounding box center [458, 364] width 40 height 11
click at [482, 263] on audio at bounding box center [583, 261] width 792 height 27
click at [457, 262] on audio at bounding box center [583, 261] width 792 height 27
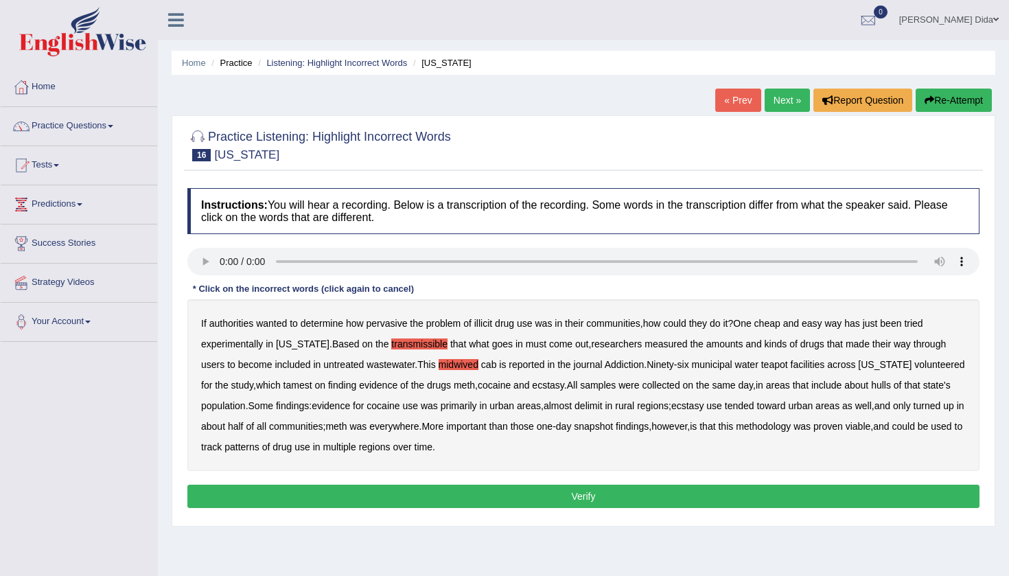
click at [466, 264] on audio at bounding box center [583, 261] width 792 height 27
click at [481, 366] on b "cab" at bounding box center [489, 364] width 16 height 11
click at [283, 386] on b "tamest" at bounding box center [297, 384] width 29 height 11
click at [564, 261] on audio at bounding box center [583, 261] width 792 height 27
click at [873, 385] on b "hulls" at bounding box center [881, 384] width 20 height 11
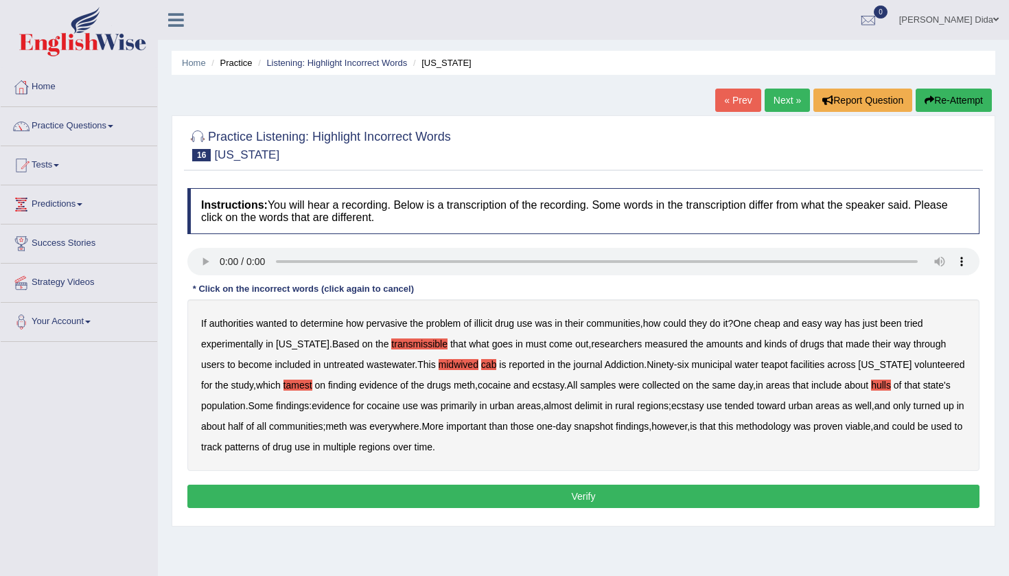
click at [622, 259] on audio at bounding box center [583, 261] width 792 height 27
click at [602, 405] on b "delimit" at bounding box center [587, 405] width 27 height 11
click at [221, 263] on audio at bounding box center [583, 261] width 792 height 27
click at [262, 493] on button "Verify" at bounding box center [583, 495] width 792 height 23
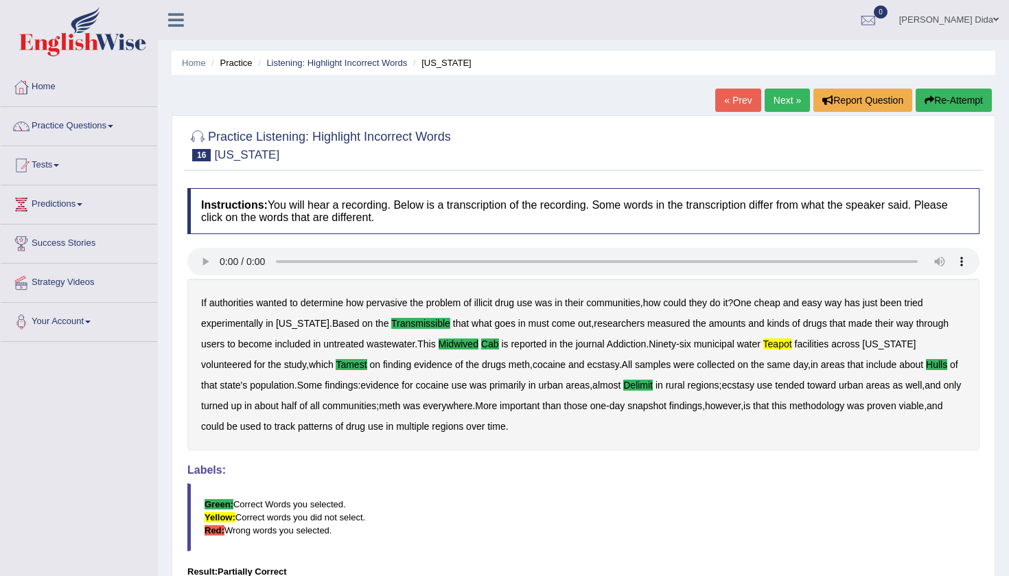
click at [727, 103] on link "« Prev" at bounding box center [737, 100] width 45 height 23
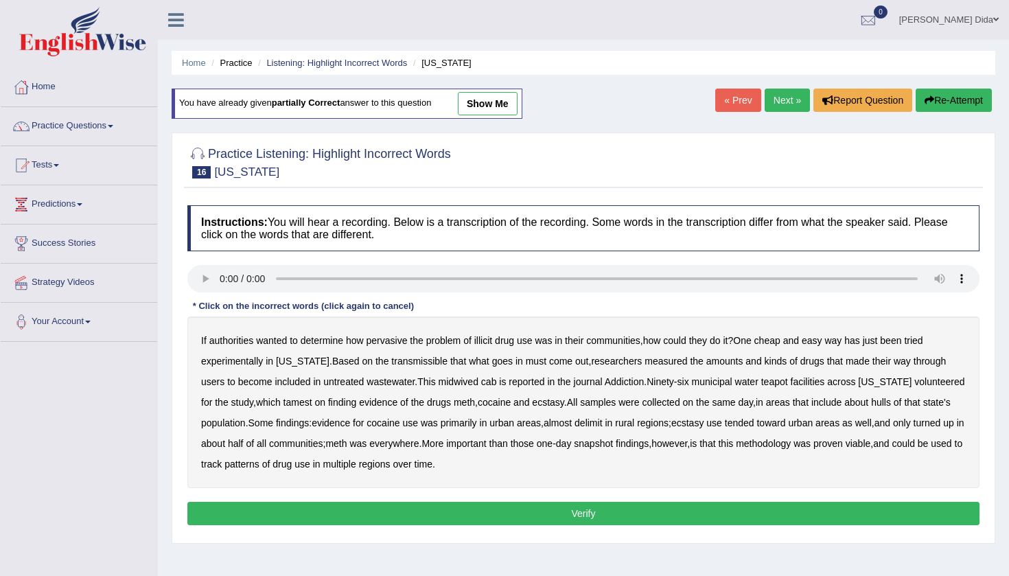
click at [220, 279] on audio at bounding box center [583, 278] width 792 height 27
click at [397, 360] on b "transmissible" at bounding box center [419, 360] width 56 height 11
click at [438, 382] on b "midwived" at bounding box center [458, 381] width 40 height 11
click at [499, 381] on b "is" at bounding box center [502, 381] width 7 height 11
click at [481, 381] on b "cab" at bounding box center [489, 381] width 16 height 11
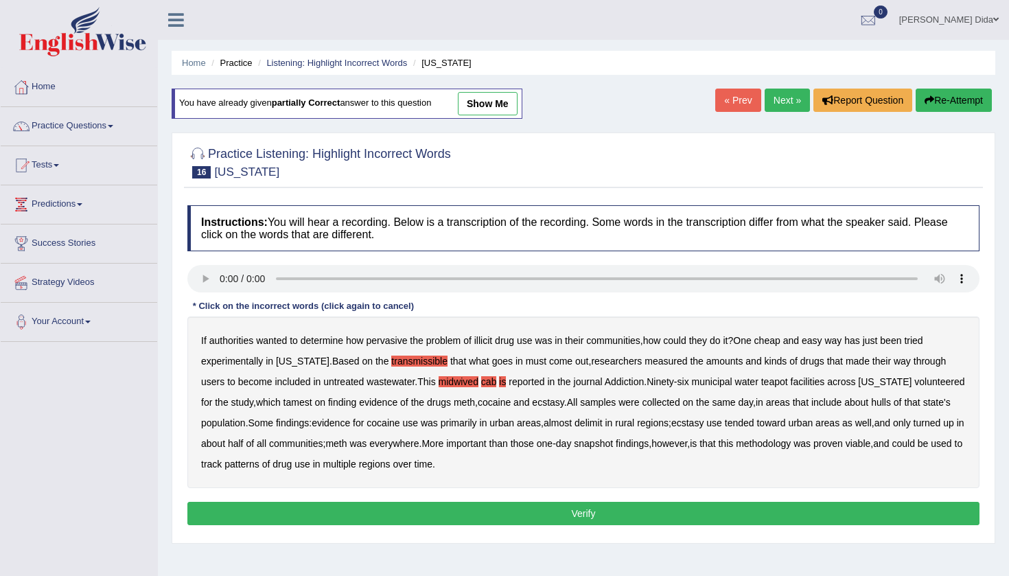
click at [499, 383] on b "is" at bounding box center [502, 381] width 7 height 11
click at [473, 279] on audio at bounding box center [583, 278] width 792 height 27
click at [764, 379] on b "teapot" at bounding box center [774, 381] width 27 height 11
click at [283, 402] on b "tamest" at bounding box center [297, 402] width 29 height 11
click at [536, 277] on audio at bounding box center [583, 278] width 792 height 27
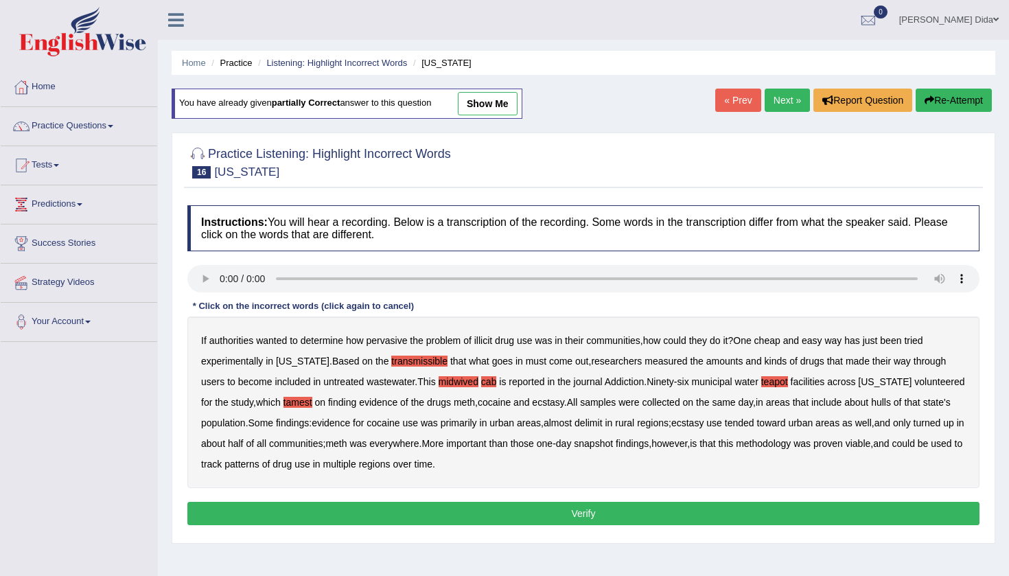
click at [873, 403] on b "hulls" at bounding box center [881, 402] width 20 height 11
click at [602, 420] on b "delimit" at bounding box center [587, 422] width 27 height 11
click at [537, 506] on button "Verify" at bounding box center [583, 513] width 792 height 23
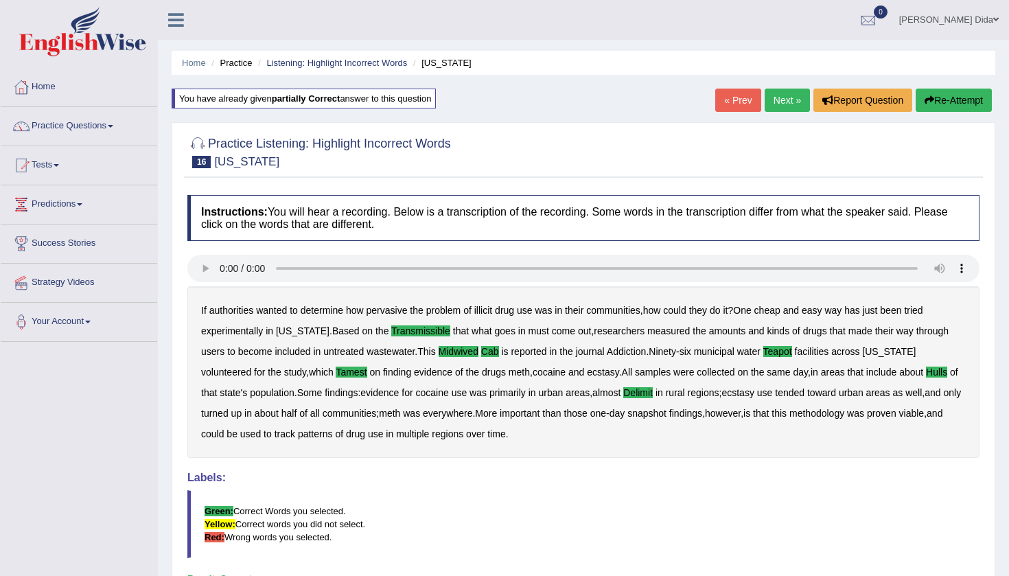
click at [783, 99] on link "Next »" at bounding box center [786, 100] width 45 height 23
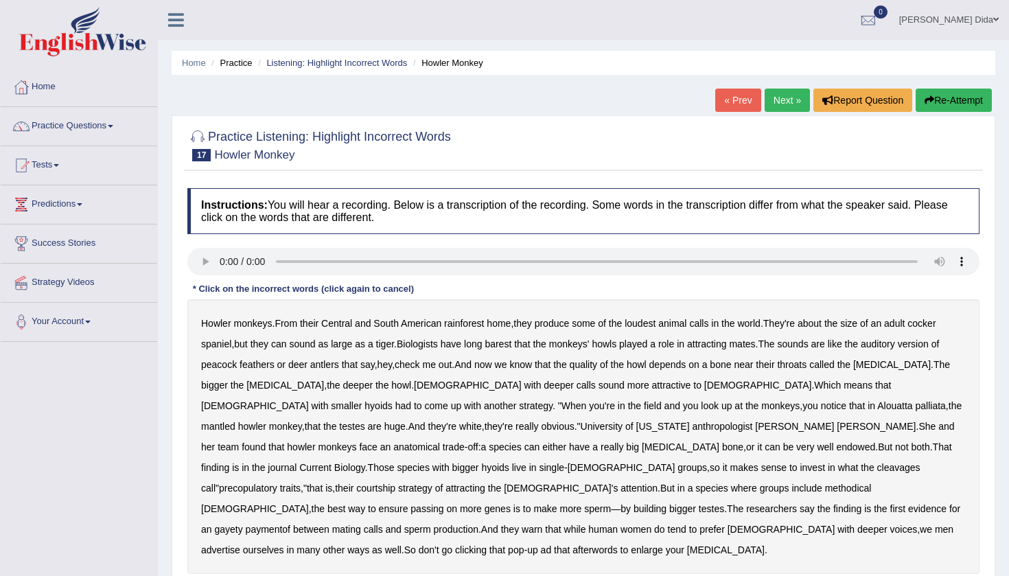
click at [833, 136] on div at bounding box center [583, 145] width 792 height 42
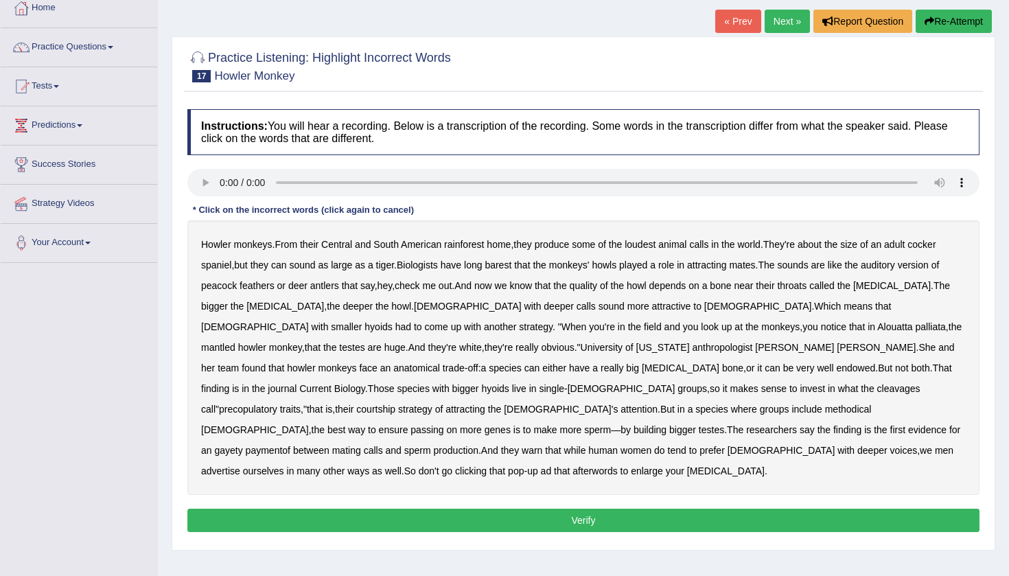
scroll to position [95, 0]
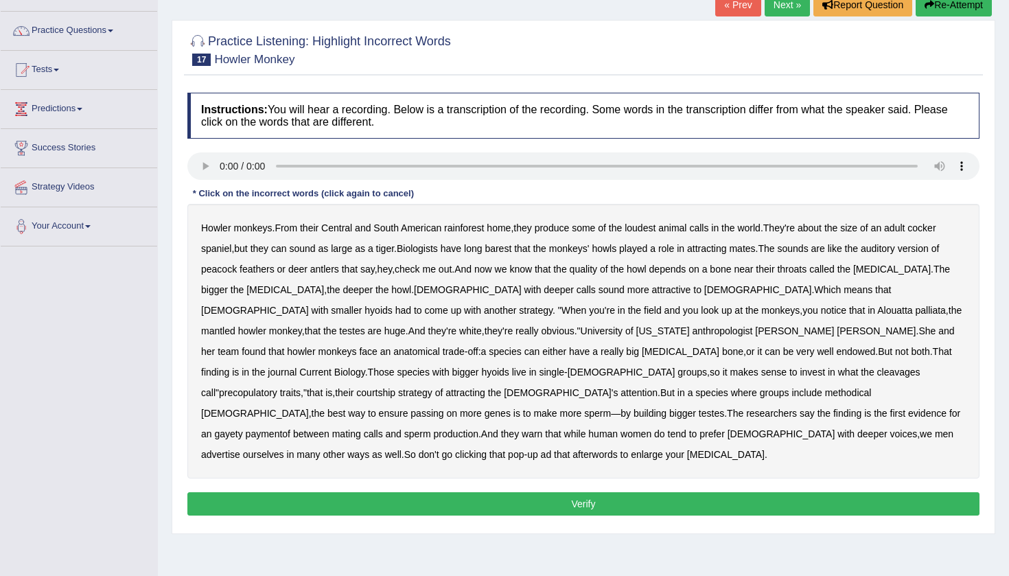
click at [221, 163] on audio at bounding box center [583, 165] width 792 height 27
click at [347, 166] on audio at bounding box center [583, 165] width 792 height 27
click at [506, 248] on b "barest" at bounding box center [497, 248] width 27 height 11
click at [877, 371] on b "cleavages" at bounding box center [898, 371] width 43 height 11
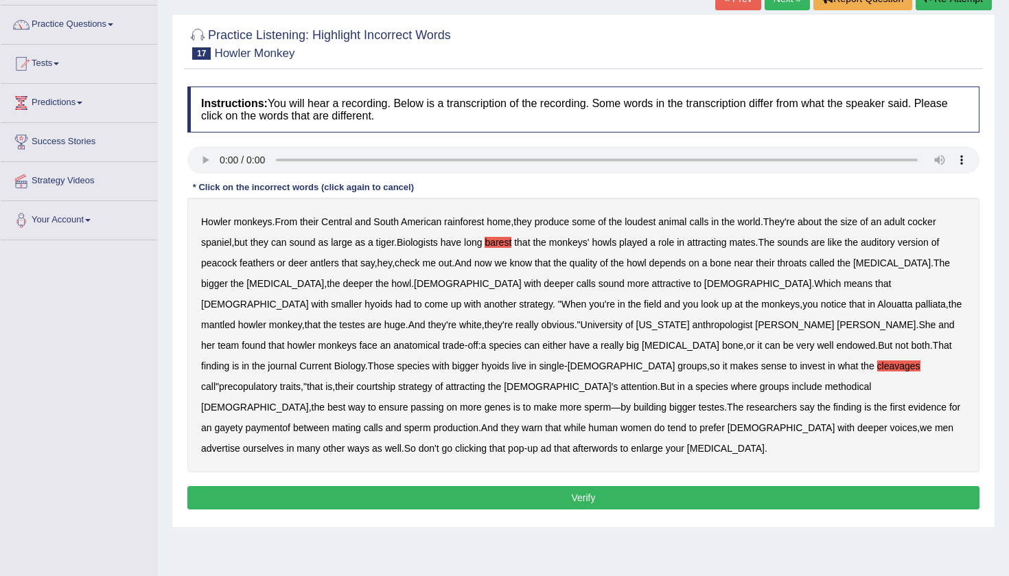
click at [688, 160] on audio at bounding box center [583, 159] width 792 height 27
click at [871, 381] on b "methodical" at bounding box center [848, 386] width 47 height 11
click at [722, 159] on audio at bounding box center [583, 159] width 792 height 27
click at [242, 422] on b "gayety" at bounding box center [228, 427] width 28 height 11
click at [786, 161] on audio at bounding box center [583, 159] width 792 height 27
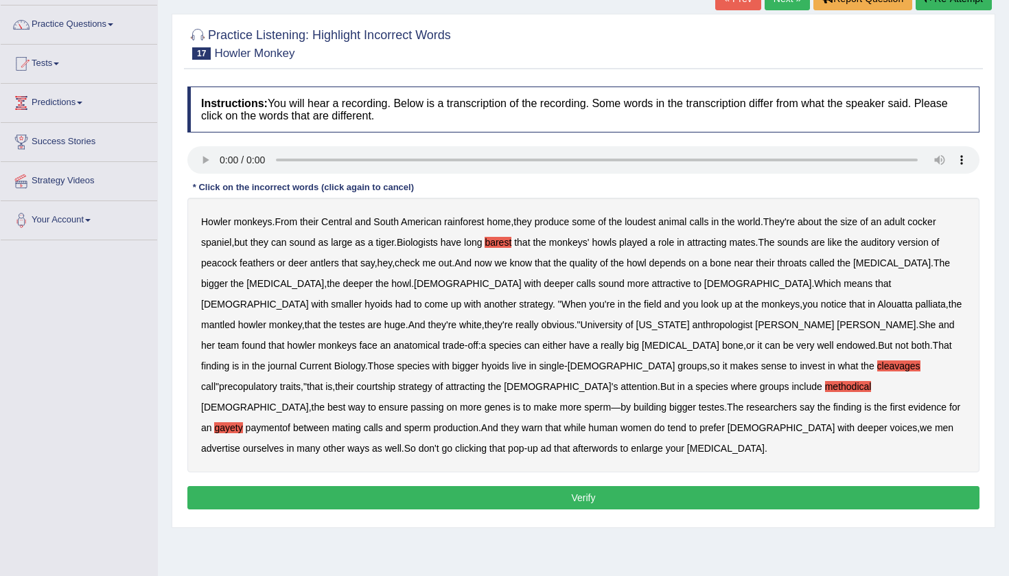
click at [246, 422] on b "paymentof" at bounding box center [268, 427] width 45 height 11
click at [786, 165] on audio at bounding box center [583, 159] width 792 height 27
click at [791, 159] on audio at bounding box center [583, 159] width 792 height 27
click at [572, 443] on b "afterwords" at bounding box center [594, 448] width 45 height 11
click at [524, 486] on button "Verify" at bounding box center [583, 497] width 792 height 23
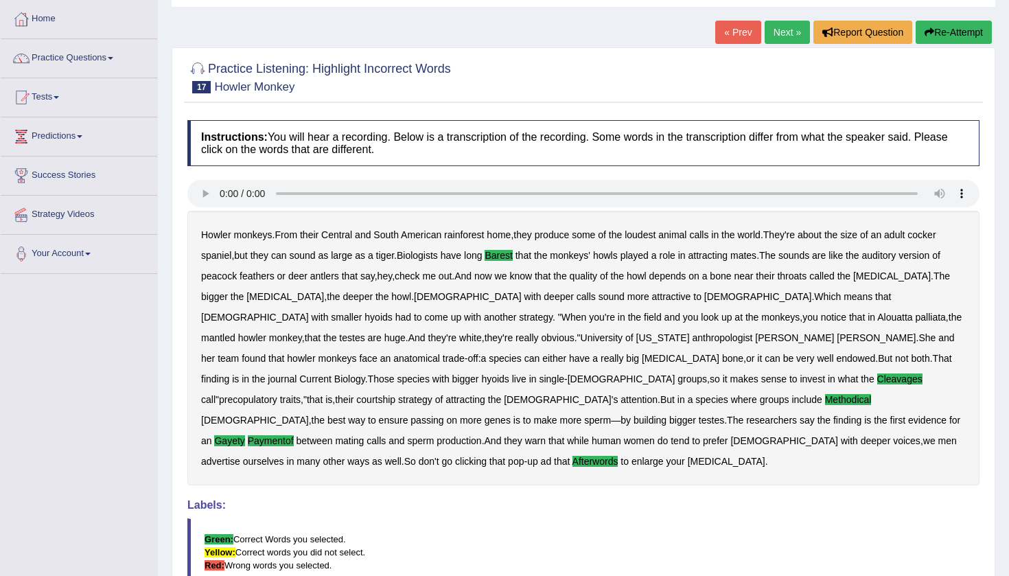
scroll to position [65, 0]
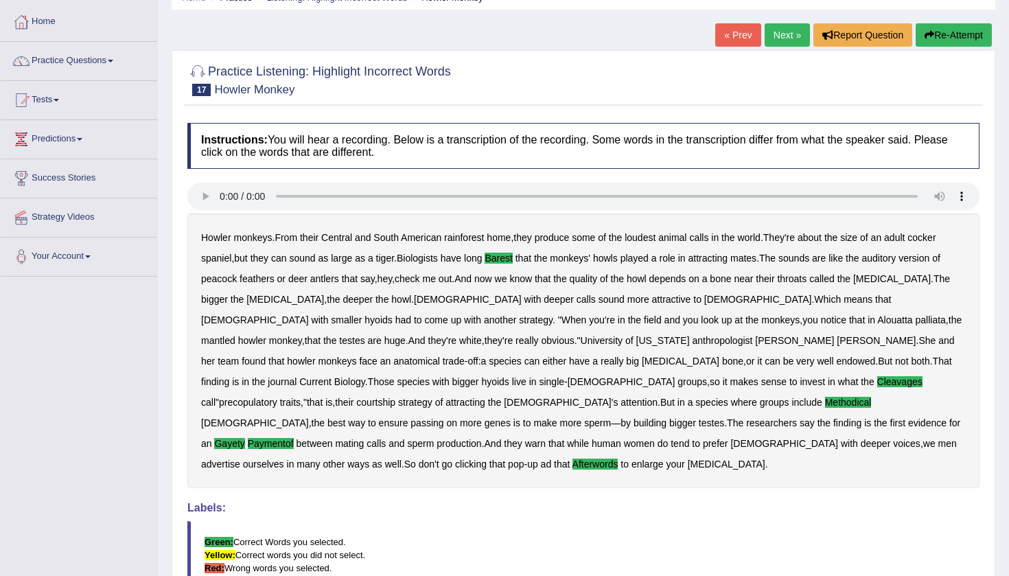
click at [780, 36] on link "Next »" at bounding box center [786, 34] width 45 height 23
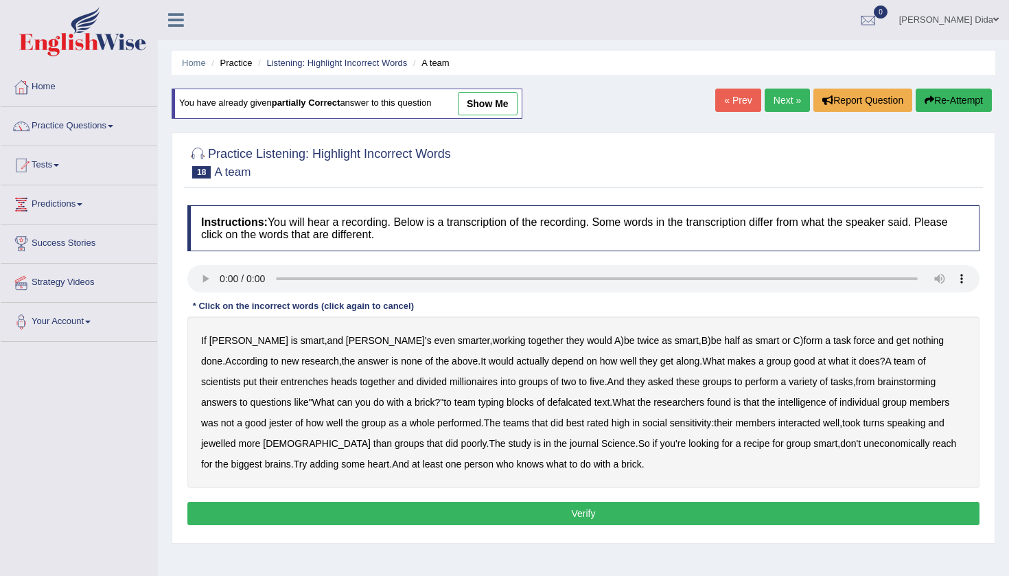
click at [223, 280] on audio at bounding box center [583, 278] width 792 height 27
click at [281, 380] on b "entrenches" at bounding box center [304, 381] width 47 height 11
click at [465, 280] on audio at bounding box center [583, 278] width 792 height 27
click at [449, 381] on b "millionaires" at bounding box center [473, 381] width 48 height 11
click at [547, 398] on b "defalcated" at bounding box center [569, 402] width 45 height 11
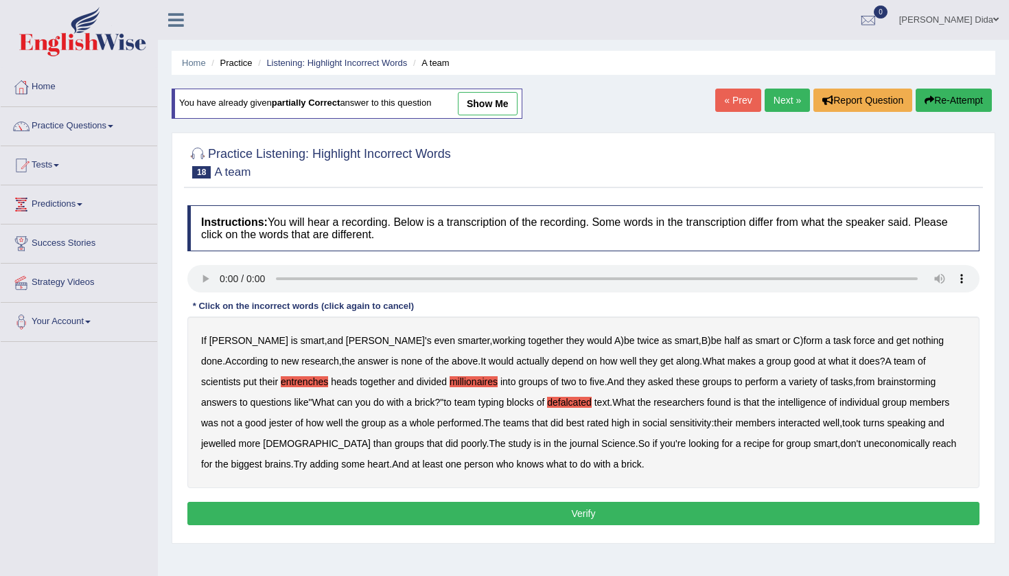
click at [269, 423] on b "jester" at bounding box center [280, 422] width 23 height 11
click at [236, 438] on b "jewelled" at bounding box center [218, 443] width 35 height 11
click at [863, 440] on b "uneconomically" at bounding box center [896, 443] width 67 height 11
click at [665, 515] on button "Verify" at bounding box center [583, 513] width 792 height 23
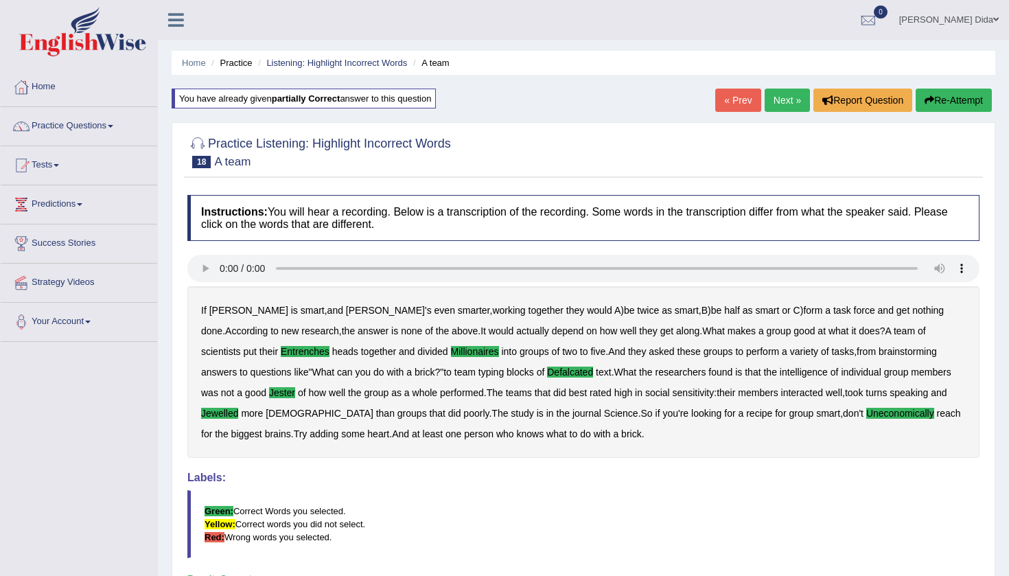
click at [779, 100] on link "Next »" at bounding box center [786, 100] width 45 height 23
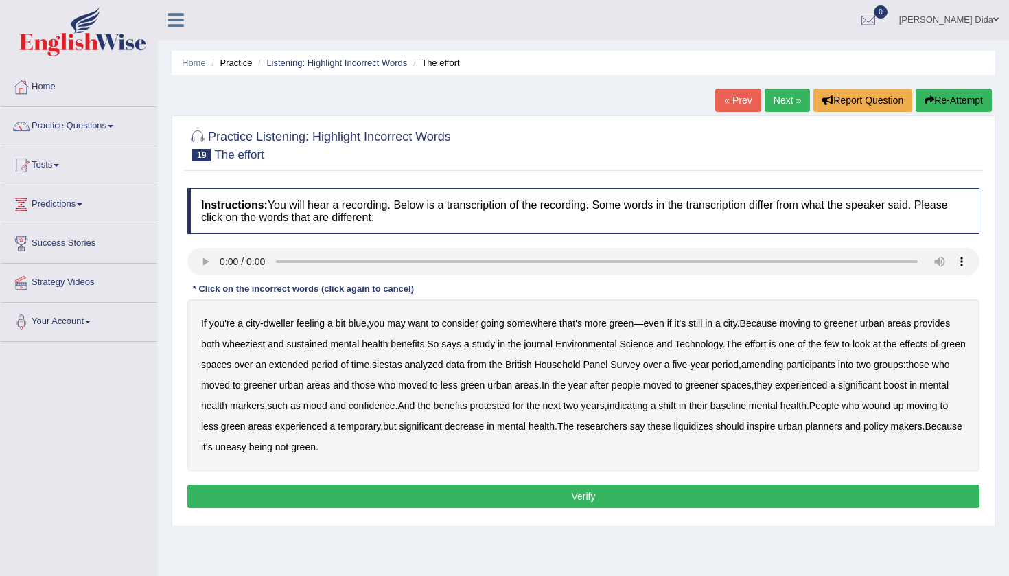
click at [220, 260] on audio at bounding box center [583, 261] width 792 height 27
click at [249, 347] on b "wheeziest" at bounding box center [243, 343] width 43 height 11
click at [431, 257] on audio at bounding box center [583, 261] width 792 height 27
click at [402, 362] on b "siestas" at bounding box center [387, 364] width 30 height 11
click at [784, 362] on b "amending" at bounding box center [762, 364] width 43 height 11
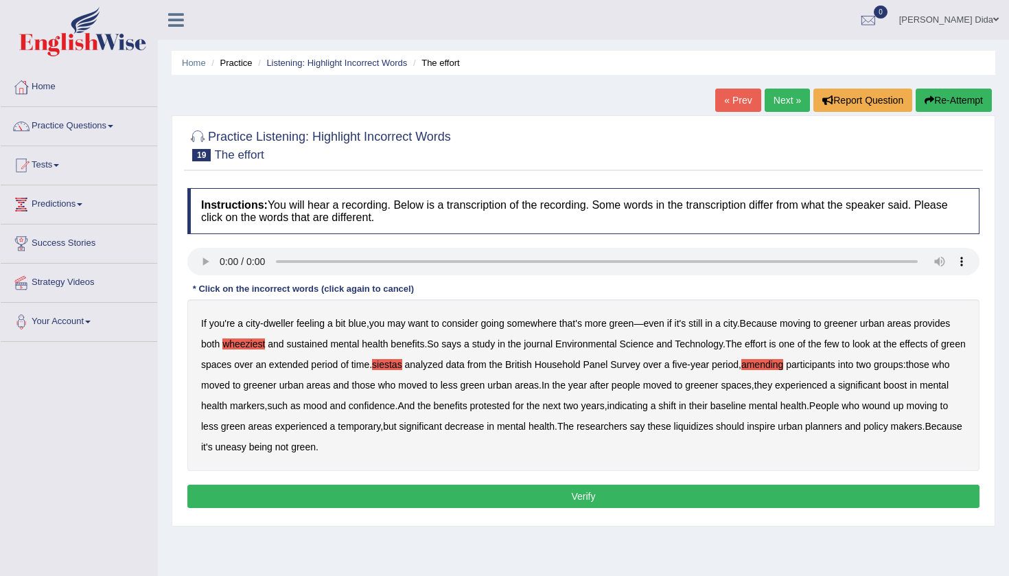
click at [650, 260] on audio at bounding box center [583, 261] width 792 height 27
click at [510, 406] on b "protested" at bounding box center [490, 405] width 40 height 11
click at [714, 425] on b "liquidizes" at bounding box center [694, 426] width 40 height 11
click at [222, 260] on audio at bounding box center [583, 261] width 792 height 27
click at [400, 493] on button "Verify" at bounding box center [583, 495] width 792 height 23
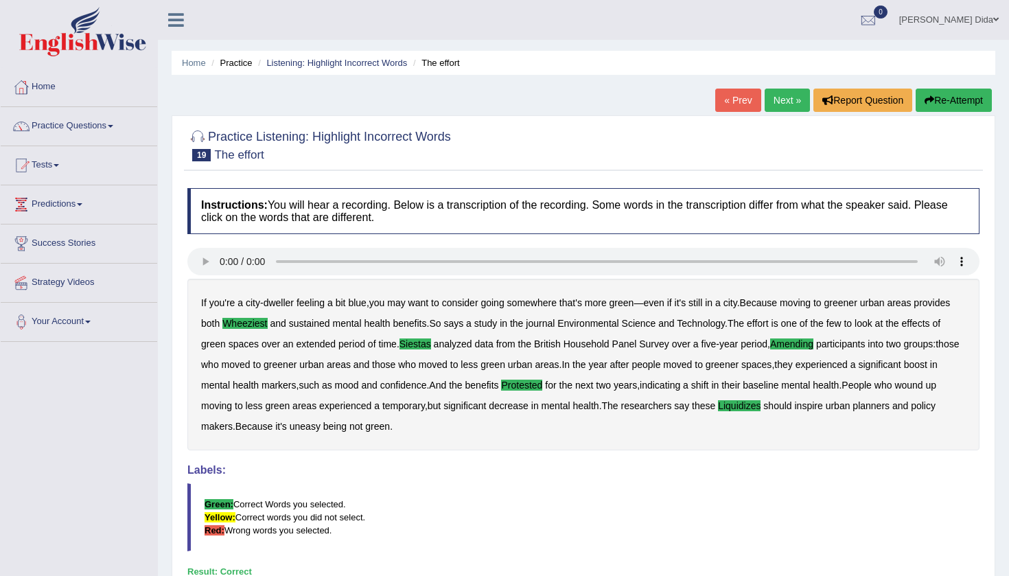
click at [777, 93] on link "Next »" at bounding box center [786, 100] width 45 height 23
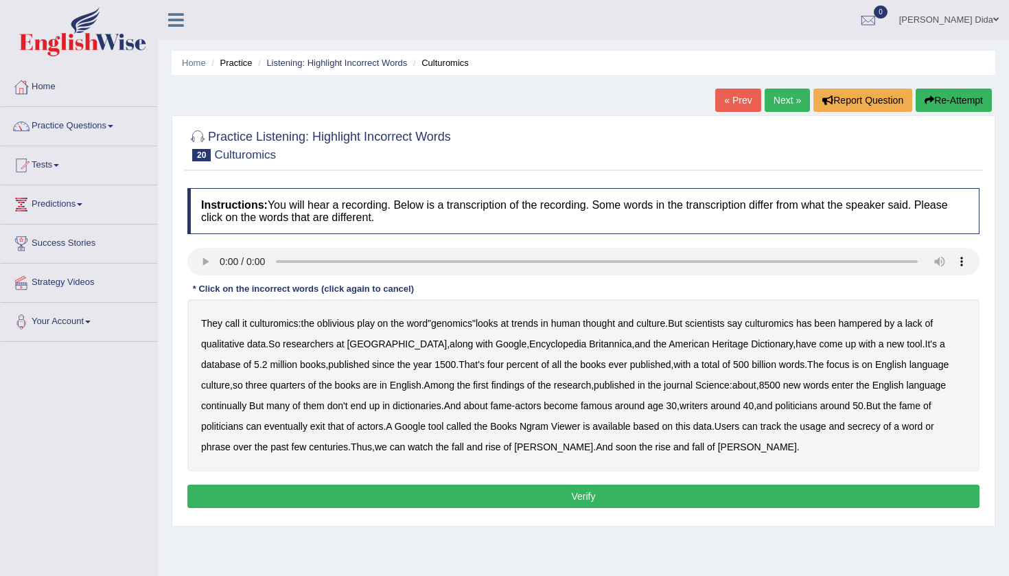
click at [222, 262] on audio at bounding box center [583, 261] width 792 height 27
click at [605, 262] on audio at bounding box center [583, 261] width 792 height 27
click at [232, 405] on b "continually" at bounding box center [223, 405] width 45 height 11
click at [311, 424] on b "exit" at bounding box center [317, 426] width 15 height 11
click at [761, 261] on audio at bounding box center [583, 261] width 792 height 27
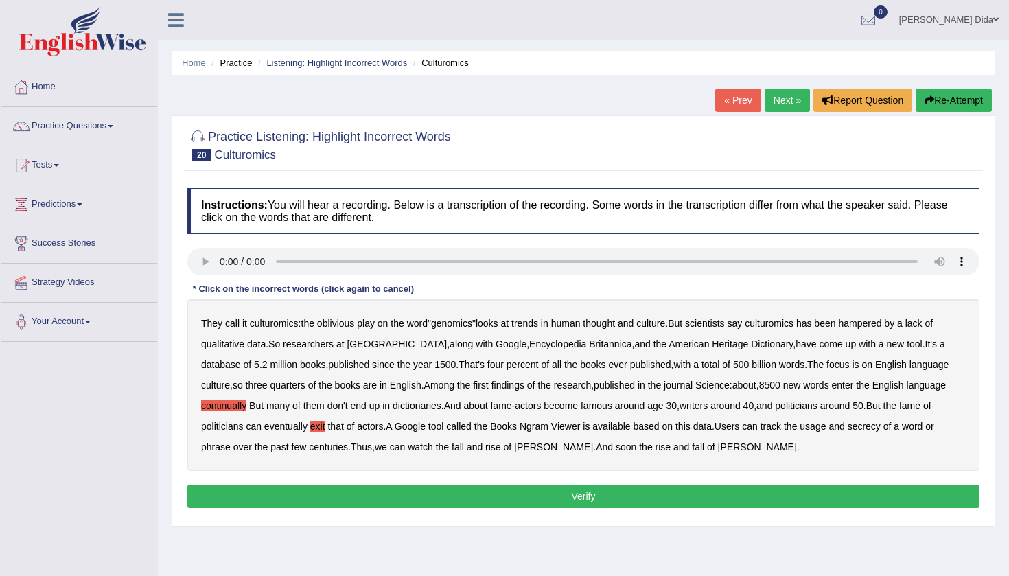
click at [774, 264] on audio at bounding box center [583, 261] width 792 height 27
click at [751, 262] on audio at bounding box center [583, 261] width 792 height 27
click at [875, 424] on b "secrecy" at bounding box center [863, 426] width 33 height 11
click at [221, 446] on b "phrase" at bounding box center [216, 446] width 30 height 11
click at [224, 261] on audio at bounding box center [583, 261] width 792 height 27
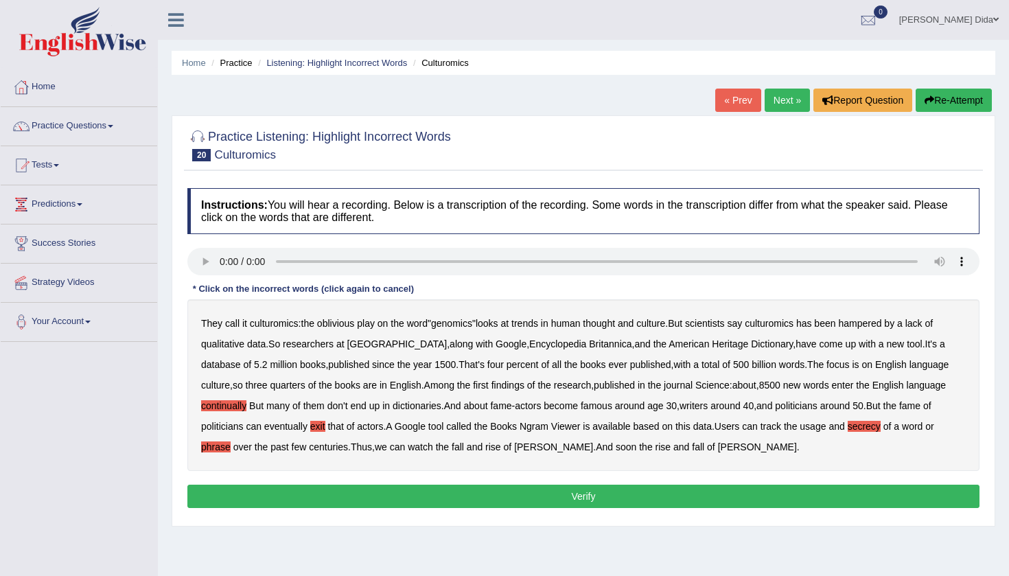
click at [221, 449] on b "phrase" at bounding box center [216, 446] width 30 height 11
click at [830, 263] on audio at bounding box center [583, 261] width 792 height 27
click at [222, 263] on audio at bounding box center [583, 261] width 792 height 27
click at [519, 491] on button "Verify" at bounding box center [583, 495] width 792 height 23
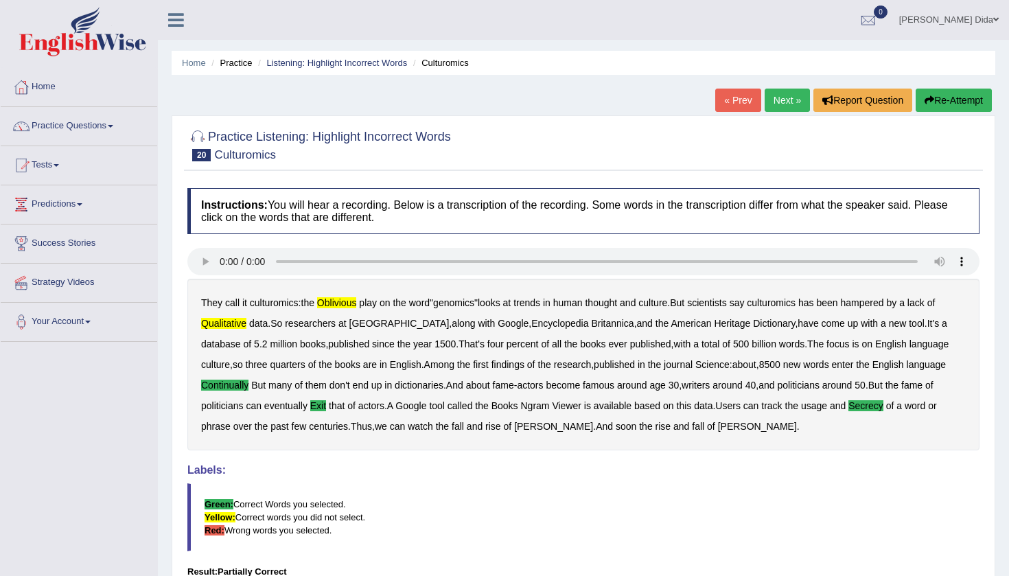
click at [222, 261] on audio at bounding box center [583, 261] width 792 height 27
click at [733, 99] on link "« Prev" at bounding box center [737, 100] width 45 height 23
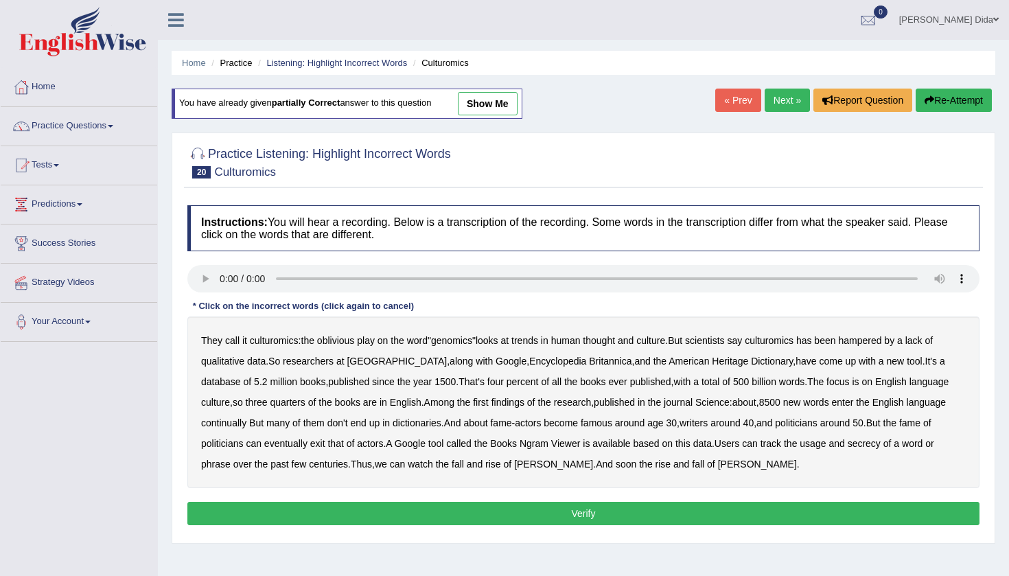
click at [222, 278] on audio at bounding box center [583, 278] width 792 height 27
click at [270, 341] on b "culturomics" at bounding box center [274, 340] width 49 height 11
click at [345, 341] on b "oblivious" at bounding box center [335, 340] width 37 height 11
click at [221, 362] on b "qualitative" at bounding box center [222, 360] width 43 height 11
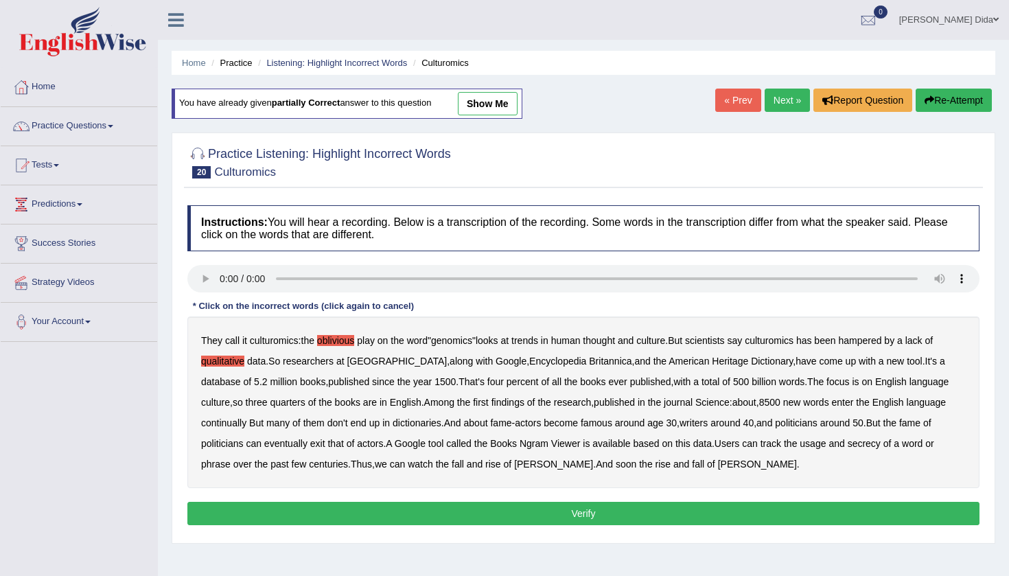
click at [225, 420] on b "continually" at bounding box center [223, 422] width 45 height 11
click at [320, 443] on b "exit" at bounding box center [317, 443] width 15 height 11
click at [871, 446] on b "secrecy" at bounding box center [863, 443] width 33 height 11
click at [539, 511] on button "Verify" at bounding box center [583, 513] width 792 height 23
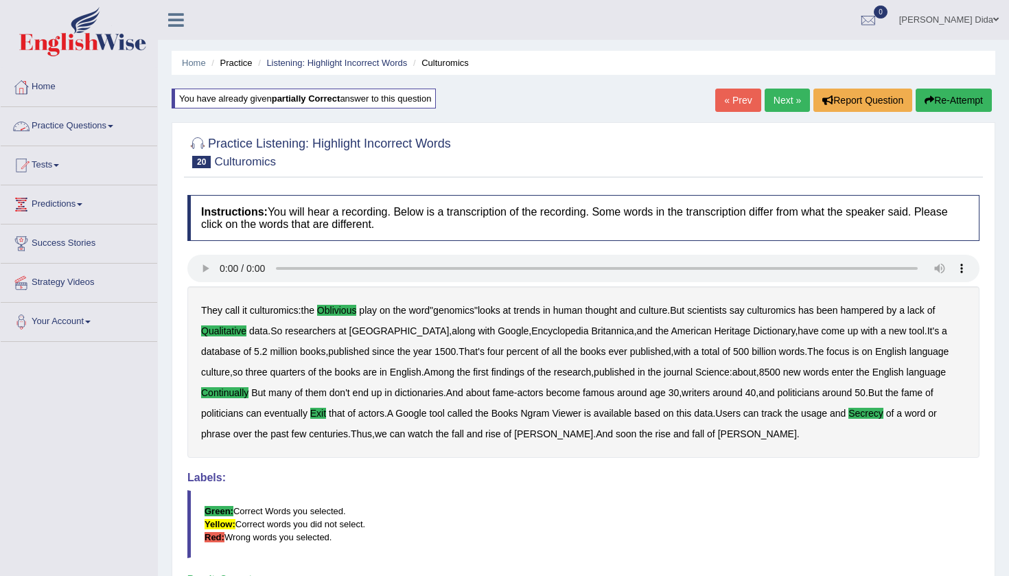
click at [124, 127] on link "Practice Questions" at bounding box center [79, 124] width 156 height 34
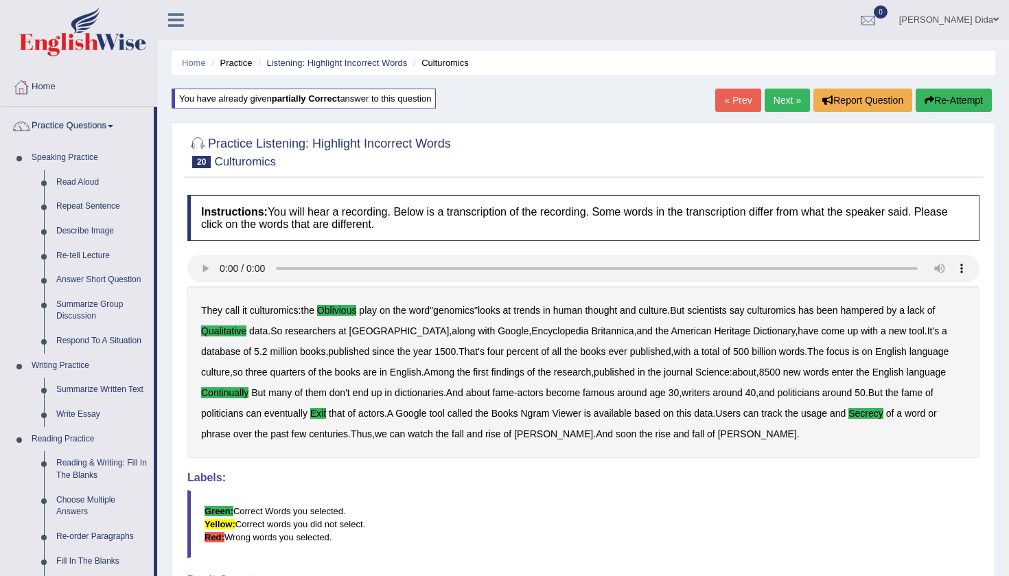
click at [161, 200] on div "Home Practice Listening: Highlight Incorrect Words Culturomics You have already…" at bounding box center [583, 343] width 851 height 686
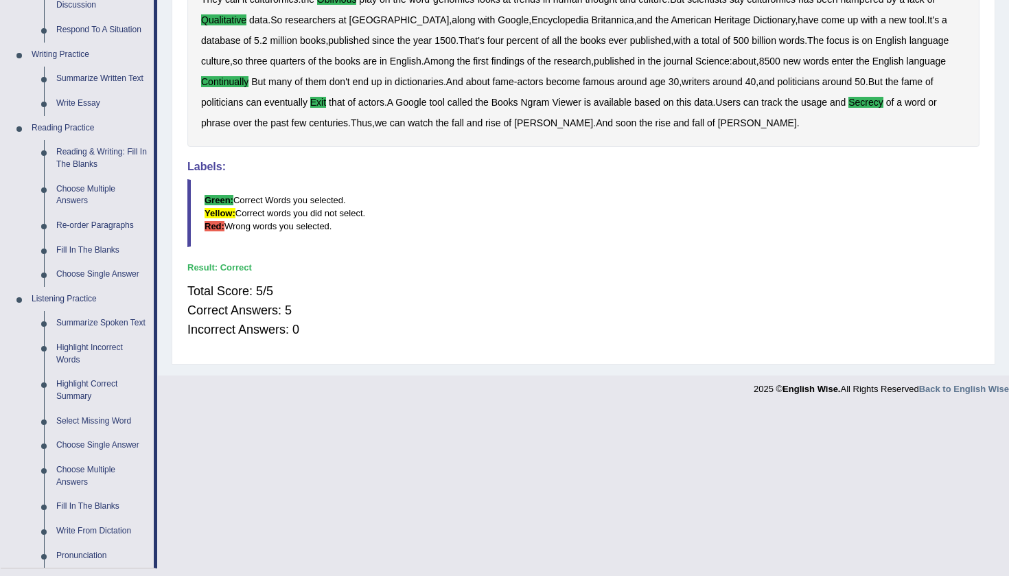
scroll to position [316, 0]
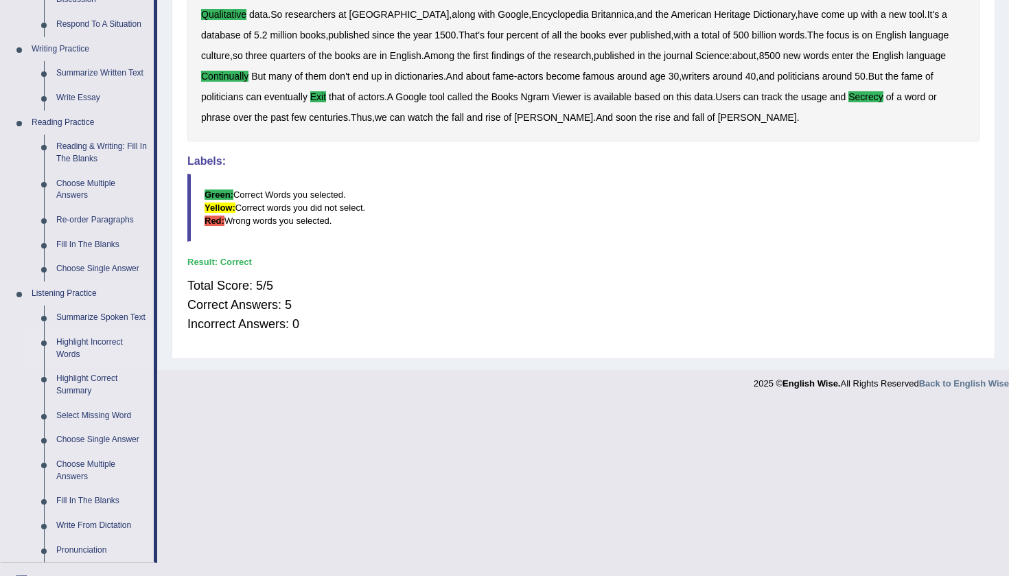
click at [94, 345] on link "Highlight Incorrect Words" at bounding box center [102, 348] width 104 height 36
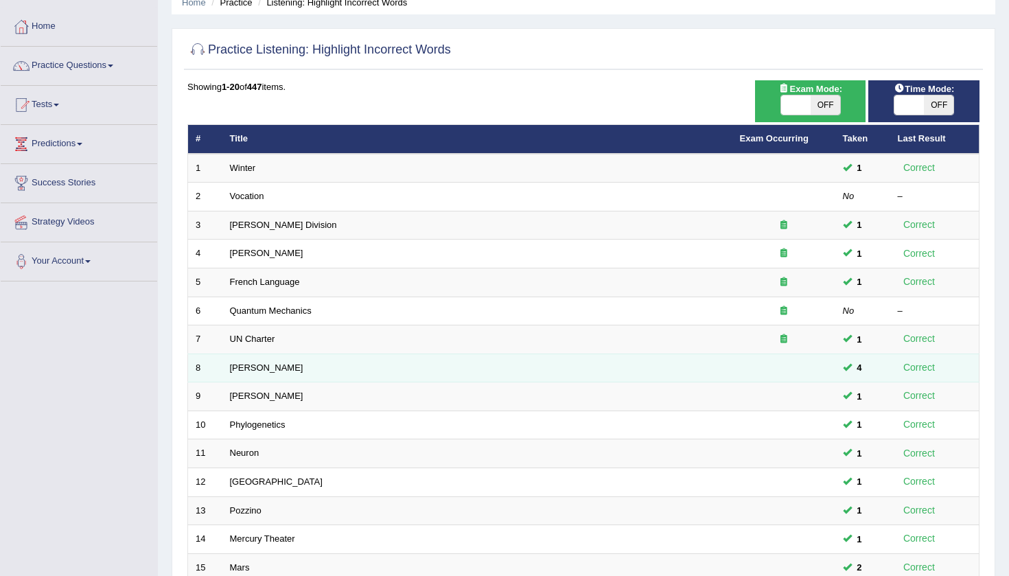
scroll to position [67, 0]
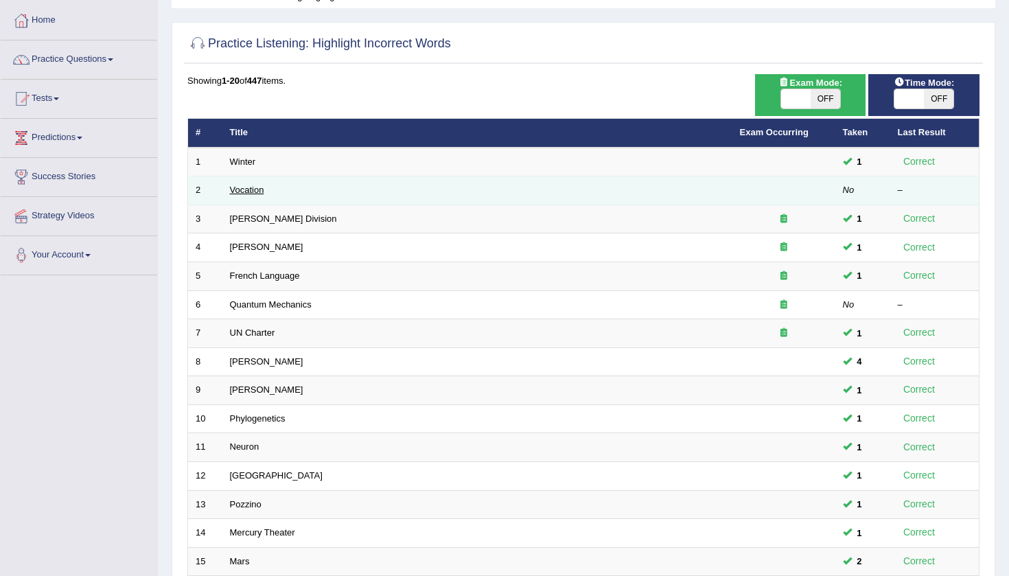
click at [257, 185] on link "Vocation" at bounding box center [247, 190] width 34 height 10
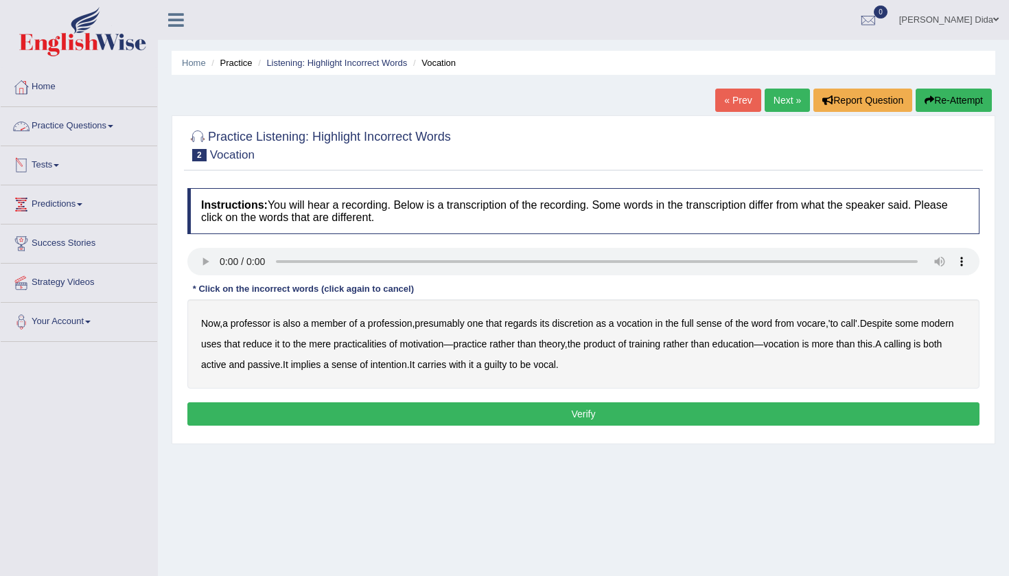
click at [117, 128] on link "Practice Questions" at bounding box center [79, 124] width 156 height 34
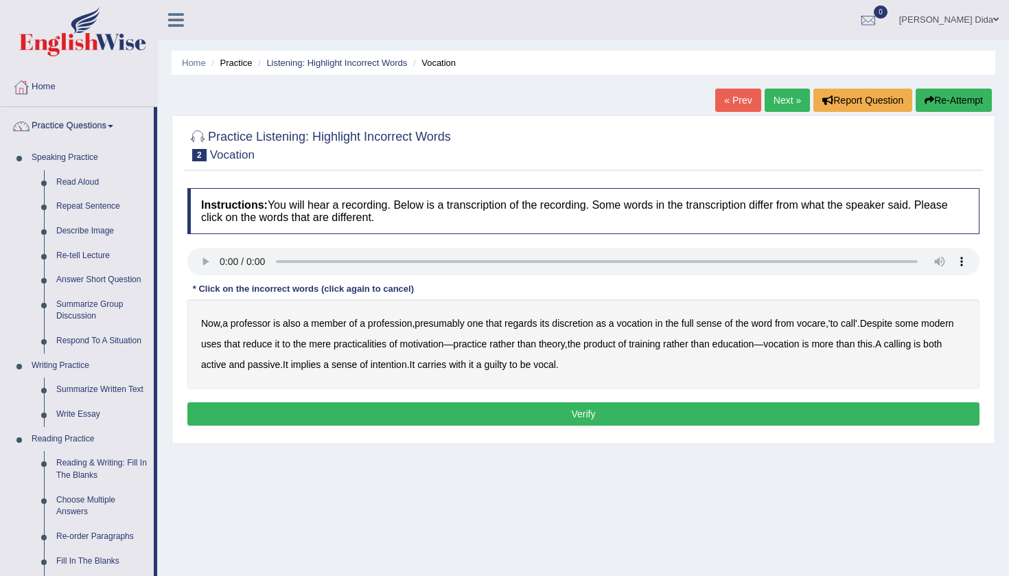
click at [164, 152] on div "Home Practice Listening: Highlight Incorrect Words Vocation « Prev Next » Repor…" at bounding box center [583, 343] width 851 height 686
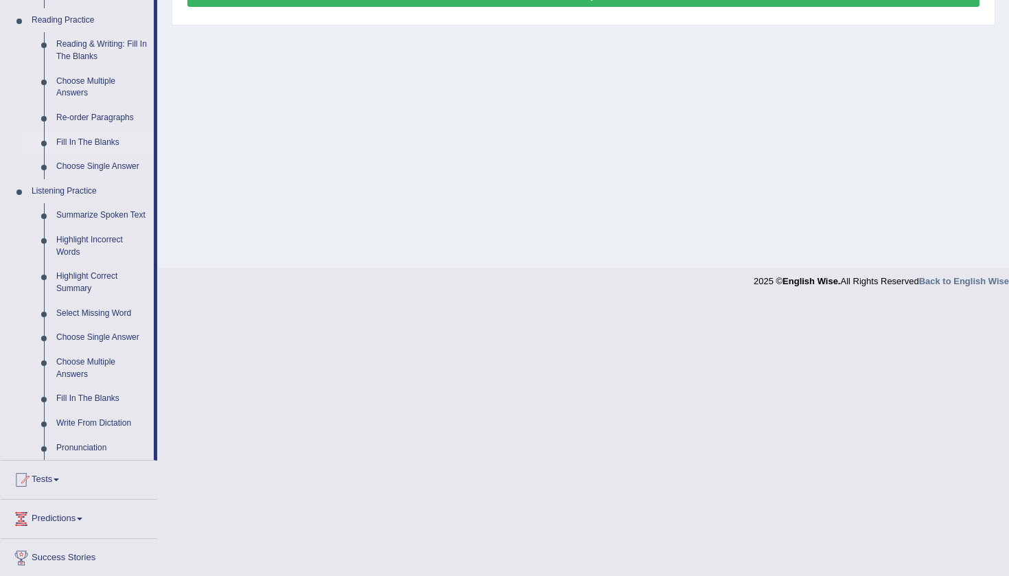
scroll to position [422, 0]
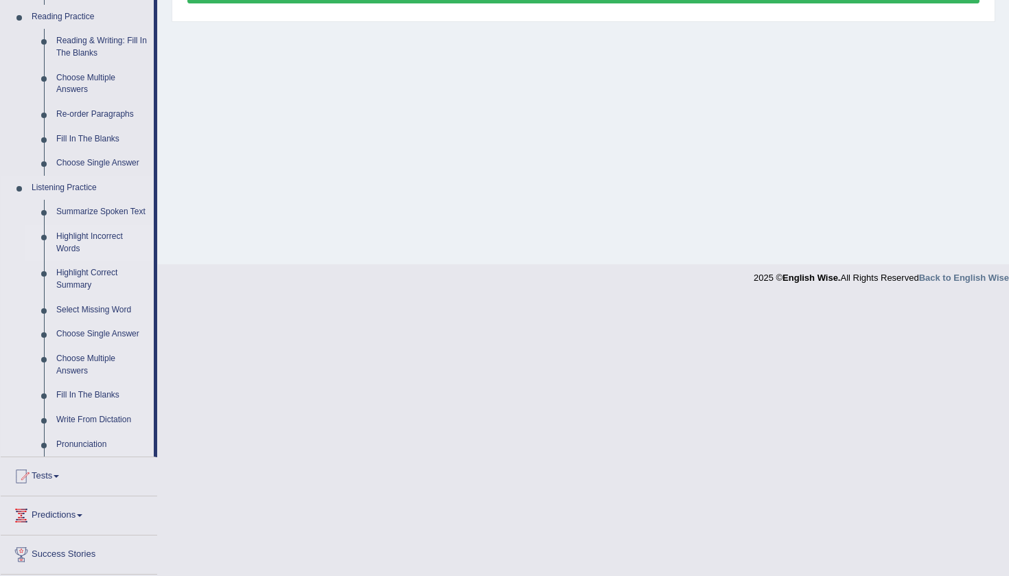
click at [78, 242] on link "Highlight Incorrect Words" at bounding box center [102, 242] width 104 height 36
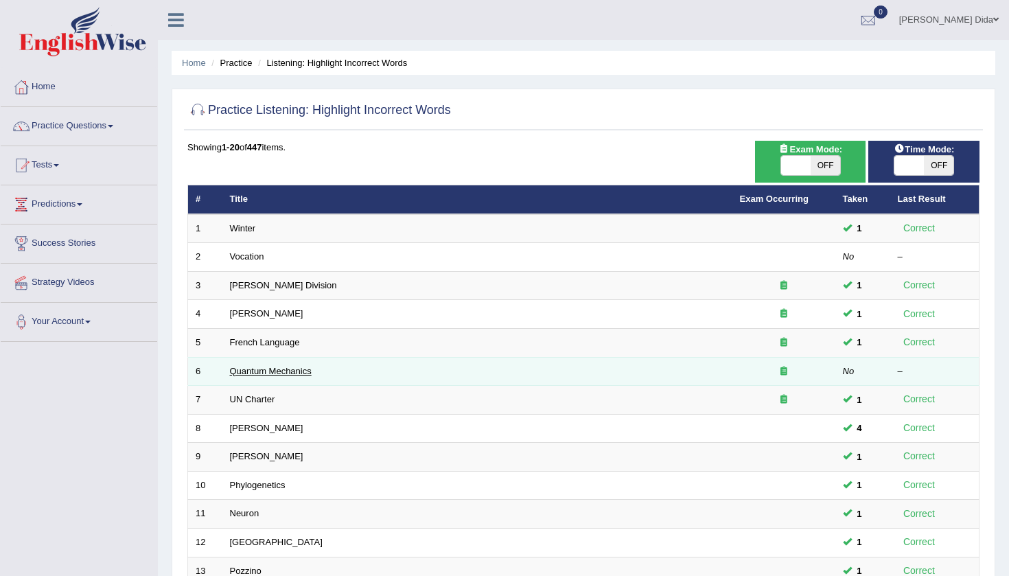
click at [303, 367] on link "Quantum Mechanics" at bounding box center [271, 371] width 82 height 10
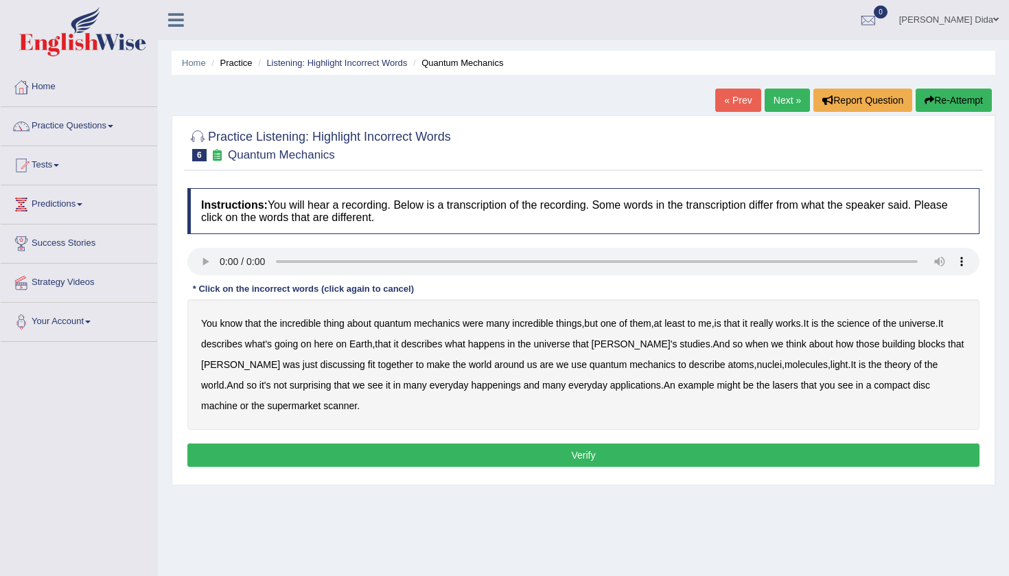
click at [203, 261] on audio at bounding box center [583, 261] width 792 height 27
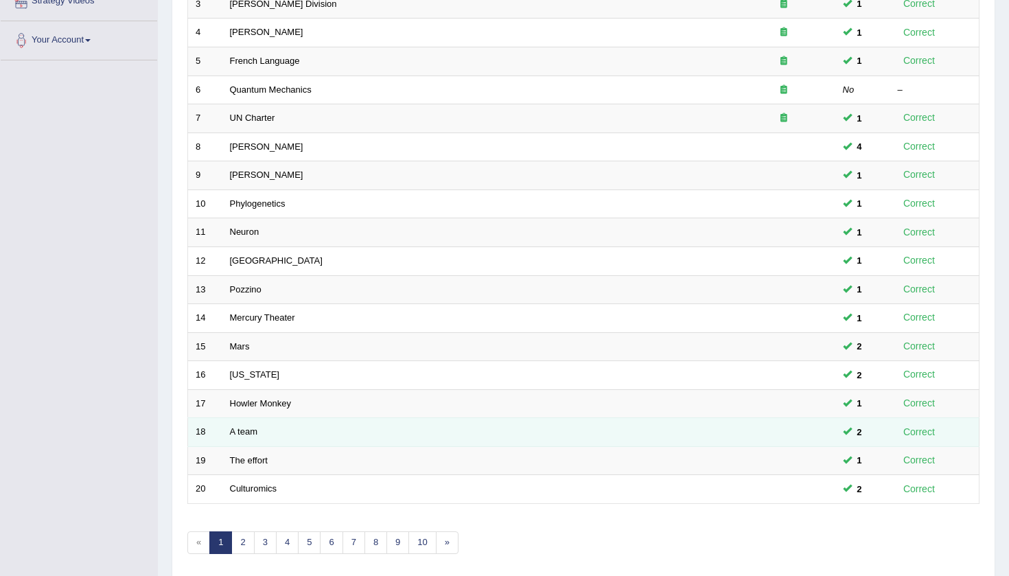
scroll to position [283, 0]
